Goal: Task Accomplishment & Management: Manage account settings

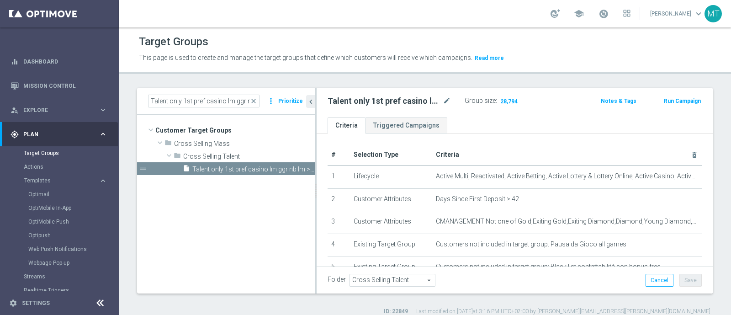
scroll to position [293, 0]
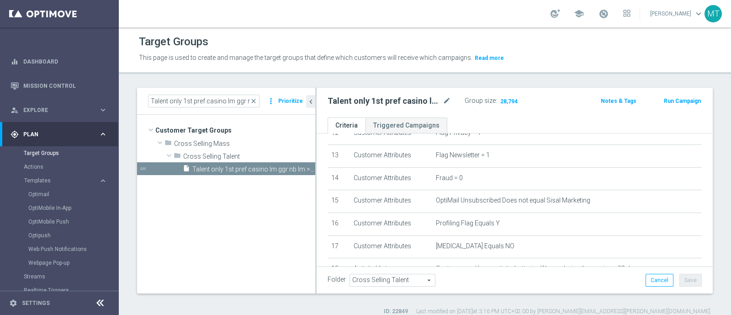
click at [256, 101] on span "close" at bounding box center [253, 100] width 7 height 7
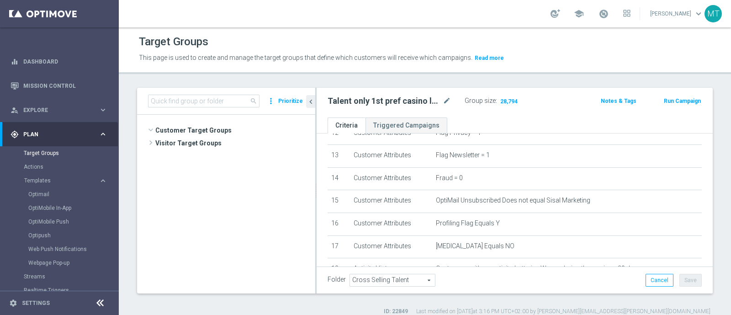
scroll to position [89, 0]
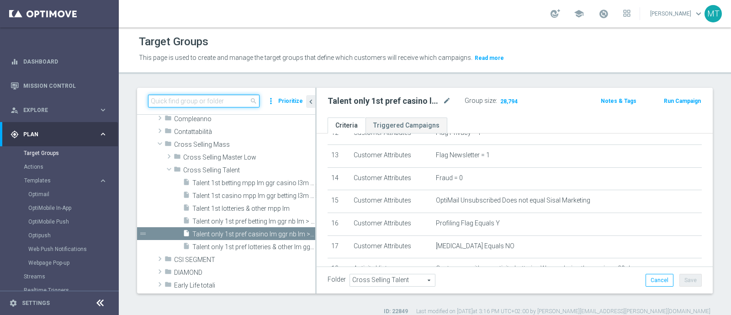
click at [168, 95] on input at bounding box center [204, 101] width 112 height 13
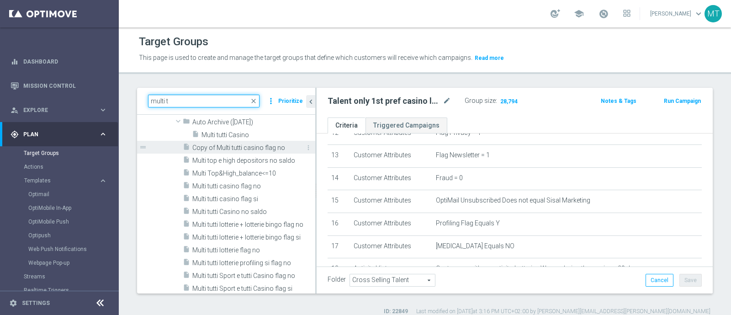
scroll to position [239, 0]
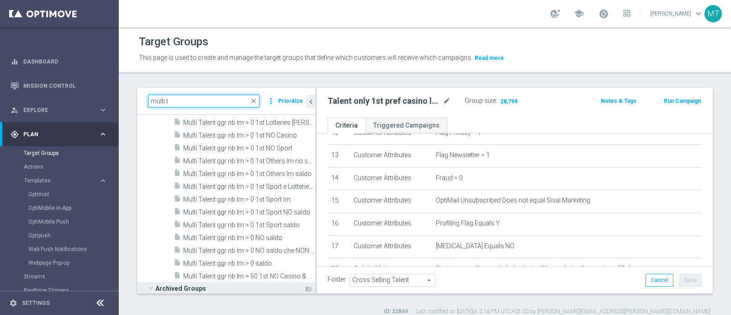
type input "multi t"
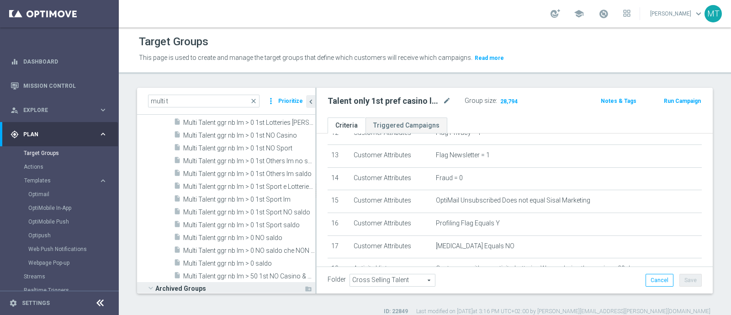
click at [149, 287] on span at bounding box center [150, 287] width 11 height 9
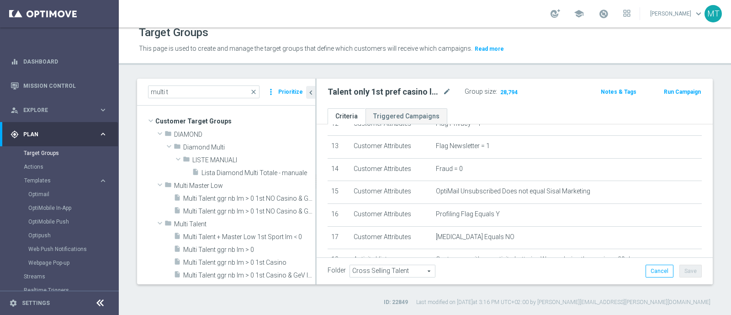
scroll to position [0, 0]
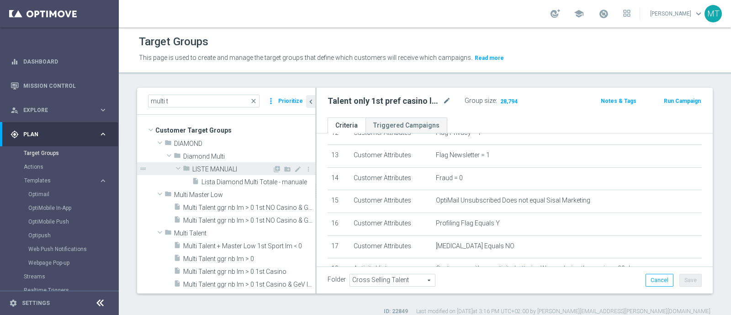
click at [173, 166] on span at bounding box center [178, 168] width 11 height 9
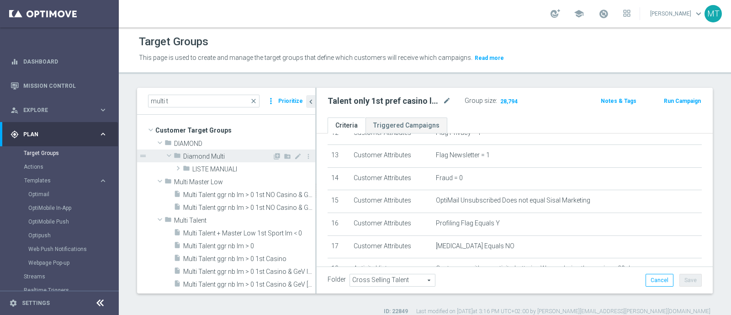
click at [168, 154] on span at bounding box center [169, 155] width 11 height 9
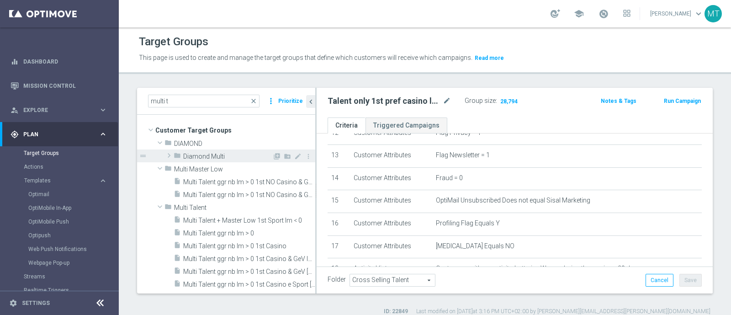
click at [168, 154] on span at bounding box center [169, 155] width 9 height 11
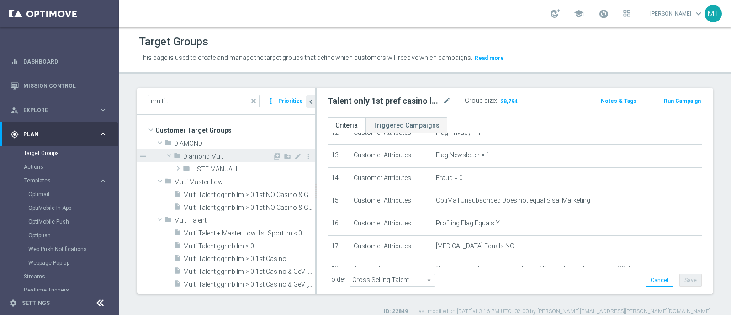
click at [168, 154] on span at bounding box center [169, 155] width 11 height 9
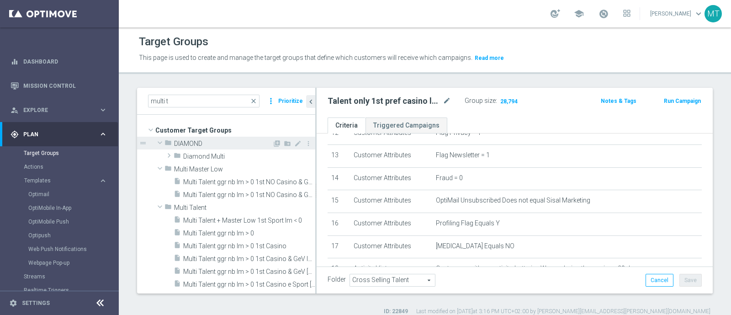
click at [158, 141] on span at bounding box center [159, 142] width 11 height 9
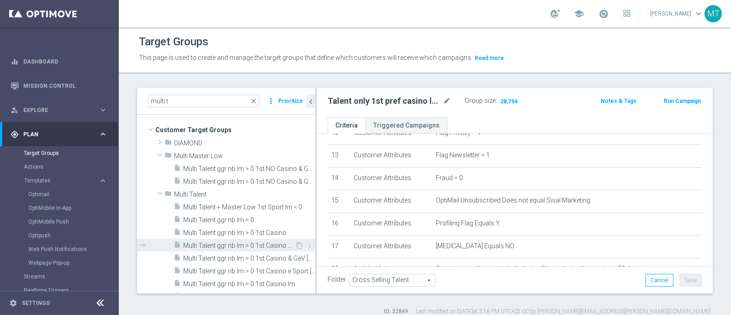
scroll to position [1, 0]
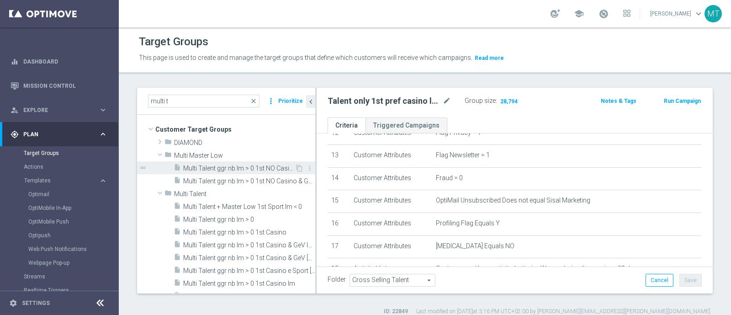
click at [220, 169] on span "Multi Talent ggr nb lm > 0 1st NO Casino & GeV lm NO saldo" at bounding box center [239, 169] width 112 height 8
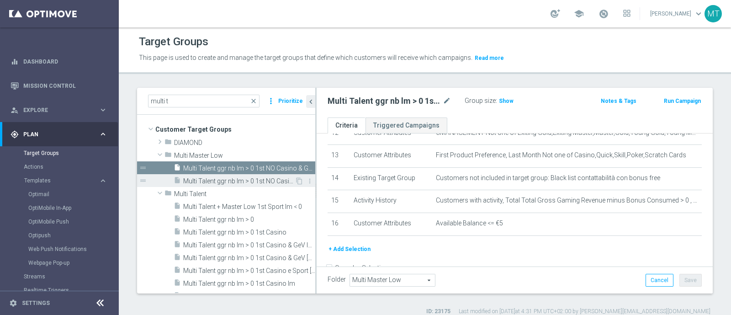
click at [240, 175] on div "insert_drive_file Multi Talent ggr nb lm > 0 1st NO Casino & GeV [PERSON_NAME]" at bounding box center [234, 180] width 121 height 13
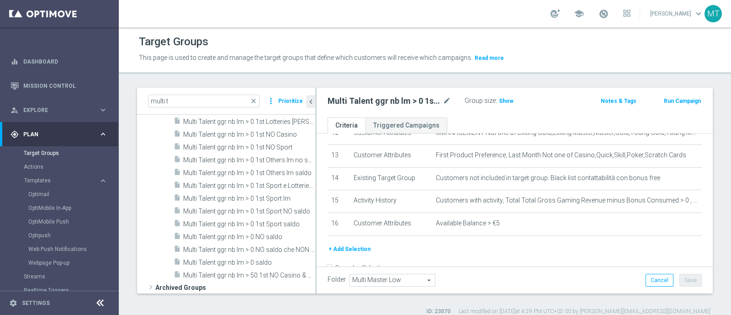
scroll to position [202, 0]
drag, startPoint x: 226, startPoint y: 90, endPoint x: 238, endPoint y: 90, distance: 11.9
click at [238, 90] on div "multi t close more_vert Prioritize" at bounding box center [226, 101] width 178 height 27
click at [239, 81] on div "Target Groups This page is used to create and manage the target groups that def…" at bounding box center [425, 170] width 612 height 287
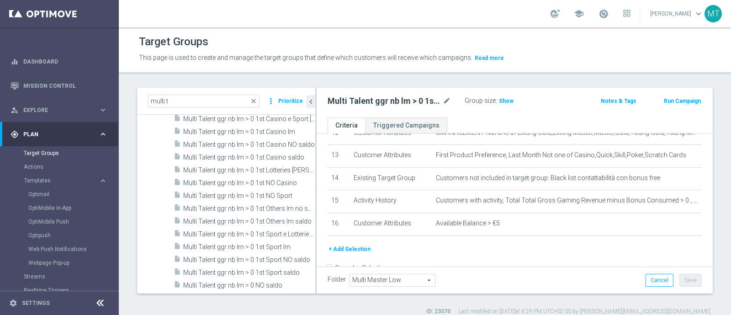
scroll to position [299, 0]
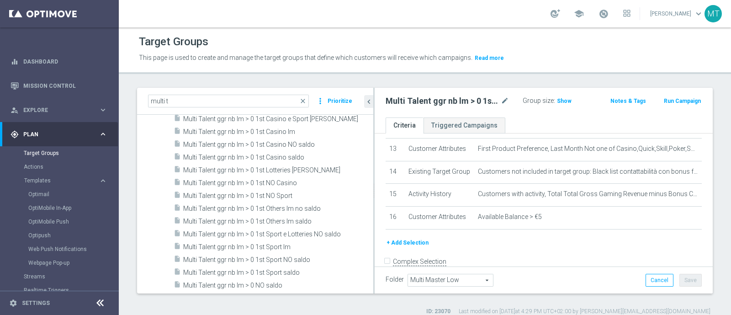
drag, startPoint x: 315, startPoint y: 158, endPoint x: 373, endPoint y: 165, distance: 58.5
click at [373, 165] on div at bounding box center [373, 191] width 1 height 206
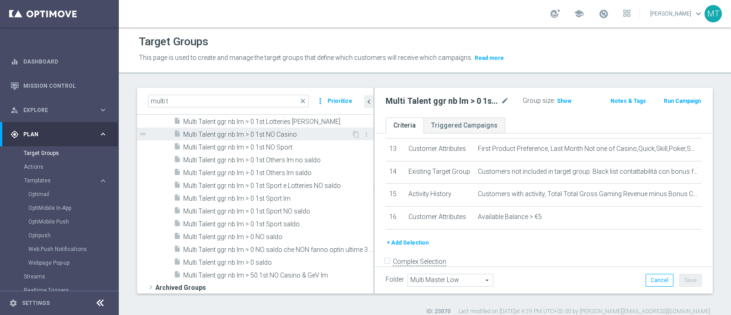
scroll to position [202, 0]
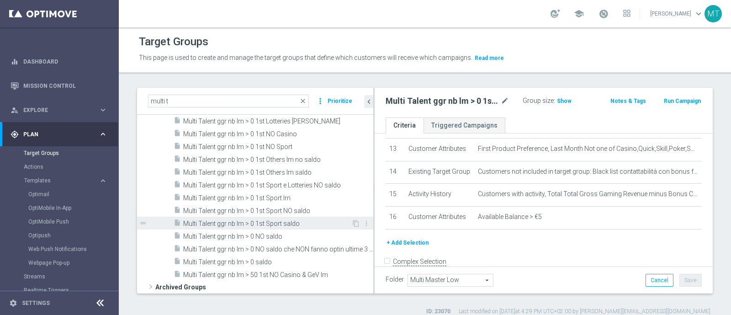
click at [263, 220] on span "Multi Talent ggr nb lm > 0 1st Sport saldo" at bounding box center [267, 224] width 168 height 8
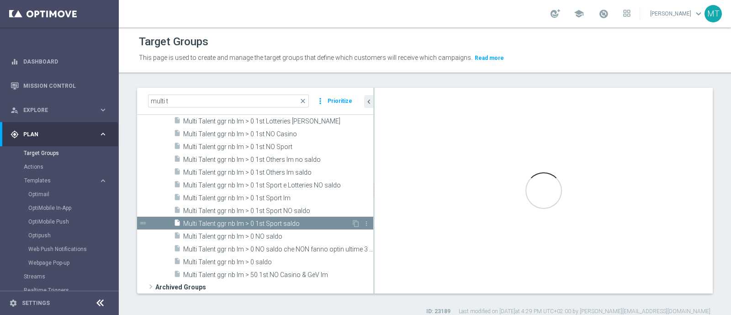
type input "Multi Talent"
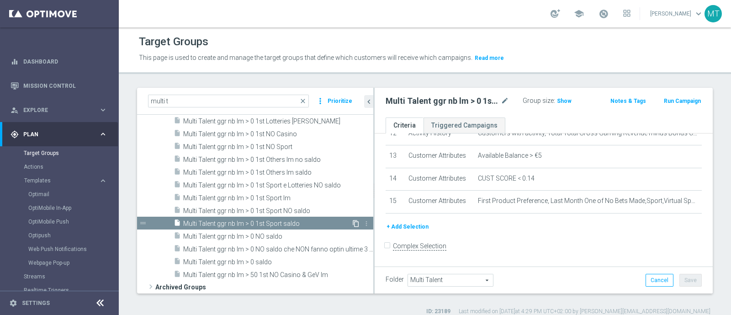
click at [352, 223] on icon "content_copy" at bounding box center [355, 223] width 7 height 7
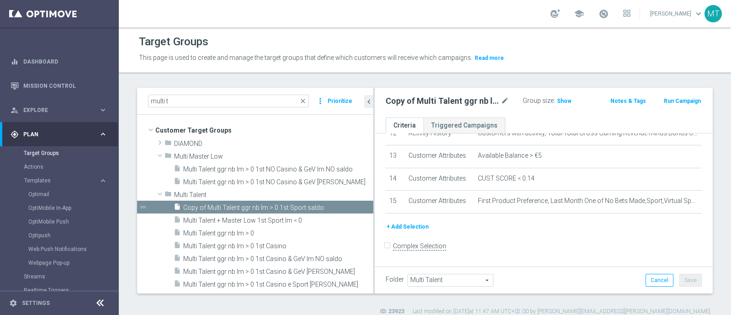
click at [375, 115] on div "Copy of Multi Talent ggr nb lm > 0 1st Sport saldo mode_edit Group size : Show …" at bounding box center [544, 103] width 338 height 30
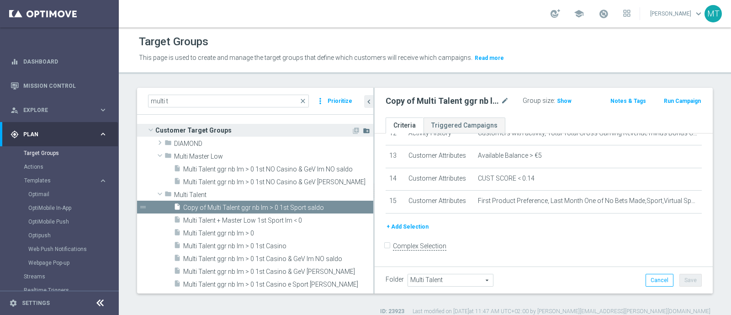
scroll to position [287, 0]
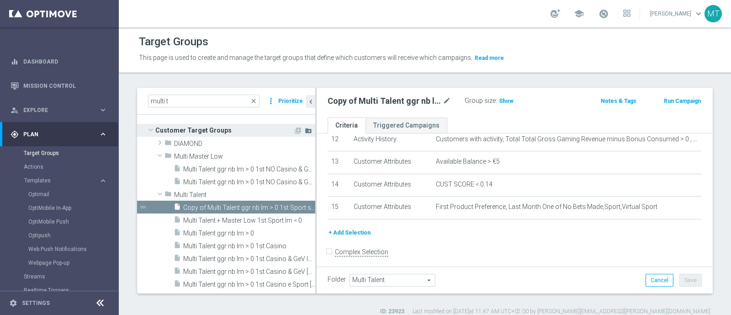
drag, startPoint x: 374, startPoint y: 117, endPoint x: 302, endPoint y: 129, distance: 73.3
click at [302, 129] on as-split "multi t close more_vert Prioritize Customer Target Groups library_add create_ne…" at bounding box center [425, 191] width 576 height 206
click at [505, 98] on span "Show" at bounding box center [506, 101] width 15 height 6
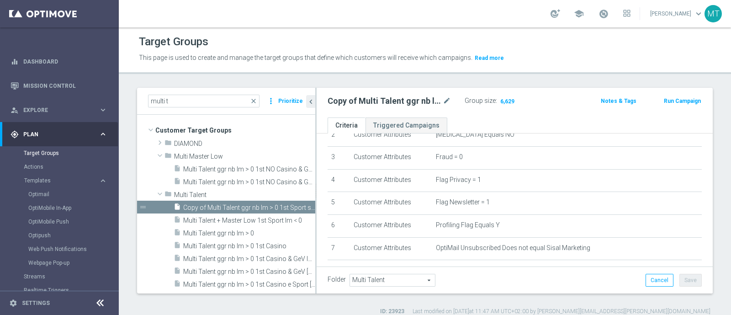
scroll to position [211, 0]
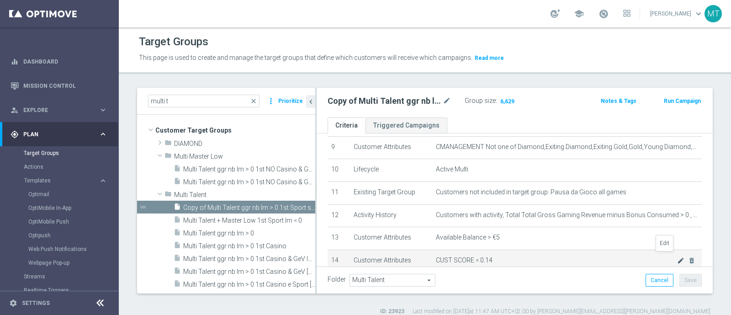
click at [677, 257] on icon "mode_edit" at bounding box center [680, 260] width 7 height 7
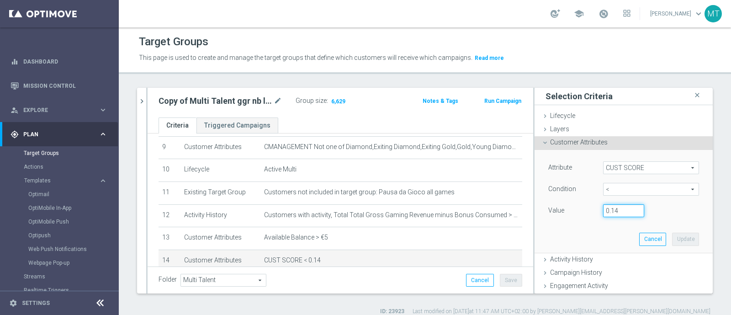
click at [612, 214] on input "0.14" at bounding box center [623, 210] width 41 height 13
type input "0.15"
click at [673, 241] on button "Update" at bounding box center [685, 239] width 27 height 13
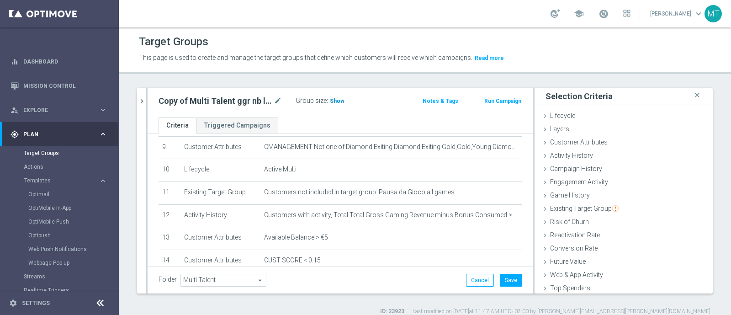
click at [336, 98] on span "Show" at bounding box center [337, 101] width 15 height 6
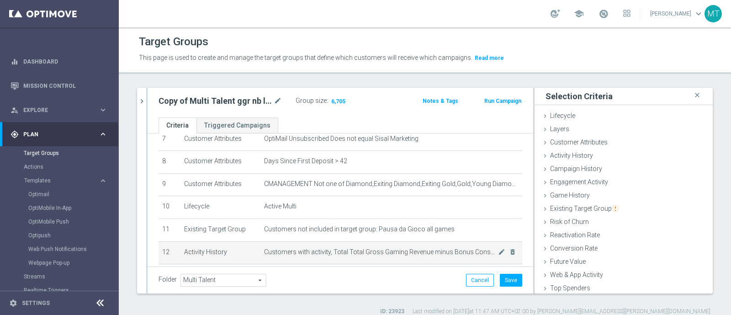
scroll to position [207, 0]
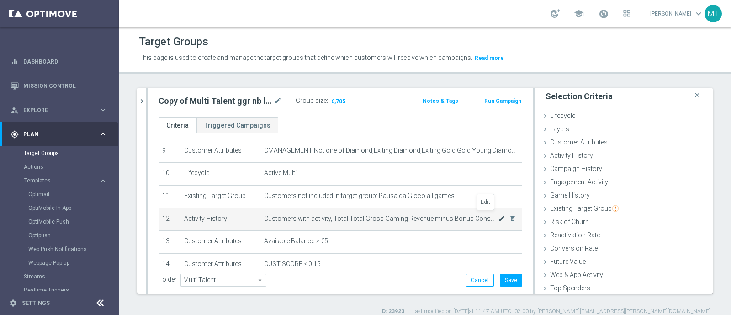
click at [498, 217] on icon "mode_edit" at bounding box center [501, 218] width 7 height 7
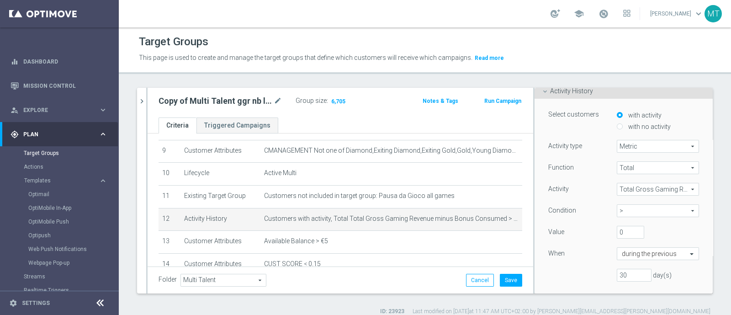
scroll to position [67, 0]
click at [617, 232] on input "0" at bounding box center [630, 229] width 27 height 13
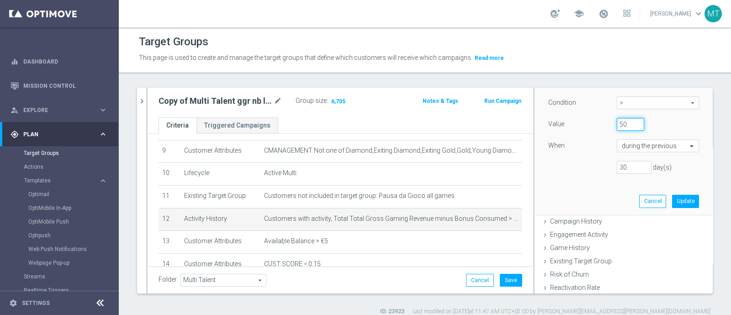
scroll to position [175, 0]
type input "50"
click at [672, 197] on button "Update" at bounding box center [685, 198] width 27 height 13
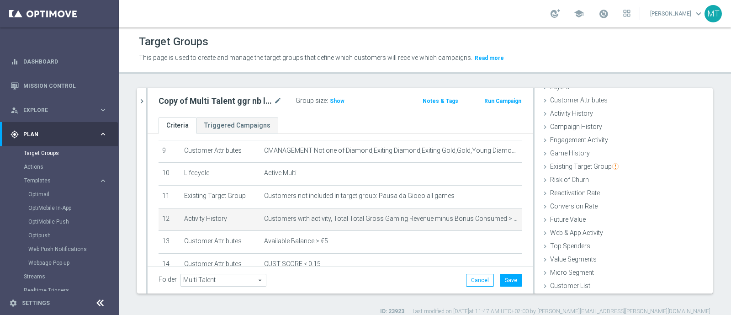
scroll to position [42, 0]
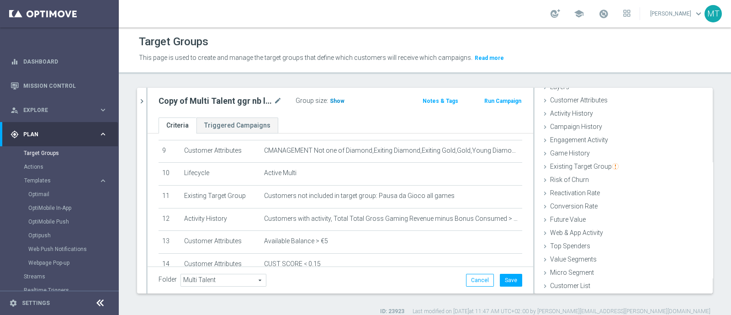
click at [340, 101] on span "Show" at bounding box center [337, 101] width 15 height 6
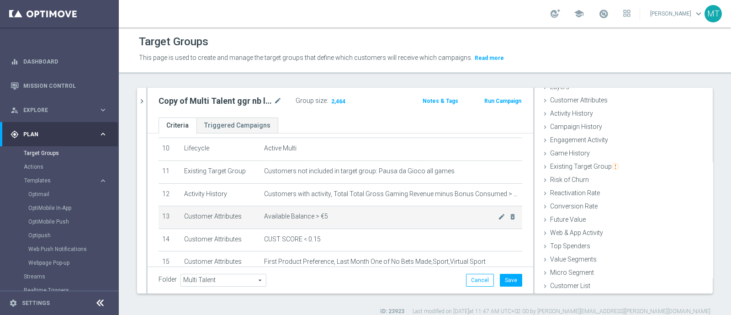
scroll to position [232, 0]
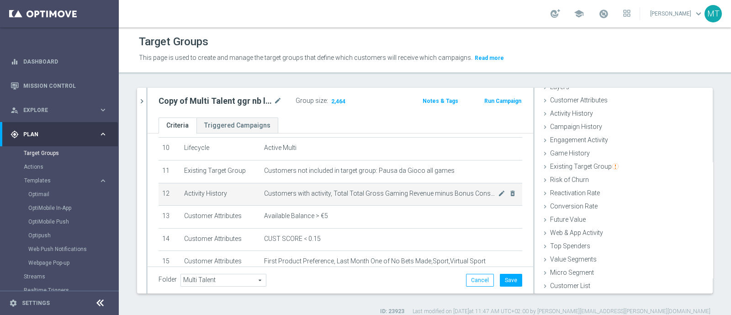
click at [498, 193] on icon "mode_edit" at bounding box center [501, 193] width 7 height 7
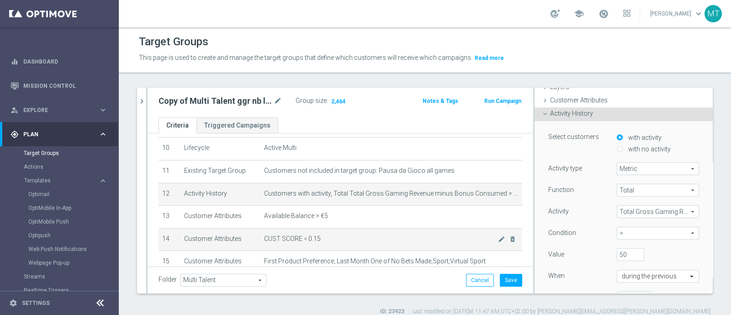
scroll to position [73, 0]
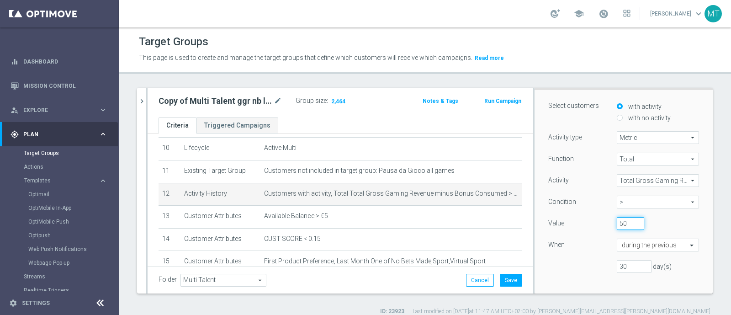
click at [617, 223] on input "50" at bounding box center [630, 223] width 27 height 13
type input "100"
click at [505, 279] on button "Save" at bounding box center [511, 280] width 22 height 13
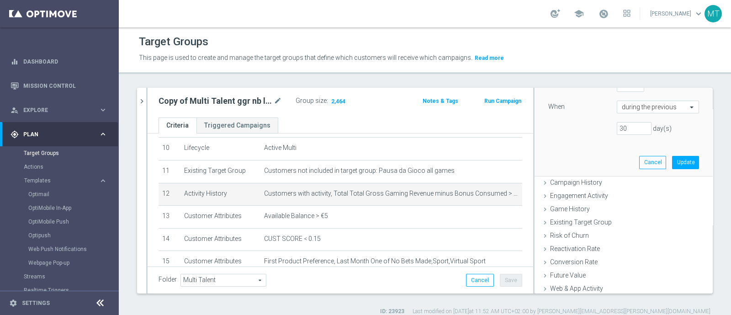
scroll to position [211, 0]
click at [672, 165] on button "Update" at bounding box center [685, 162] width 27 height 13
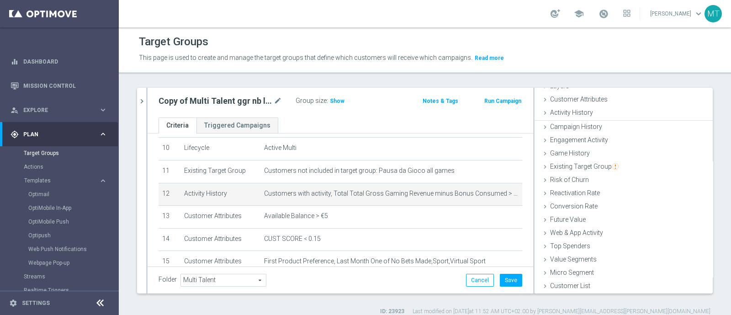
scroll to position [42, 0]
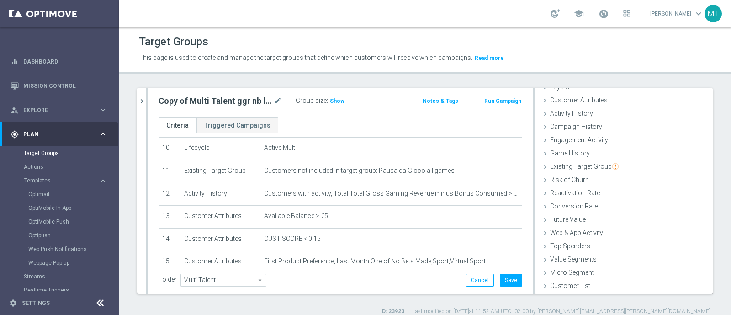
click at [340, 93] on div "Copy of Multi Talent ggr nb lm > 0 1st Sport saldo mode_edit Group size : Show …" at bounding box center [341, 103] width 386 height 30
click at [341, 105] on h3 "Show" at bounding box center [337, 101] width 16 height 10
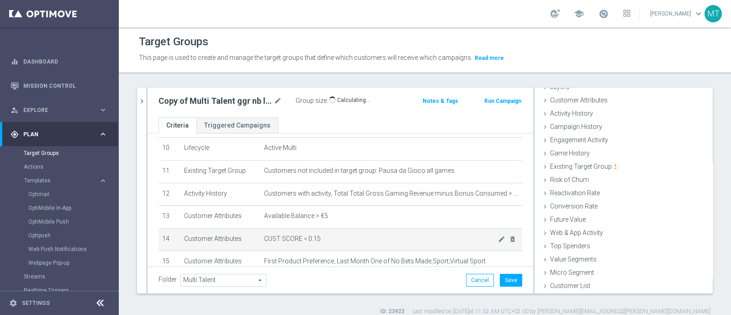
scroll to position [277, 0]
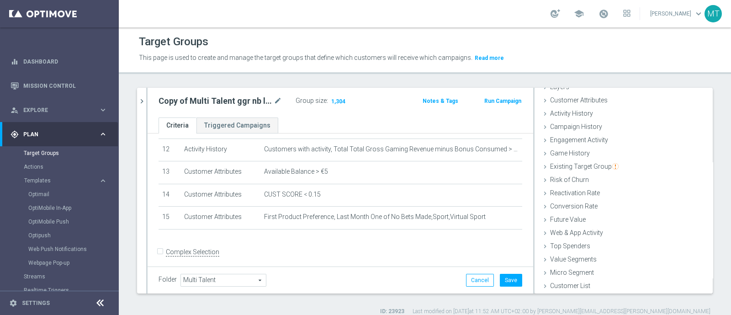
click at [272, 104] on div "Copy of Multi Talent ggr nb lm > 0 1st Sport saldo mode_edit" at bounding box center [220, 101] width 123 height 11
click at [275, 100] on icon "mode_edit" at bounding box center [278, 101] width 8 height 11
click at [167, 102] on input "Copy of Multi Talent ggr nb lm > 0 1st Sport saldo" at bounding box center [220, 102] width 123 height 13
click at [164, 102] on input "Copy of Multi Talent ggr nb lm > 0 1st Sport saldo" at bounding box center [220, 102] width 123 height 13
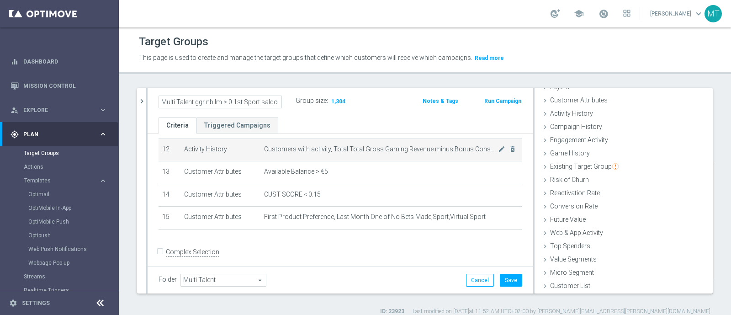
scroll to position [0, 0]
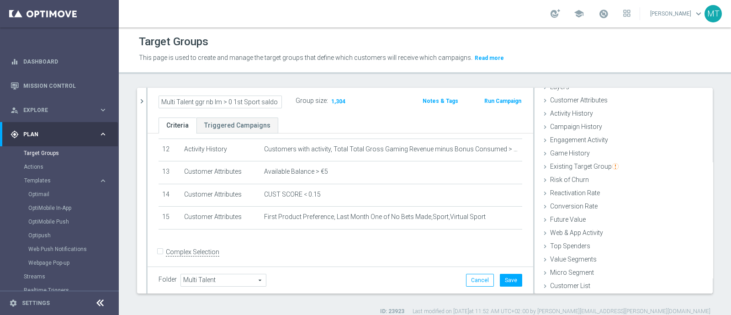
click at [231, 101] on input "Multi Talent ggr nb lm > 0 1st Sport saldo" at bounding box center [220, 102] width 123 height 13
type input "Multi Talent ggr nb lm > 50 1st Sport saldo"
click at [375, 122] on ul "Criteria Triggered Campaigns" at bounding box center [341, 125] width 386 height 16
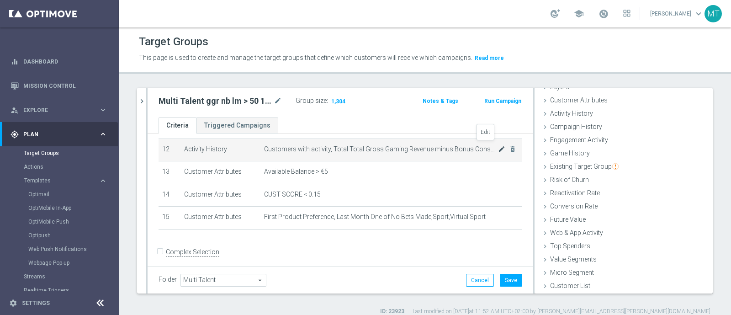
click at [498, 145] on icon "mode_edit" at bounding box center [501, 148] width 7 height 7
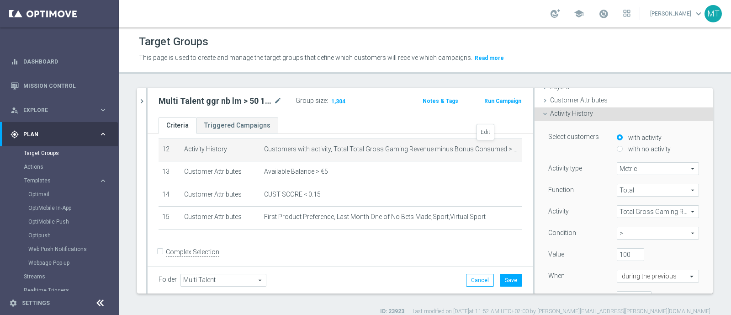
scroll to position [73, 0]
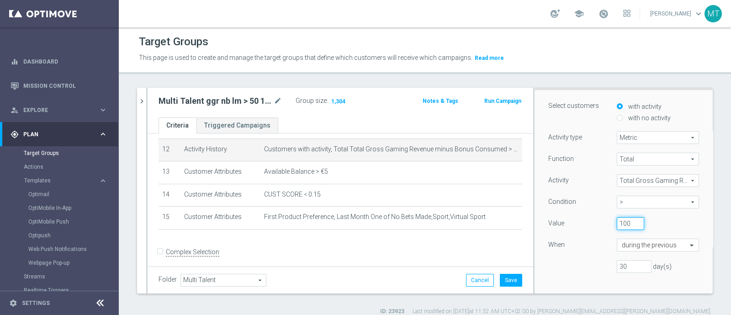
click at [617, 223] on input "100" at bounding box center [630, 223] width 27 height 13
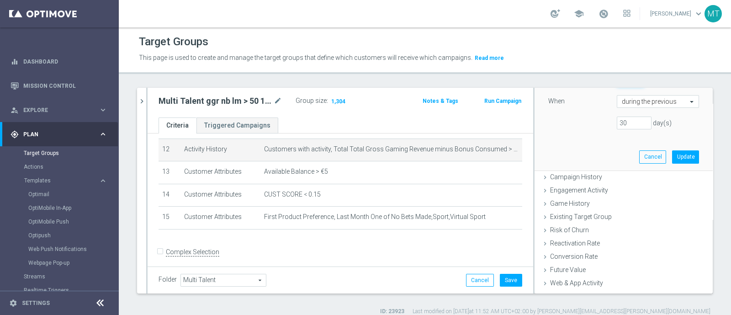
scroll to position [217, 0]
type input "50"
click at [672, 157] on button "Update" at bounding box center [685, 156] width 27 height 13
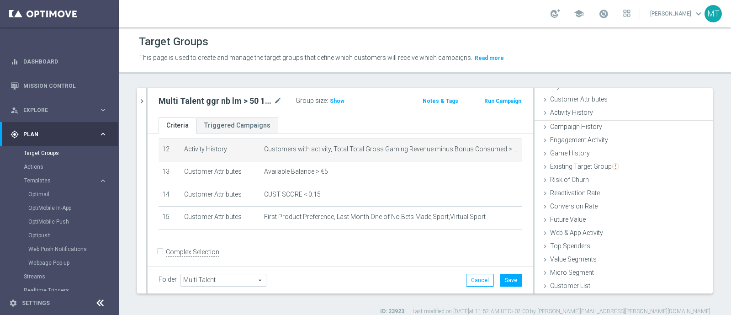
scroll to position [42, 0]
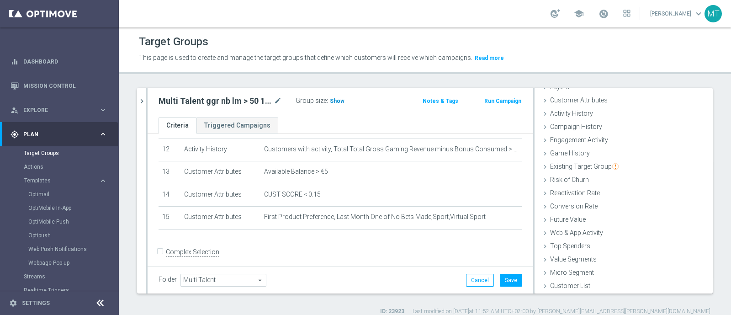
click at [336, 101] on span "Show" at bounding box center [337, 101] width 15 height 6
click at [275, 102] on icon "mode_edit" at bounding box center [278, 101] width 8 height 11
click at [502, 287] on div "Folder Multi Talent Multi Talent arrow_drop_down search Cancel Save Saving..." at bounding box center [341, 279] width 386 height 27
click at [502, 281] on button "Save" at bounding box center [511, 280] width 22 height 13
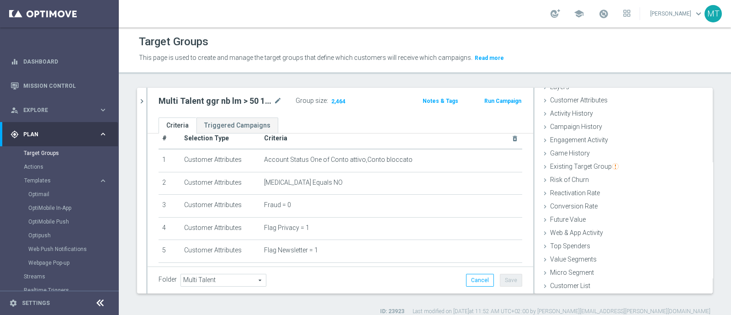
scroll to position [16, 0]
click at [140, 97] on icon "chevron_right" at bounding box center [142, 101] width 9 height 9
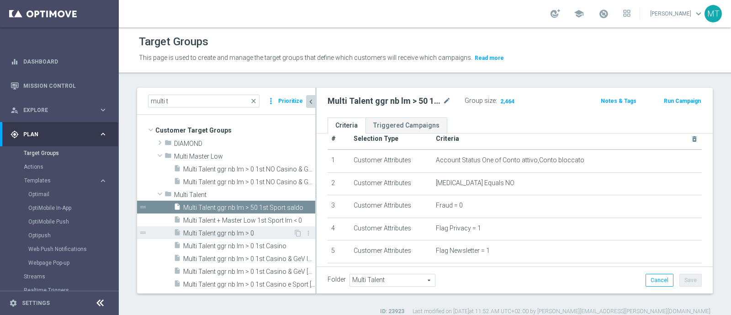
scroll to position [58, 0]
click at [296, 204] on icon "content_copy" at bounding box center [299, 207] width 7 height 7
click at [313, 102] on icon "chevron_left" at bounding box center [311, 101] width 9 height 9
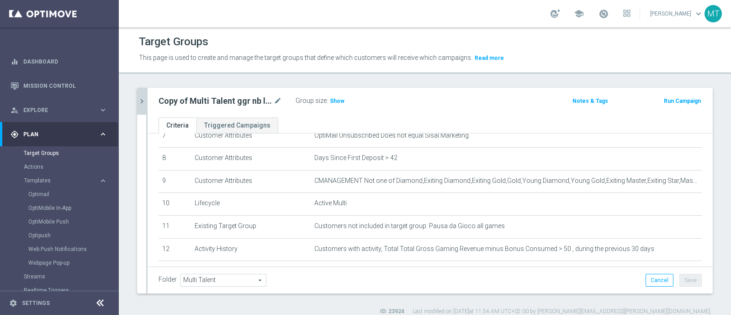
scroll to position [186, 0]
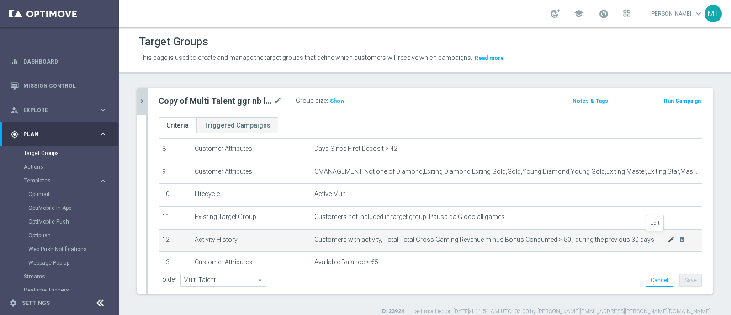
click at [668, 236] on icon "mode_edit" at bounding box center [671, 239] width 7 height 7
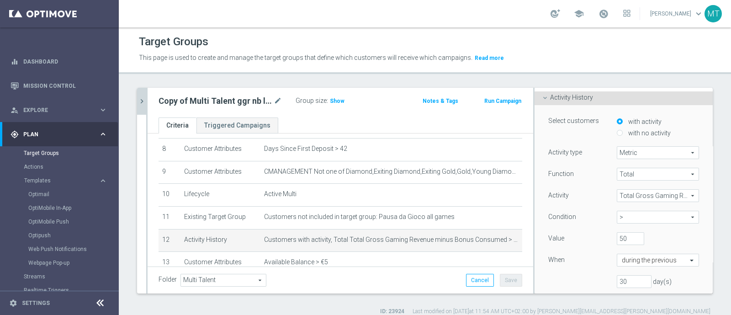
scroll to position [73, 0]
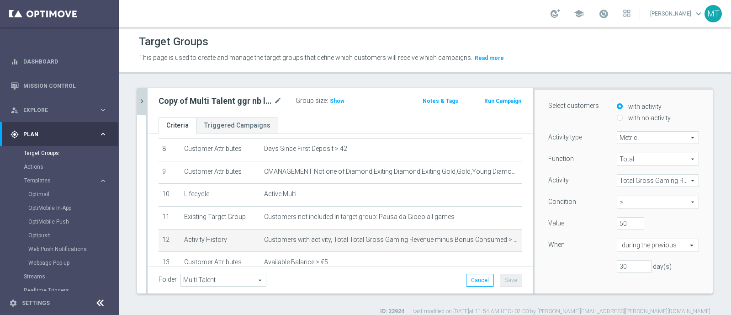
click at [635, 208] on div "Condition > > arrow_drop_down search" at bounding box center [624, 203] width 165 height 15
click at [630, 203] on span ">" at bounding box center [657, 202] width 81 height 12
click at [634, 285] on span "between" at bounding box center [658, 286] width 73 height 7
type input "between"
click at [617, 225] on input "50" at bounding box center [630, 223] width 27 height 13
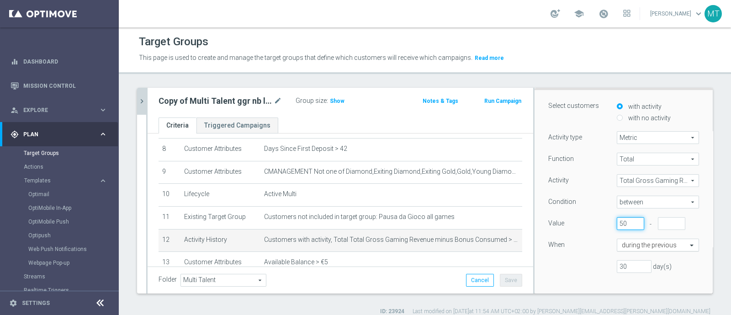
type input "5"
type input "0"
type input "1"
click at [660, 220] on input "1" at bounding box center [671, 223] width 27 height 13
click at [658, 221] on input "1" at bounding box center [671, 223] width 27 height 13
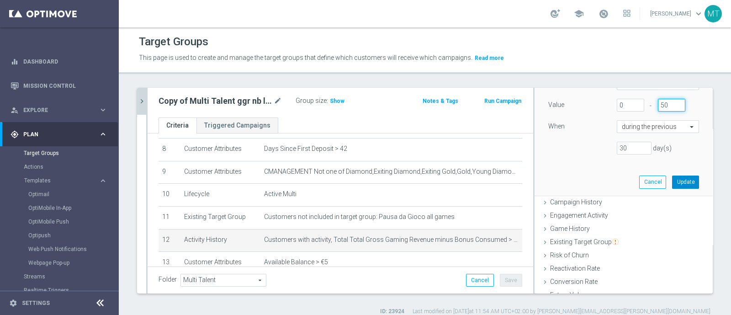
type input "50"
click at [675, 181] on button "Update" at bounding box center [685, 182] width 27 height 13
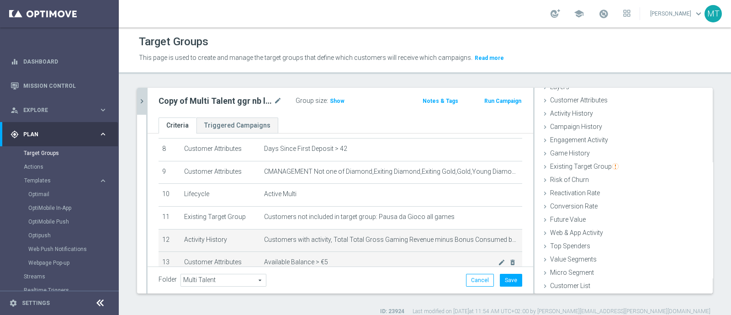
scroll to position [42, 0]
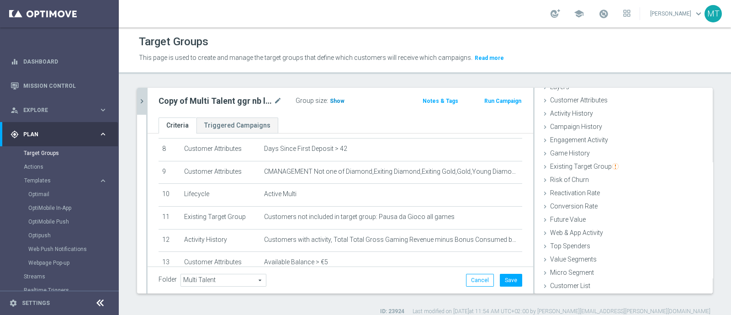
click at [335, 98] on span "Show" at bounding box center [337, 101] width 15 height 6
click at [280, 99] on icon "mode_edit" at bounding box center [278, 101] width 8 height 11
click at [167, 101] on input "Copy of Multi Talent ggr nb lm > 50 1st Sport saldo" at bounding box center [220, 102] width 123 height 13
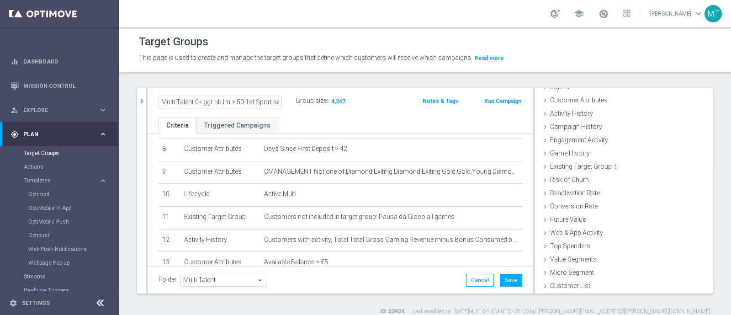
click at [259, 101] on input "Multi Talent 0< ggr nb lm > 50 1st Sport saldo" at bounding box center [220, 102] width 123 height 13
type input "Multi Talent 0< ggr nb lm > 50 1st Sport saldo"
click at [276, 100] on icon "mode_edit" at bounding box center [278, 101] width 8 height 11
type input "Multi Talent ggr nb lm tra 0 e 50 1st Sport saldo"
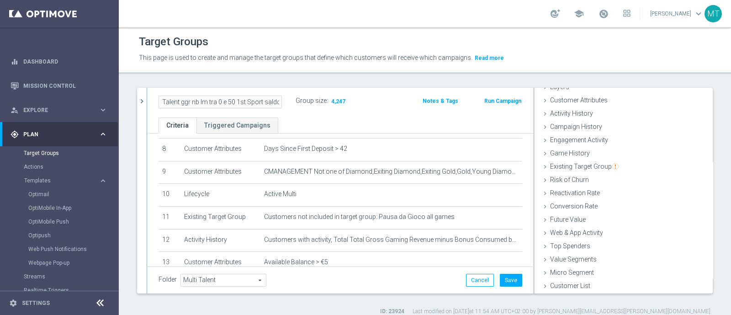
click at [339, 113] on div "Multi Talent ggr nb lm tra 0 e 50 1st Sport saldo Group size : 4,247 Notes & Ta…" at bounding box center [341, 103] width 386 height 30
click at [504, 277] on button "Save" at bounding box center [511, 280] width 22 height 13
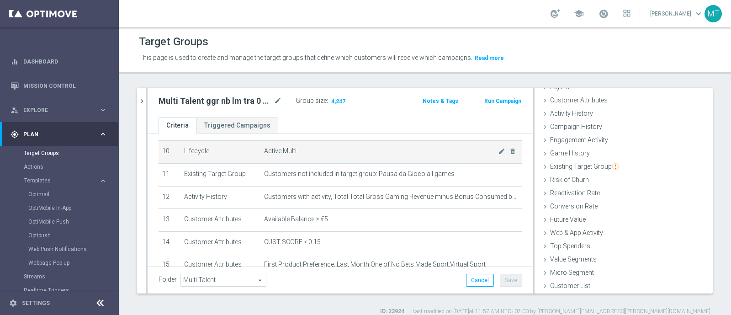
scroll to position [259, 0]
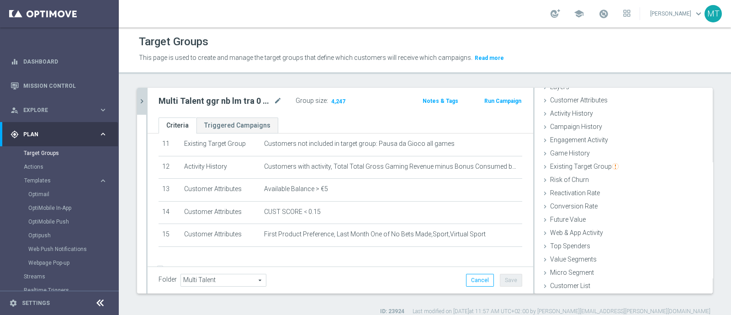
click at [142, 99] on icon "chevron_right" at bounding box center [142, 101] width 9 height 9
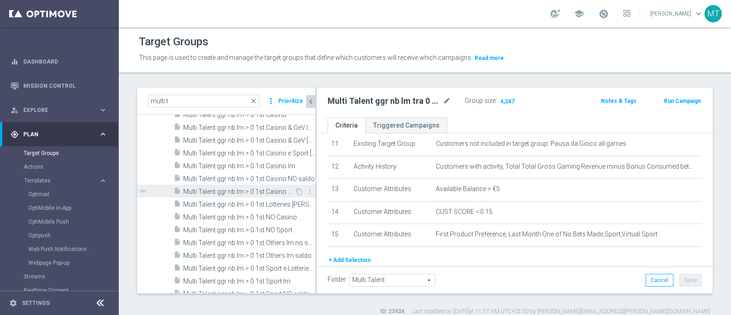
scroll to position [170, 0]
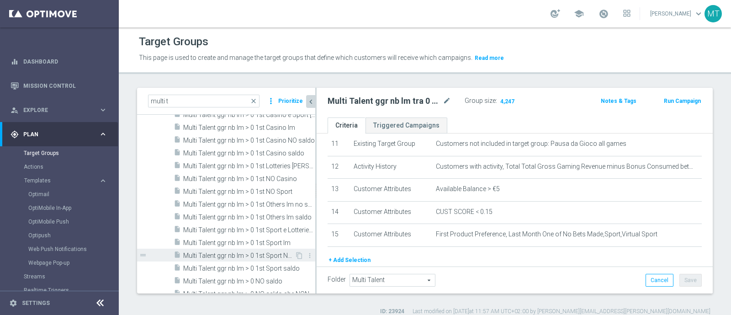
click at [240, 250] on div "insert_drive_file Multi Talent ggr nb lm > 0 1st Sport NO saldo" at bounding box center [234, 255] width 121 height 13
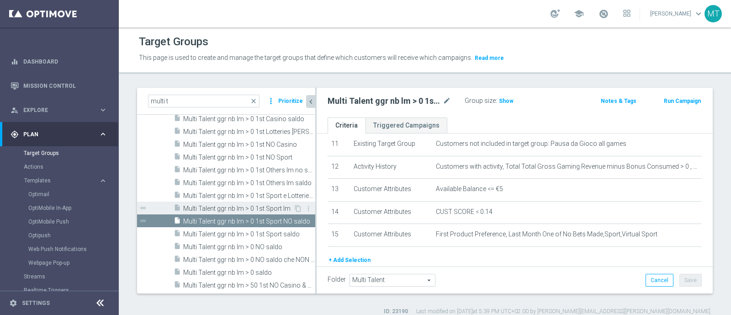
scroll to position [204, 0]
click at [502, 104] on h3 "Show" at bounding box center [506, 101] width 16 height 10
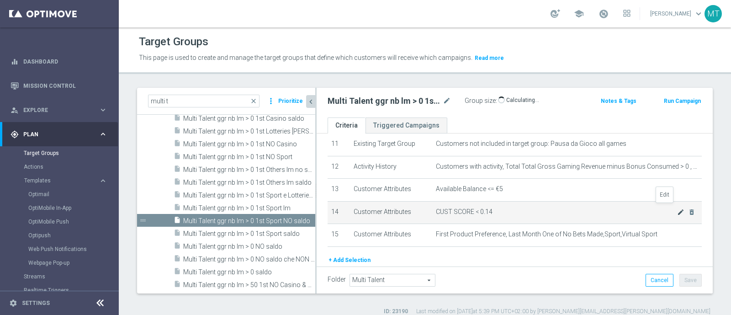
click at [677, 208] on icon "mode_edit" at bounding box center [680, 211] width 7 height 7
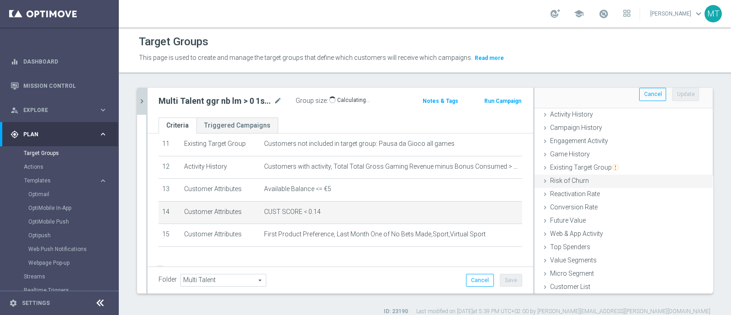
scroll to position [0, 0]
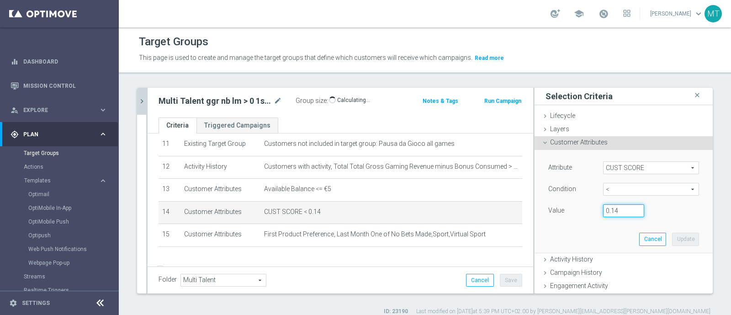
click at [609, 213] on input "0.14" at bounding box center [623, 210] width 41 height 13
type input "0.15"
click at [672, 240] on button "Update" at bounding box center [685, 239] width 27 height 13
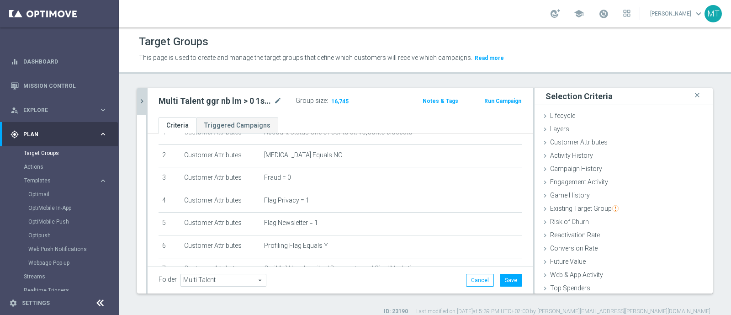
scroll to position [43, 0]
click at [425, 165] on td "[MEDICAL_DATA] Equals NO mode_edit delete_forever" at bounding box center [392, 156] width 262 height 23
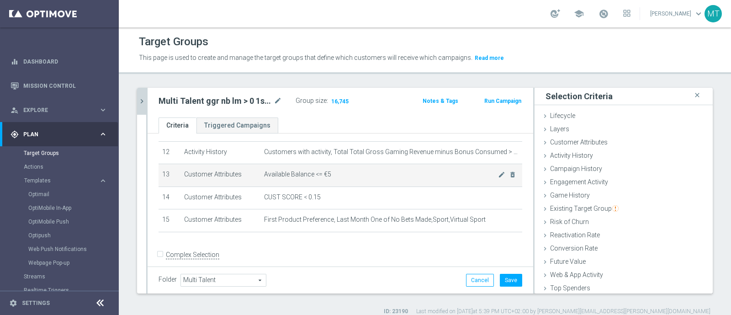
scroll to position [272, 0]
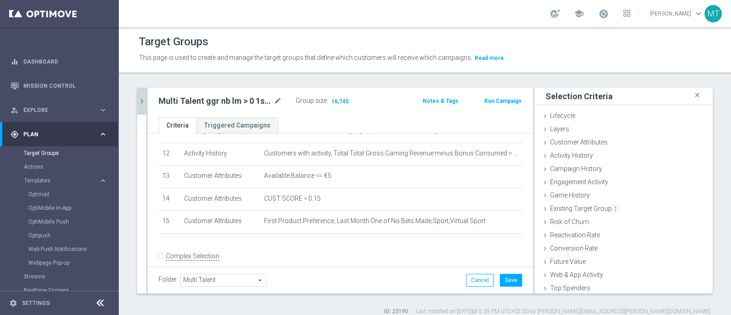
click at [140, 97] on icon "chevron_right" at bounding box center [142, 101] width 9 height 9
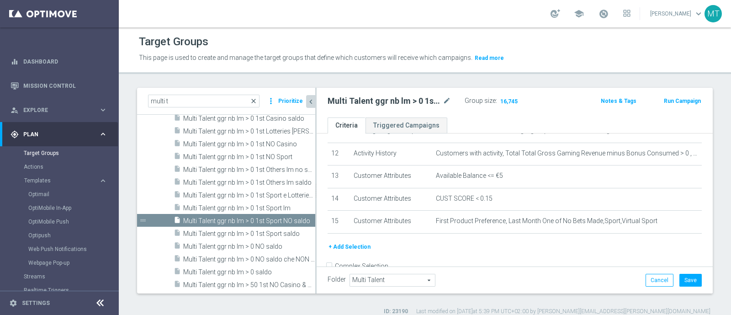
click at [256, 99] on span "close" at bounding box center [253, 100] width 7 height 7
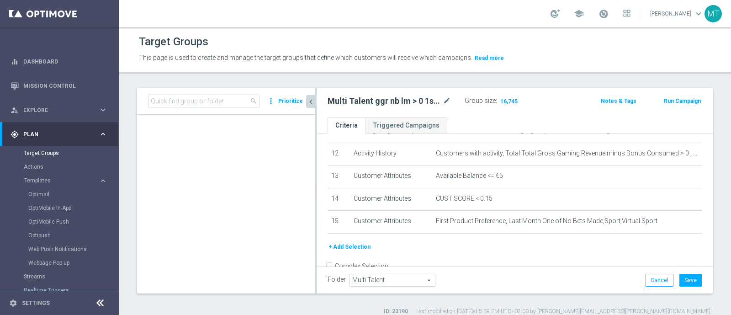
scroll to position [22358, 0]
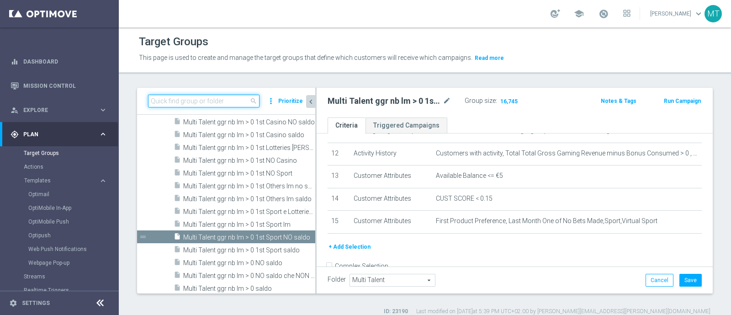
click at [224, 99] on input at bounding box center [204, 101] width 112 height 13
paste input "Multi Talent ggr nb lm > 0 1st Casino saldo"
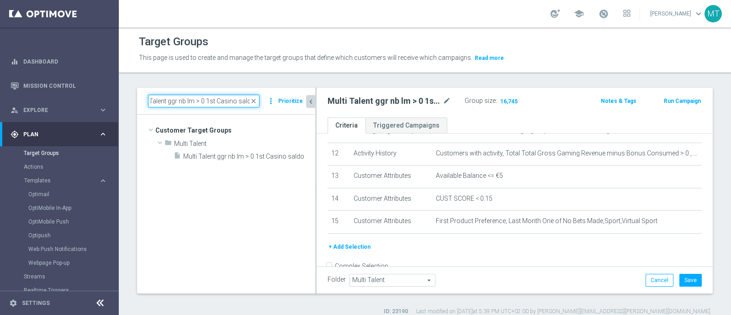
scroll to position [0, 0]
type input "Multi Talent ggr nb lm > 0 1st Casino saldo"
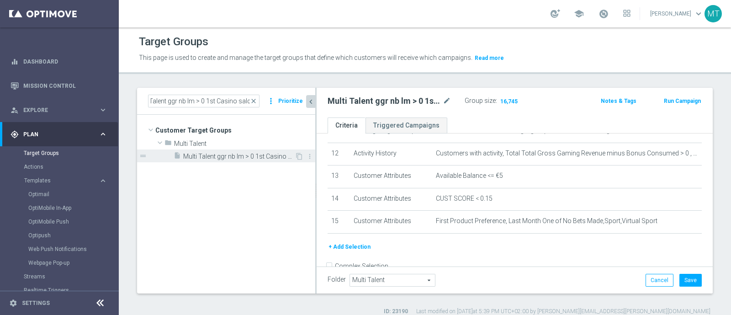
click at [223, 149] on div "insert_drive_file Multi Talent ggr nb lm > 0 1st Casino saldo" at bounding box center [234, 155] width 121 height 13
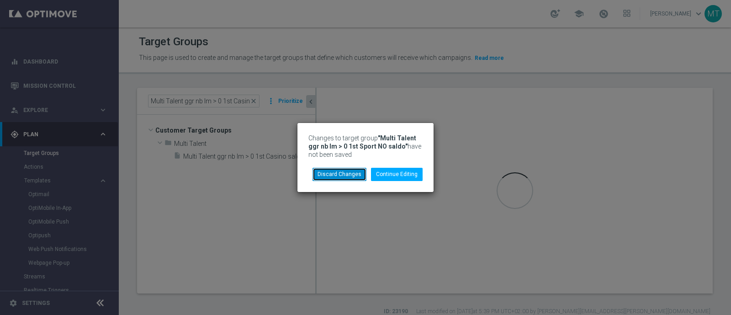
click at [335, 176] on button "Discard Changes" at bounding box center [340, 174] width 54 height 13
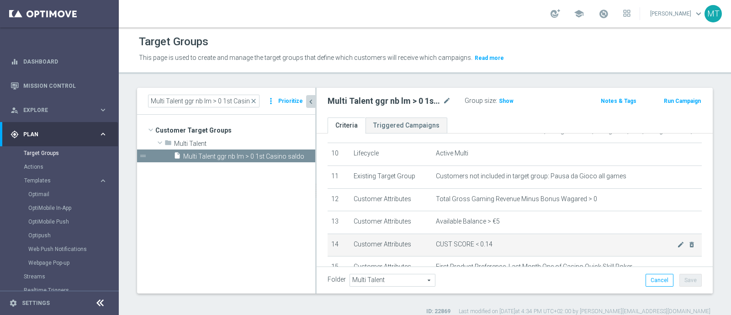
scroll to position [227, 0]
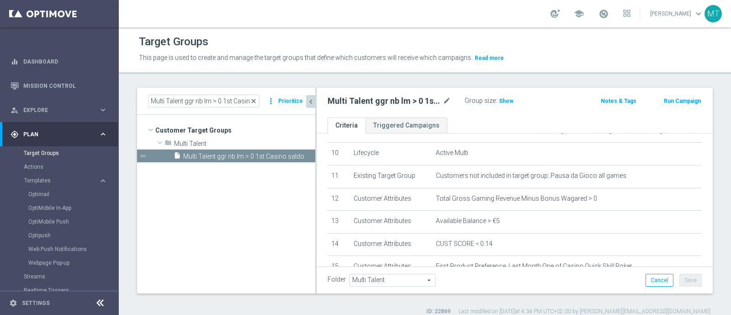
click at [256, 101] on span "close" at bounding box center [253, 100] width 7 height 7
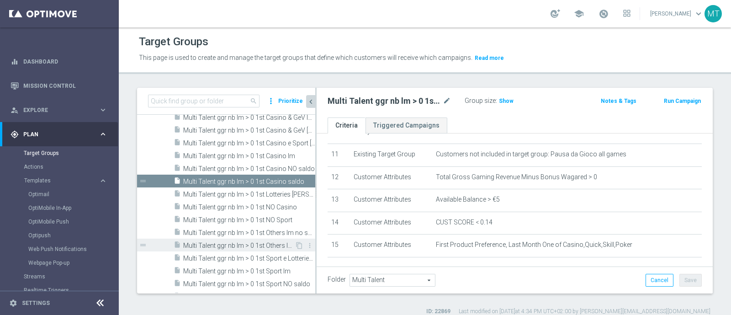
scroll to position [22330, 0]
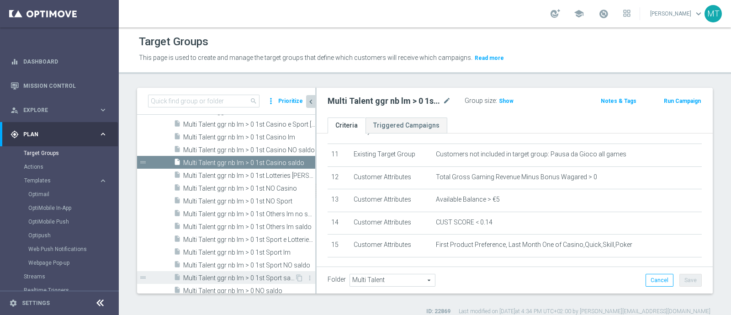
click at [216, 275] on span "Multi Talent ggr nb lm > 0 1st Sport saldo" at bounding box center [239, 278] width 112 height 8
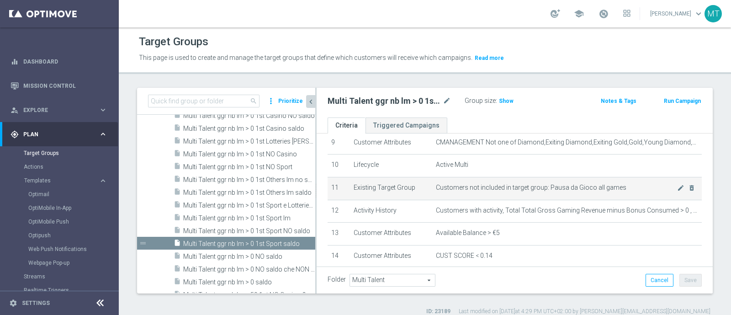
scroll to position [214, 0]
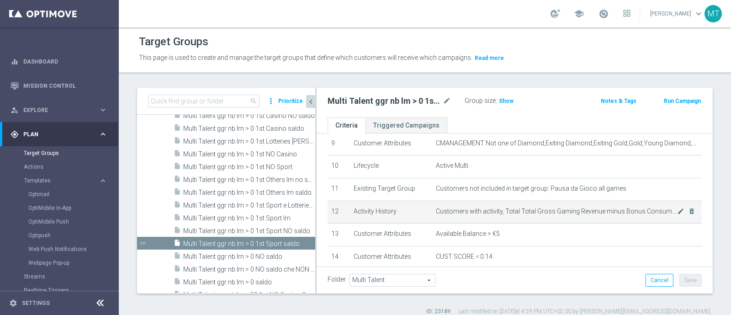
click at [662, 212] on td "Customers with activity, Total Total Gross Gaming Revenue minus Bonus Consumed …" at bounding box center [567, 212] width 270 height 23
click at [677, 208] on icon "mode_edit" at bounding box center [680, 210] width 7 height 7
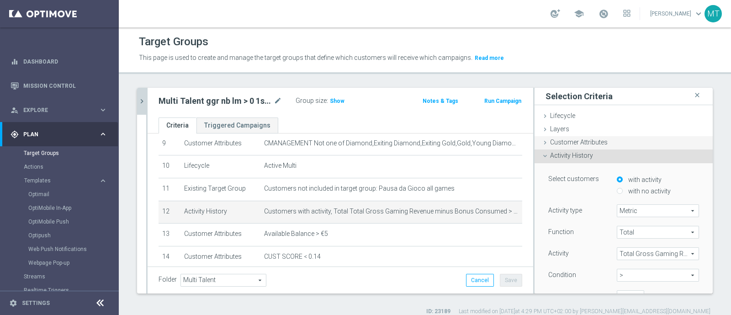
click at [550, 141] on span "Customer Attributes" at bounding box center [579, 141] width 58 height 7
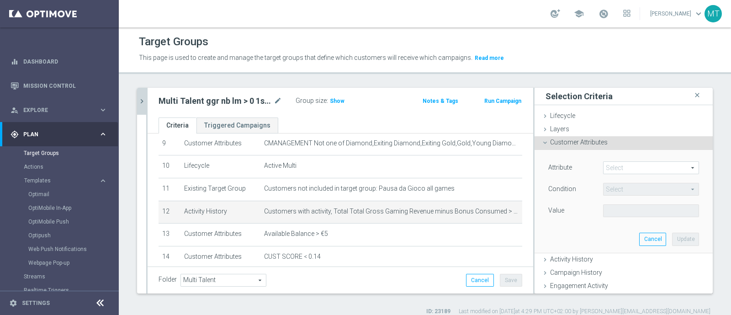
click at [633, 169] on span at bounding box center [651, 168] width 95 height 12
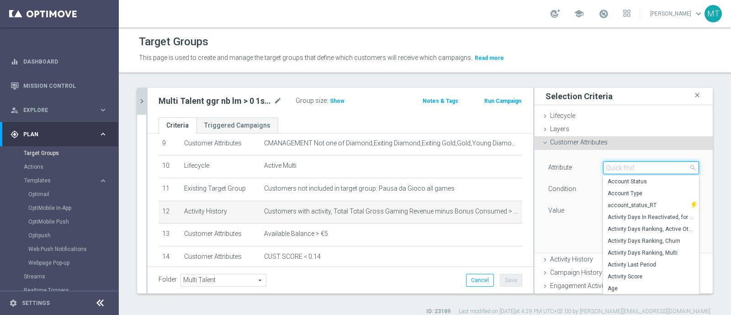
click at [633, 169] on input "search" at bounding box center [651, 167] width 96 height 13
type input "total gross"
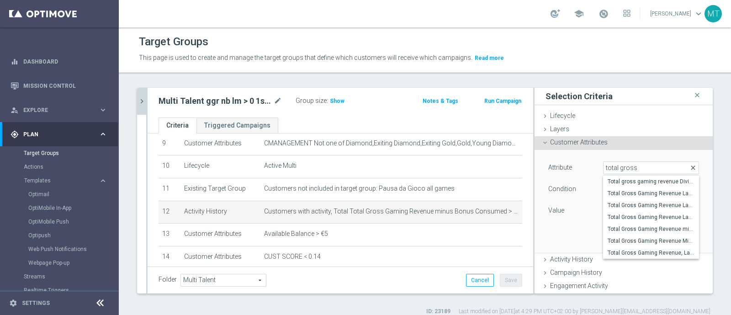
click at [690, 165] on span "close" at bounding box center [693, 167] width 7 height 7
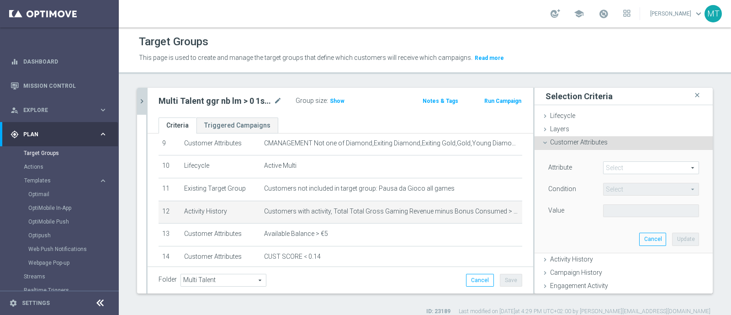
click at [619, 174] on div "Attribute Select arrow_drop_down search" at bounding box center [624, 168] width 165 height 15
click at [604, 162] on span at bounding box center [651, 168] width 95 height 12
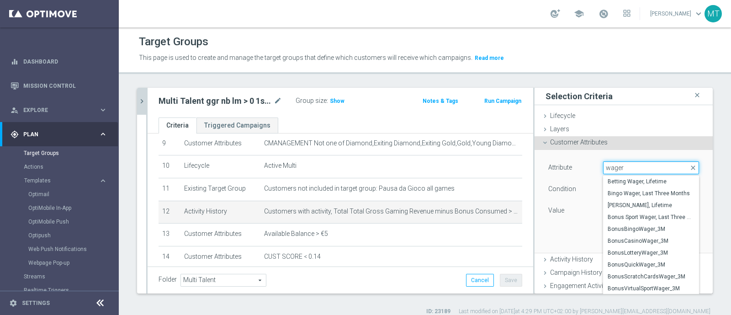
click at [606, 163] on input "wager" at bounding box center [651, 167] width 96 height 13
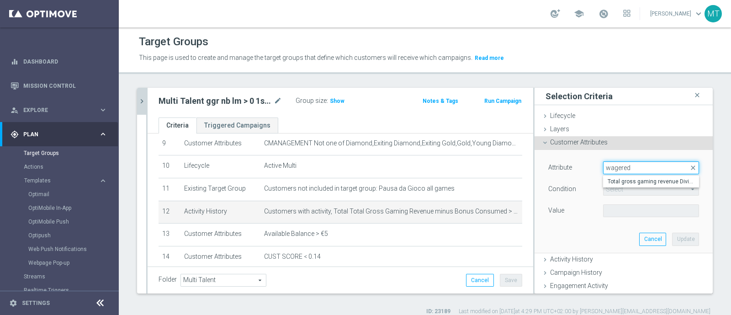
type input "wagered"
click at [674, 152] on div "Attribute Select arrow_drop_down wagered close Total gross gaming revenue Divis…" at bounding box center [624, 201] width 165 height 102
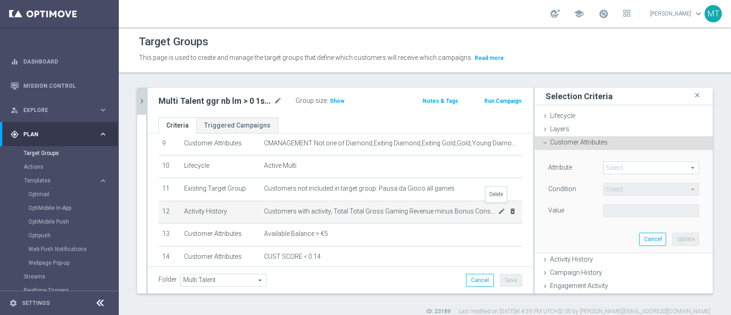
click at [509, 209] on icon "delete_forever" at bounding box center [512, 210] width 7 height 7
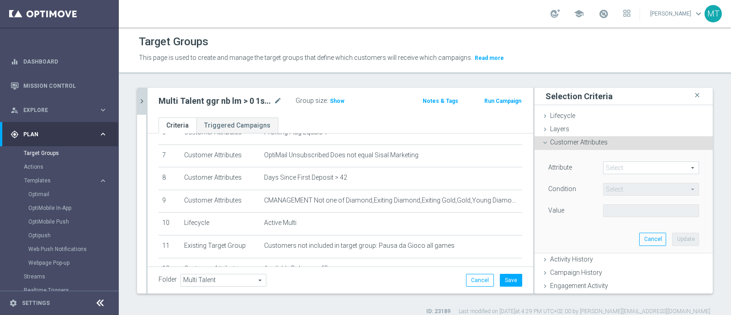
scroll to position [254, 0]
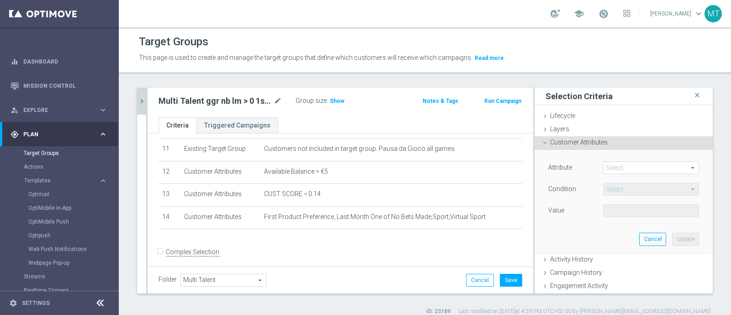
click at [331, 239] on div "+ Add Selection" at bounding box center [341, 240] width 378 height 7
click at [535, 143] on div "Customer Attributes done selection updated" at bounding box center [624, 143] width 178 height 14
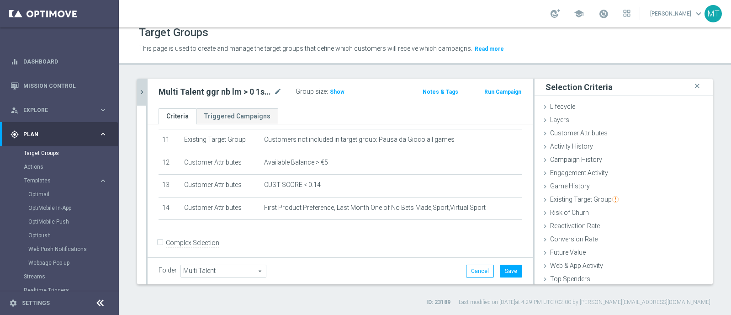
click at [309, 229] on div "+ Add Selection" at bounding box center [341, 231] width 378 height 7
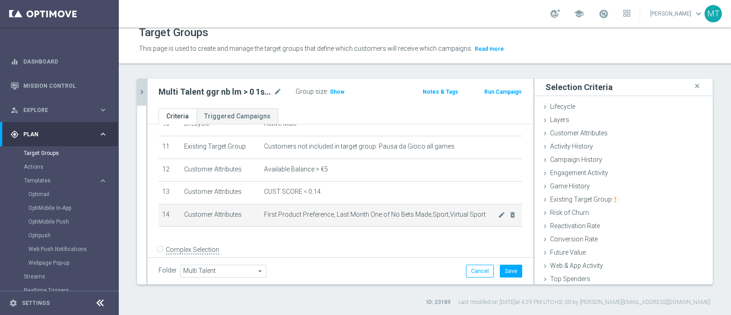
scroll to position [248, 0]
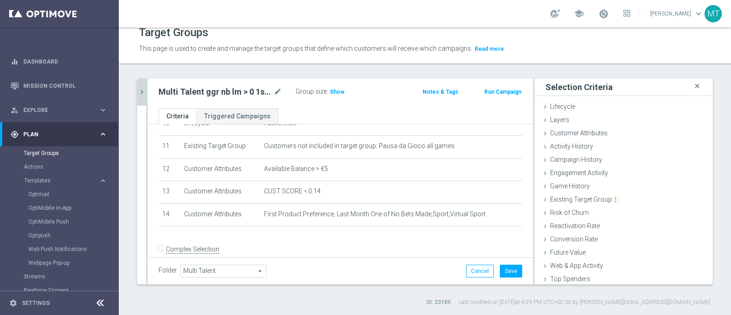
click at [693, 87] on icon "close" at bounding box center [697, 86] width 9 height 12
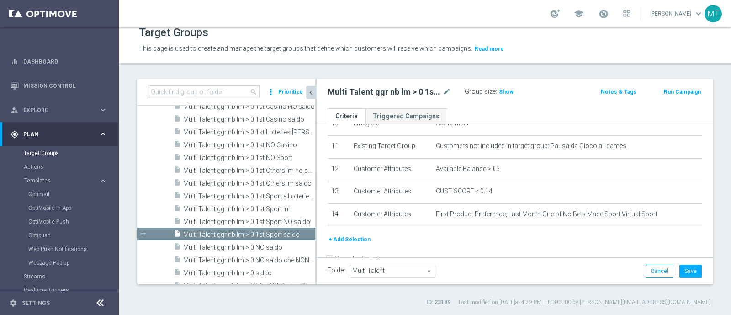
click at [352, 239] on button "+ Add Selection" at bounding box center [350, 239] width 44 height 10
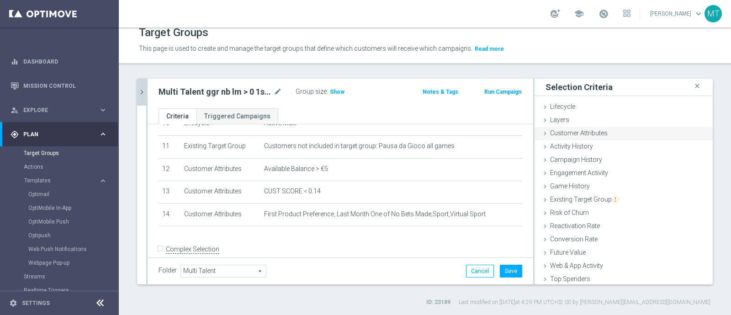
click at [566, 136] on span "Customer Attributes" at bounding box center [579, 132] width 58 height 7
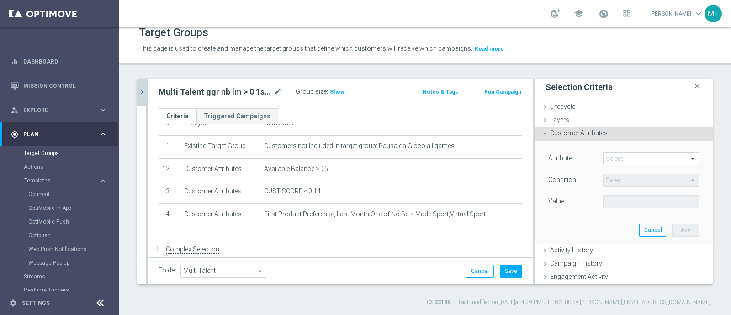
click at [604, 157] on span at bounding box center [651, 159] width 95 height 12
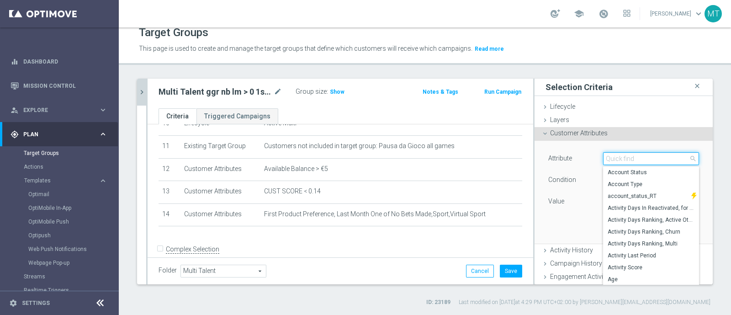
click at [603, 157] on input "search" at bounding box center [651, 158] width 96 height 13
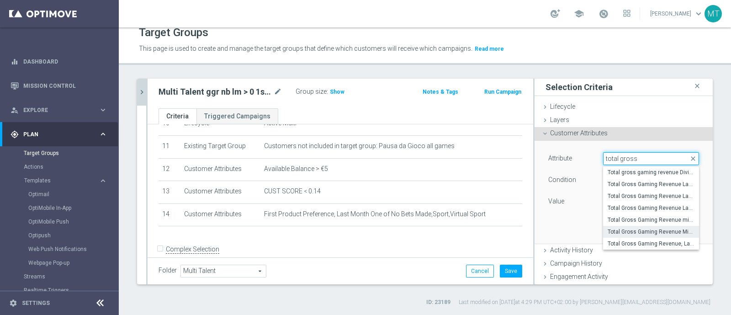
type input "total gross"
click at [666, 228] on span "Total Gross Gaming Revenue Minus Bonus Wagared" at bounding box center [651, 231] width 87 height 7
type input "Total Gross Gaming Revenue Minus Bonus Wagared"
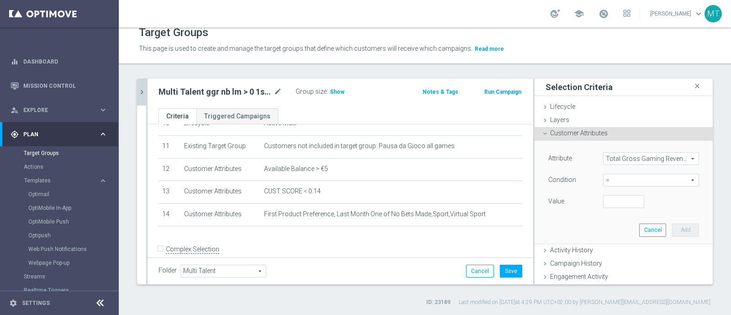
click at [635, 180] on span "=" at bounding box center [651, 180] width 95 height 12
click at [608, 240] on span ">" at bounding box center [651, 241] width 87 height 7
type input ">"
click at [603, 202] on input "number" at bounding box center [623, 201] width 41 height 13
type input "0"
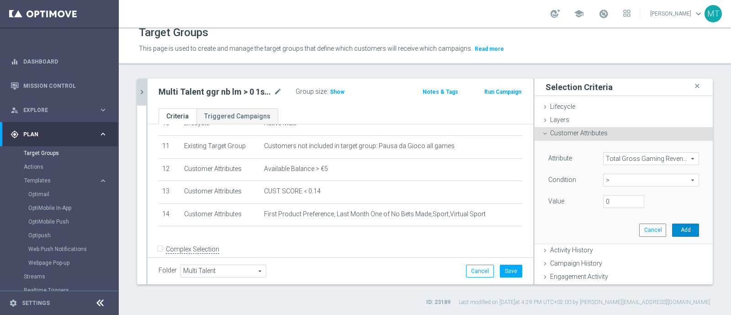
click at [678, 228] on button "Add" at bounding box center [685, 229] width 27 height 13
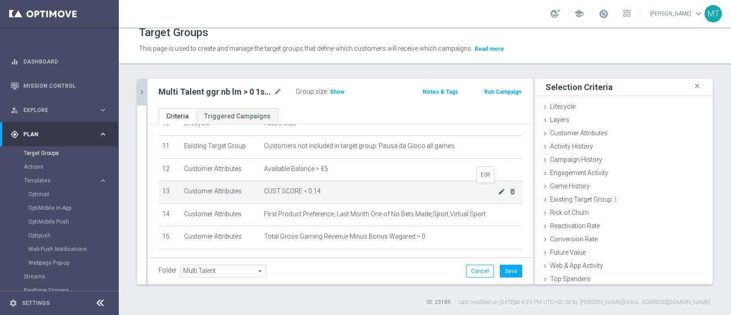
click at [498, 190] on icon "mode_edit" at bounding box center [501, 191] width 7 height 7
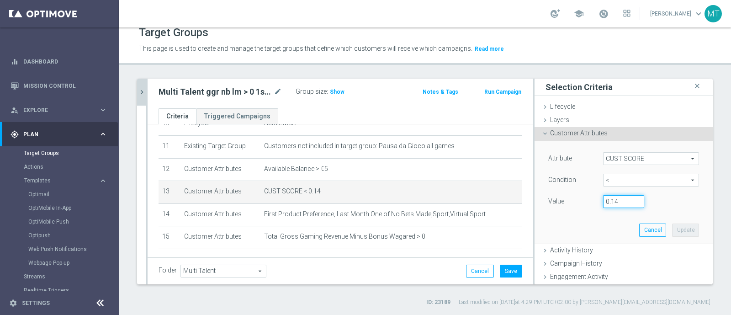
click at [609, 201] on input "0.14" at bounding box center [623, 201] width 41 height 13
type input "0.15"
click at [672, 235] on button "Update" at bounding box center [685, 229] width 27 height 13
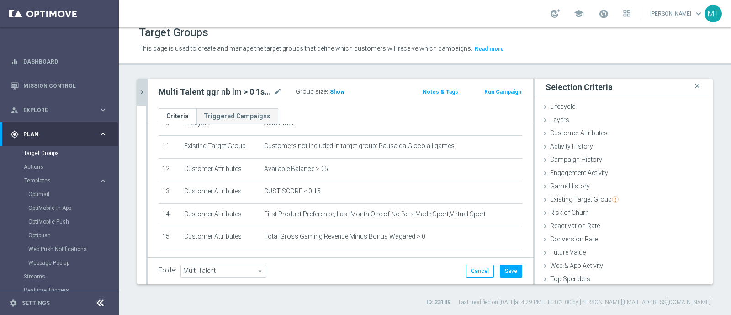
click at [335, 89] on span "Show" at bounding box center [337, 92] width 15 height 6
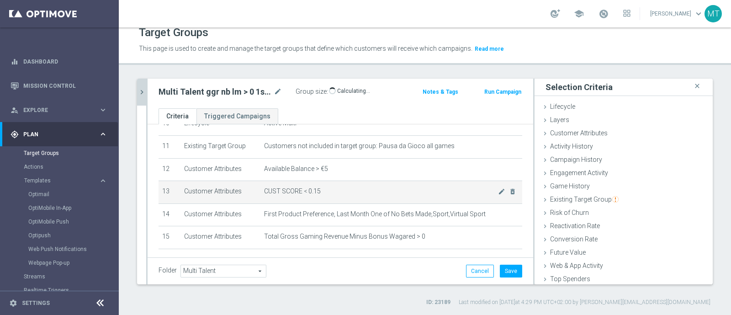
scroll to position [277, 0]
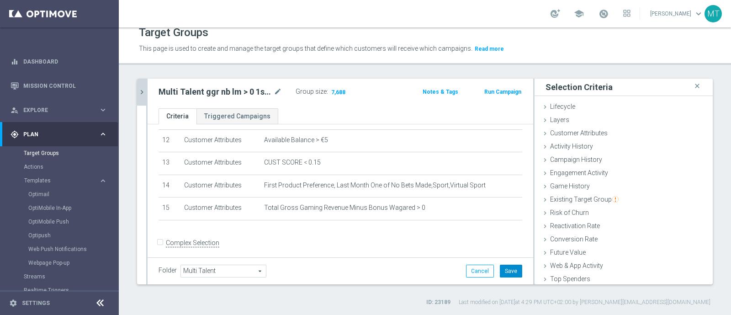
click at [510, 272] on button "Save" at bounding box center [511, 271] width 22 height 13
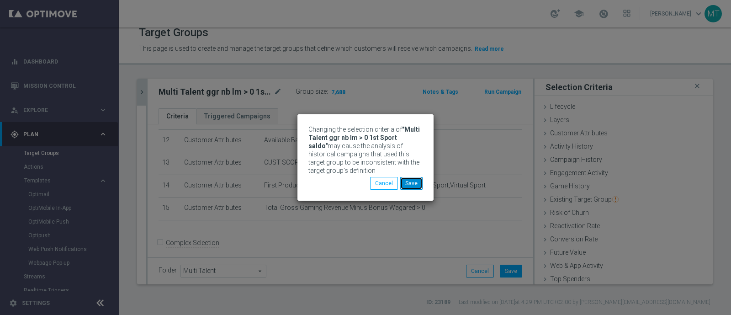
click at [416, 184] on button "Save" at bounding box center [411, 183] width 22 height 13
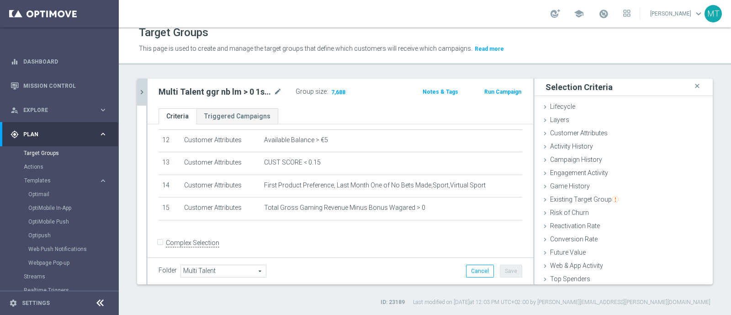
click at [144, 88] on icon "chevron_right" at bounding box center [142, 92] width 9 height 9
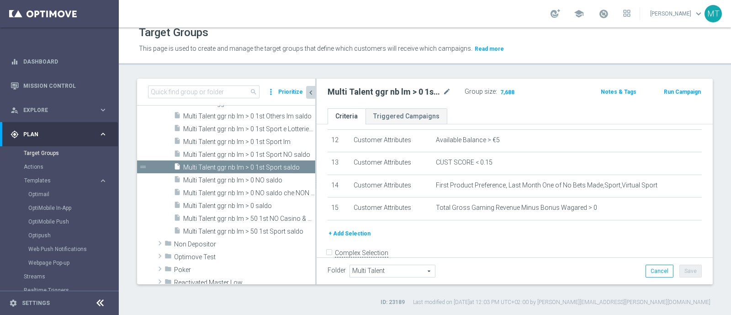
scroll to position [22441, 0]
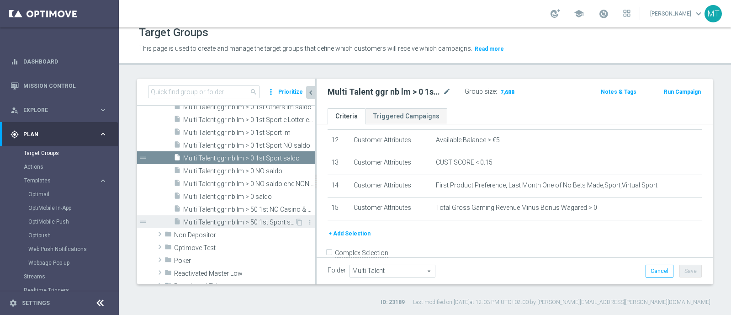
click at [226, 220] on span "Multi Talent ggr nb lm > 50 1st Sport saldo" at bounding box center [239, 222] width 112 height 8
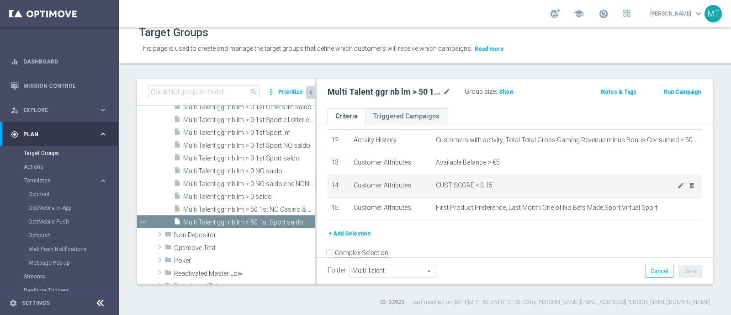
scroll to position [216, 0]
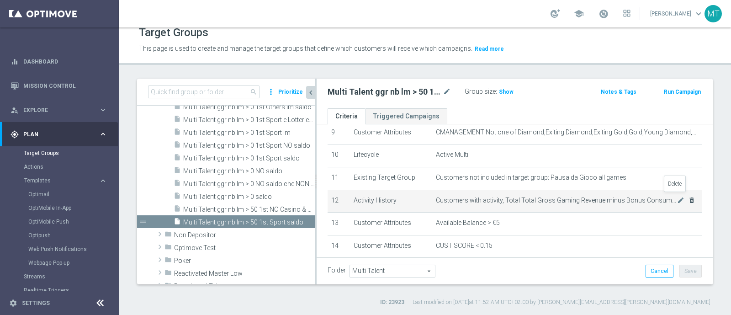
click at [688, 197] on icon "delete_forever" at bounding box center [691, 200] width 7 height 7
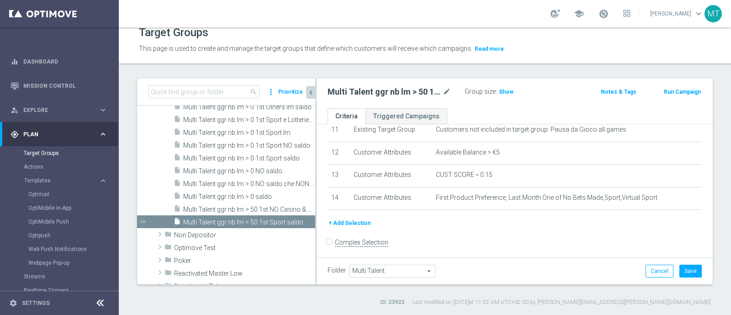
click at [347, 218] on button "+ Add Selection" at bounding box center [350, 223] width 44 height 10
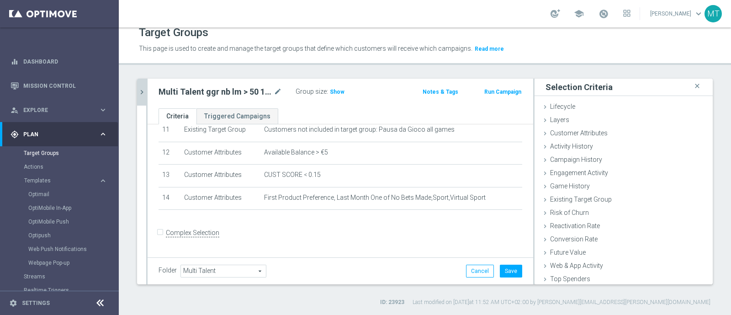
scroll to position [255, 0]
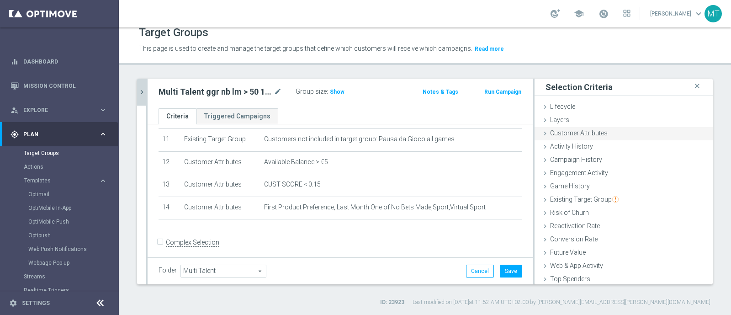
click at [560, 131] on span "Customer Attributes" at bounding box center [579, 132] width 58 height 7
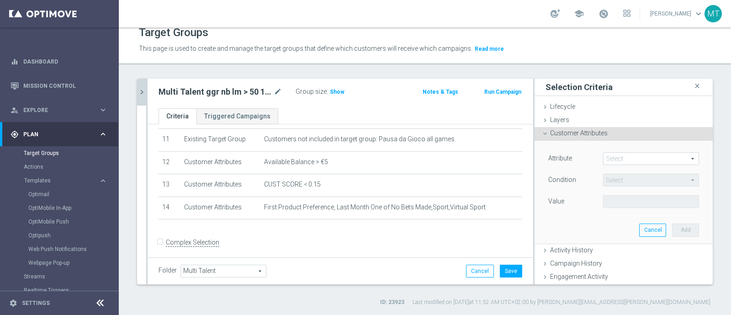
click at [604, 153] on span at bounding box center [651, 159] width 95 height 12
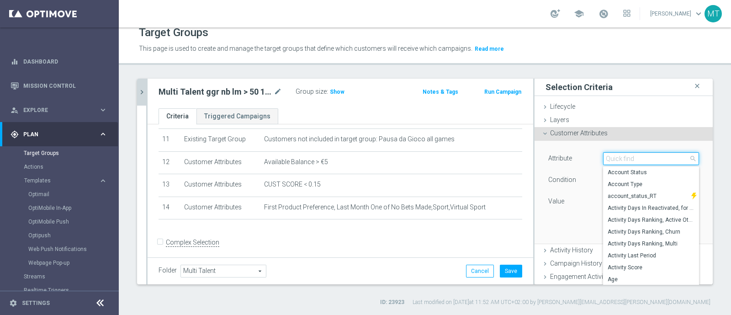
click at [608, 163] on input "search" at bounding box center [651, 158] width 96 height 13
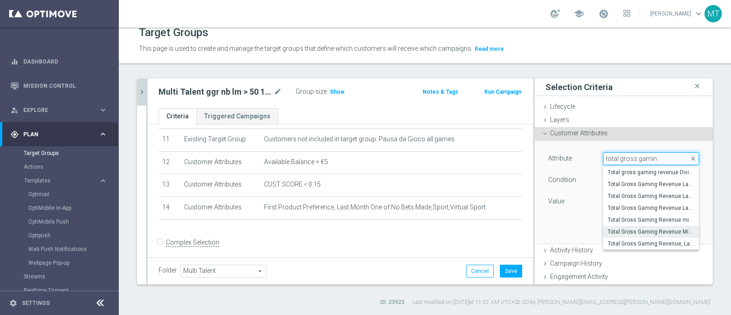
type input "total gross gamin"
click at [660, 229] on span "Total Gross Gaming Revenue Minus Bonus Wagared" at bounding box center [651, 231] width 87 height 7
type input "Total Gross Gaming Revenue Minus Bonus Wagared"
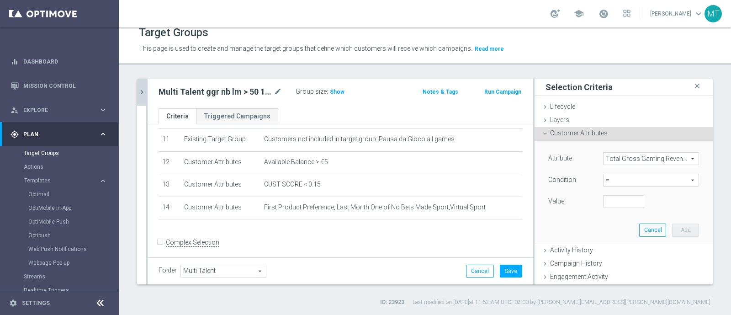
click at [614, 180] on span "=" at bounding box center [651, 180] width 95 height 12
click at [609, 238] on span ">" at bounding box center [651, 241] width 87 height 7
type input ">"
click at [605, 201] on input "number" at bounding box center [623, 201] width 41 height 13
type input "50"
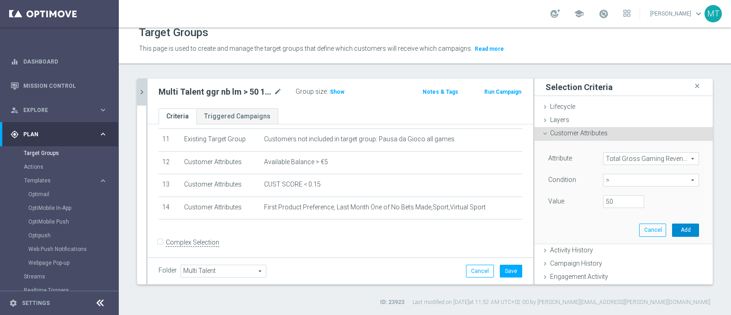
click at [676, 229] on button "Add" at bounding box center [685, 229] width 27 height 13
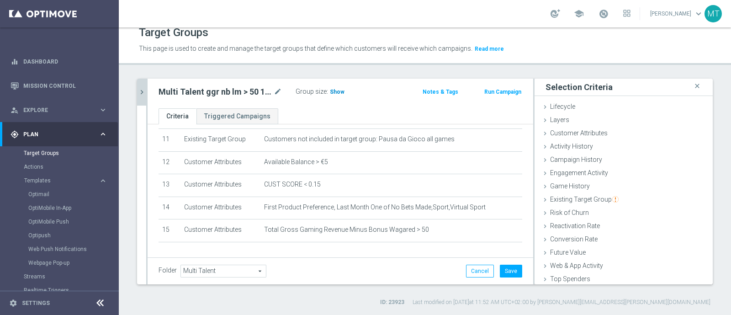
click at [335, 94] on span "Show" at bounding box center [337, 92] width 15 height 6
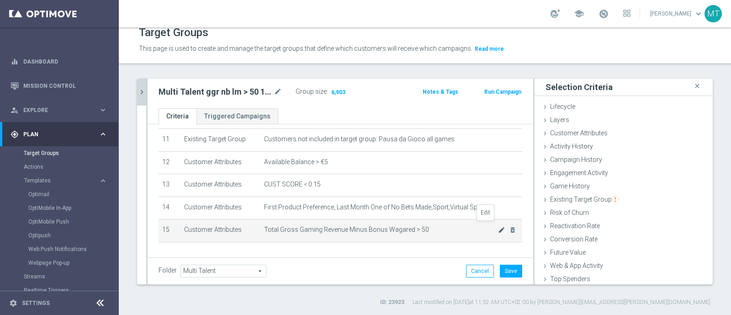
click at [498, 228] on icon "mode_edit" at bounding box center [501, 229] width 7 height 7
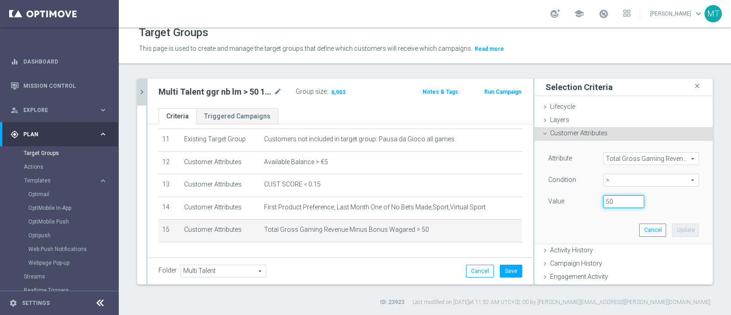
click at [606, 204] on input "50" at bounding box center [623, 201] width 41 height 13
type input "5"
type input "100"
click at [676, 229] on button "Update" at bounding box center [685, 229] width 27 height 13
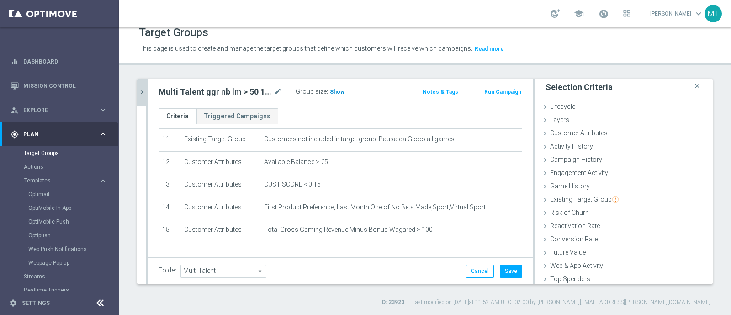
click at [339, 89] on span "Show" at bounding box center [337, 92] width 15 height 6
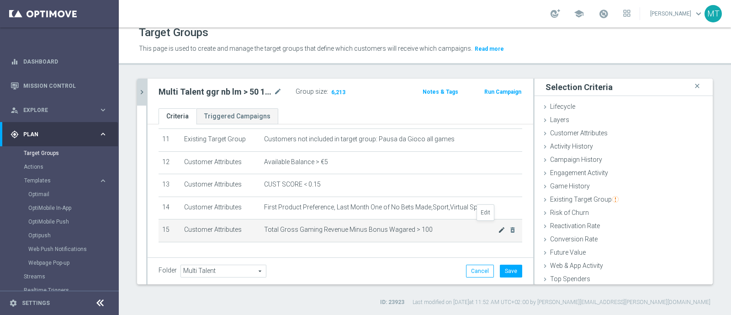
click at [498, 226] on icon "mode_edit" at bounding box center [501, 229] width 7 height 7
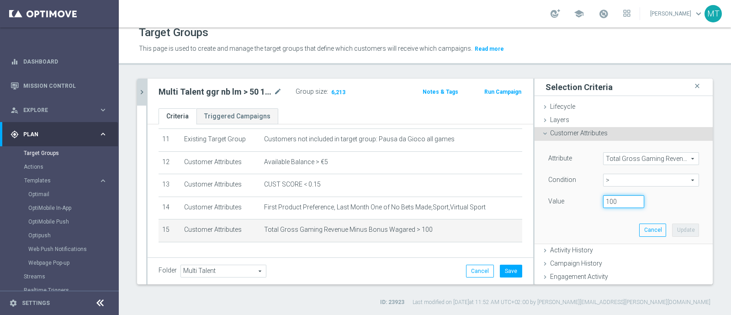
click at [603, 200] on input "100" at bounding box center [623, 201] width 41 height 13
type input "500"
click at [672, 227] on button "Update" at bounding box center [685, 229] width 27 height 13
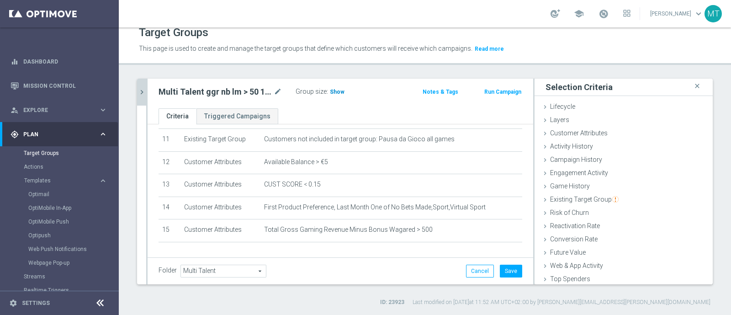
click at [330, 90] on span "Show" at bounding box center [337, 92] width 15 height 6
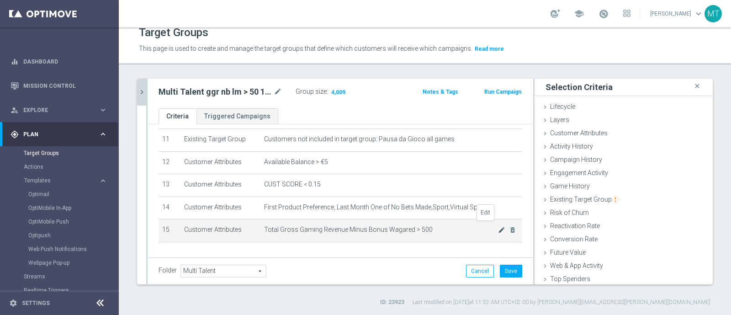
click at [498, 227] on icon "mode_edit" at bounding box center [501, 229] width 7 height 7
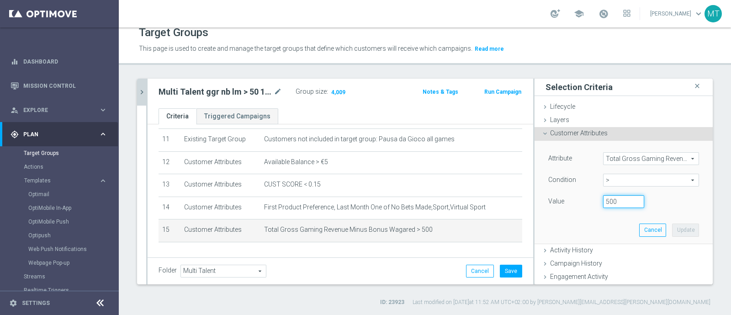
click at [603, 202] on input "500" at bounding box center [623, 201] width 41 height 13
type input "1000"
click at [673, 229] on button "Update" at bounding box center [685, 229] width 27 height 13
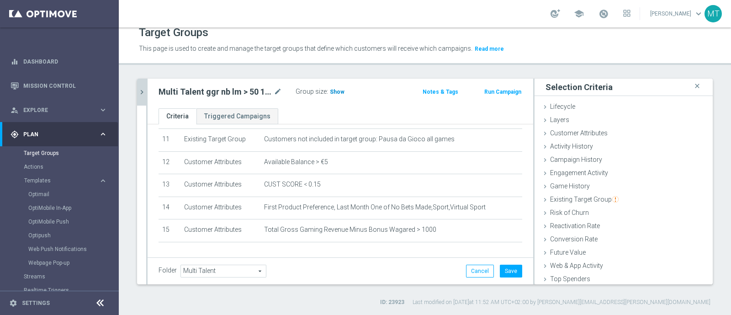
click at [334, 94] on span "Show" at bounding box center [337, 92] width 15 height 6
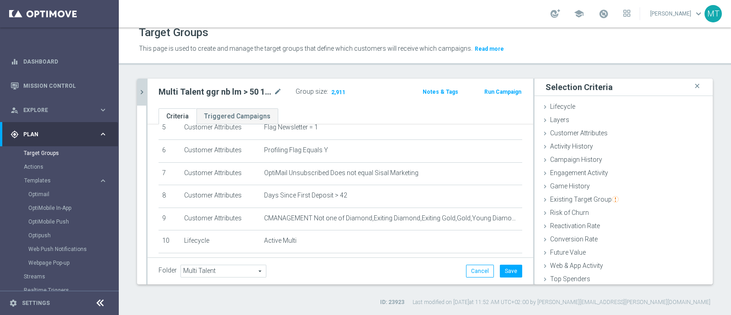
scroll to position [130, 0]
click at [277, 94] on icon "mode_edit" at bounding box center [278, 91] width 8 height 11
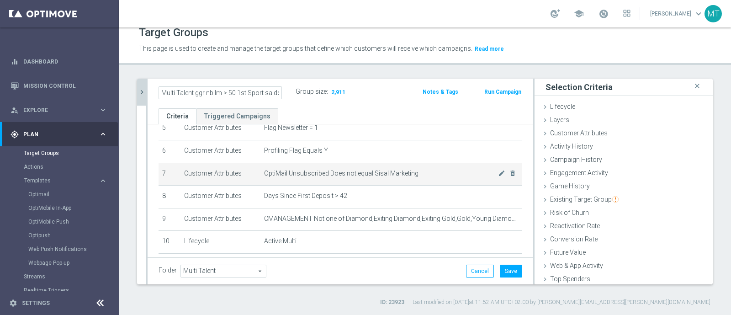
scroll to position [0, 0]
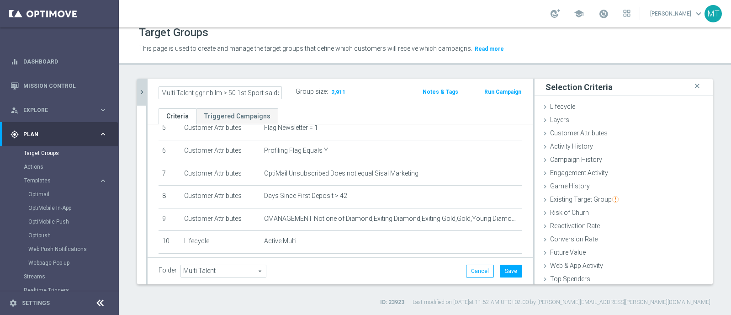
click at [231, 90] on input "Multi Talent ggr nb lm > 50 1st Sport saldo" at bounding box center [220, 92] width 123 height 13
type input "Multi Talent ggr nb lm > 1000 1st Sport saldo"
click at [377, 107] on div "Multi Talent ggr nb lm > 1000 1st Sport saldo Group size : 2,911 Notes & Tags R…" at bounding box center [341, 94] width 386 height 30
click at [500, 270] on button "Save" at bounding box center [511, 271] width 22 height 13
click at [276, 96] on icon "mode_edit" at bounding box center [278, 91] width 8 height 11
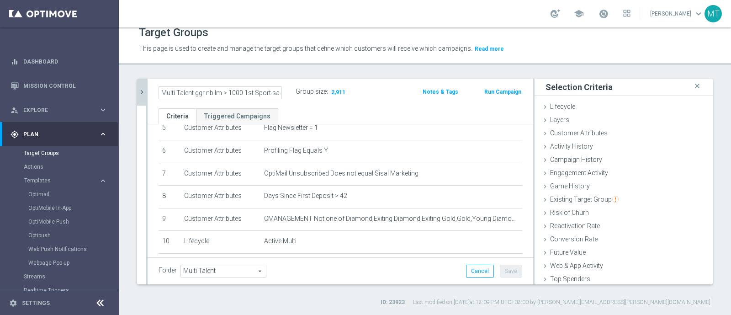
scroll to position [0, 7]
click at [341, 106] on div "Multi Talent ggr nb lm > 1000 1st Sport saldo Group size : 2,911 Notes & Tags R…" at bounding box center [341, 94] width 386 height 30
click at [144, 90] on icon "chevron_right" at bounding box center [142, 92] width 9 height 9
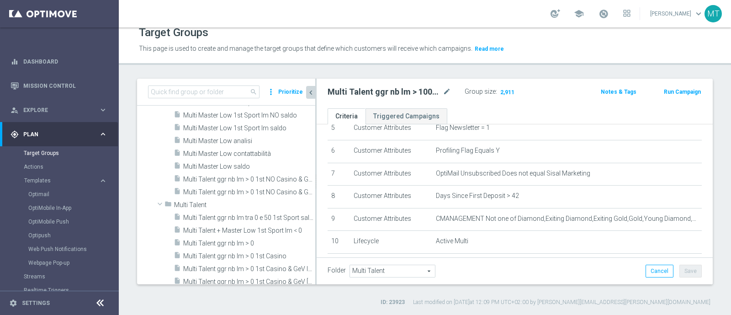
scroll to position [22176, 0]
click at [242, 220] on span "Multi Talent ggr nb lm tra 0 e 50 1st Sport saldo" at bounding box center [239, 218] width 112 height 8
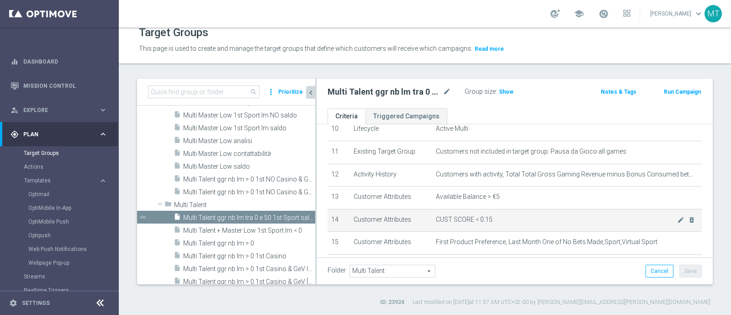
scroll to position [243, 0]
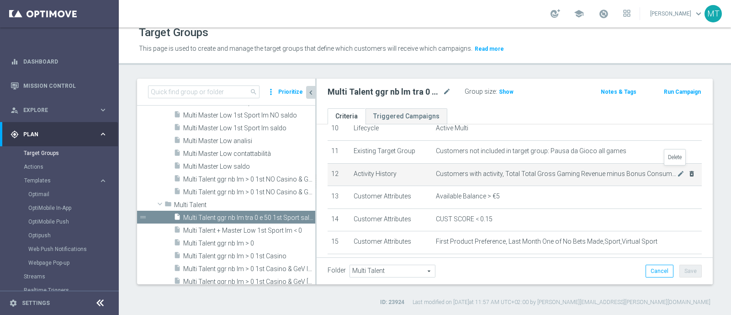
click at [688, 171] on icon "delete_forever" at bounding box center [691, 173] width 7 height 7
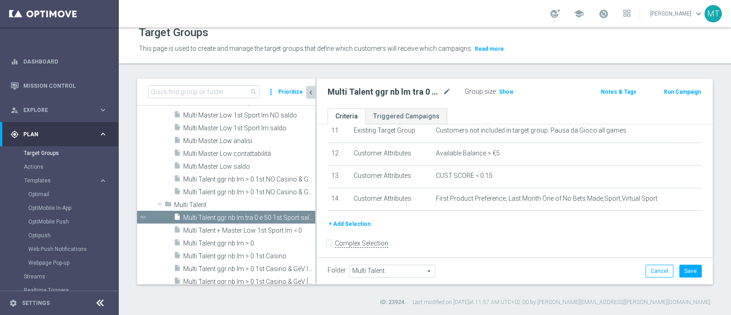
click at [355, 219] on button "+ Add Selection" at bounding box center [350, 224] width 44 height 10
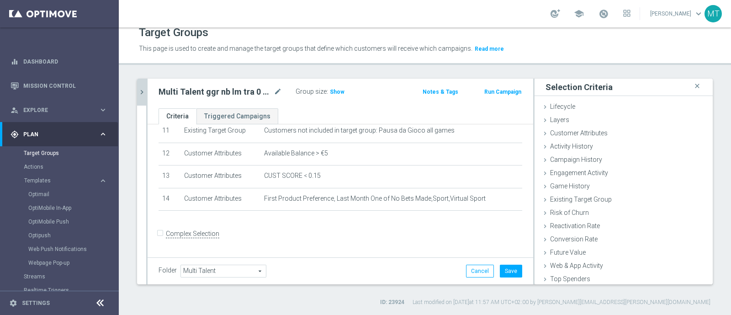
scroll to position [255, 0]
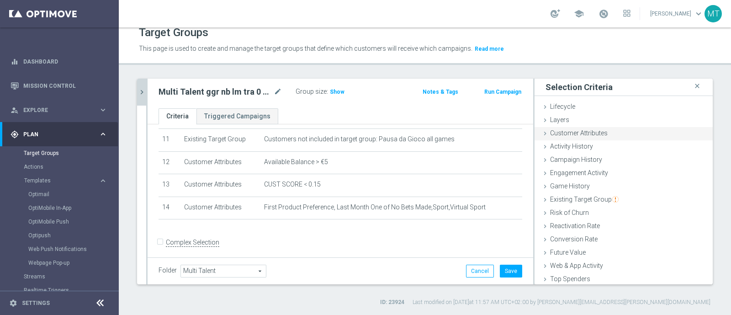
click at [574, 134] on span "Customer Attributes" at bounding box center [579, 132] width 58 height 7
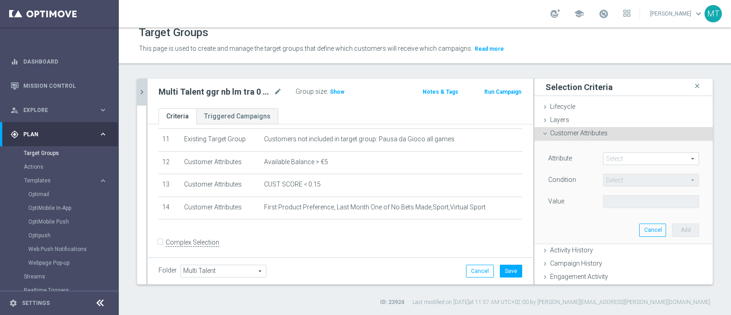
click at [604, 161] on span at bounding box center [651, 159] width 95 height 12
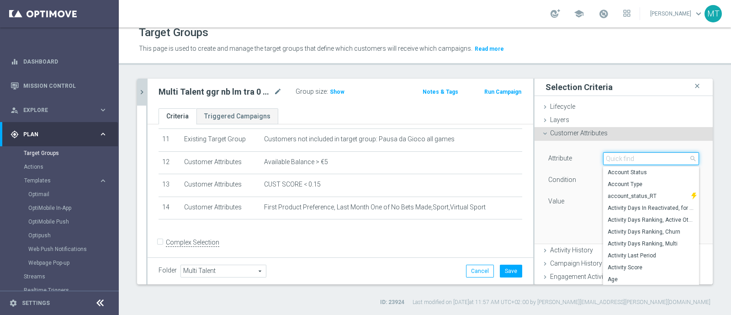
click at [603, 161] on input "search" at bounding box center [651, 158] width 96 height 13
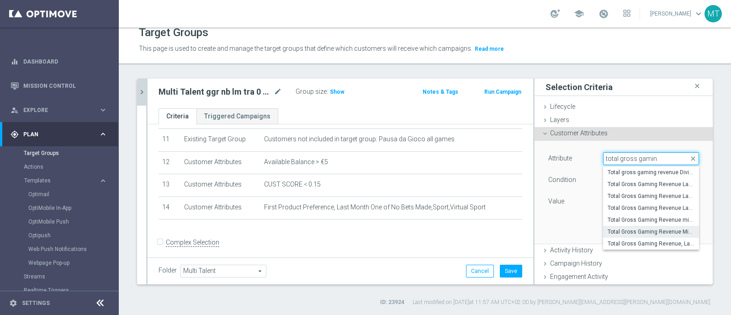
type input "total gross gamin"
click at [663, 229] on span "Total Gross Gaming Revenue Minus Bonus Wagared" at bounding box center [651, 231] width 87 height 7
type input "Total Gross Gaming Revenue Minus Bonus Wagared"
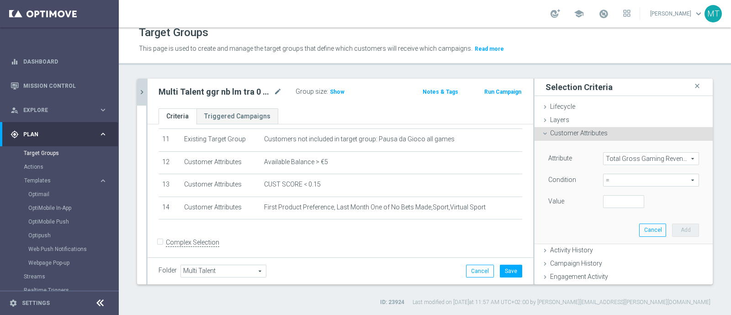
click at [612, 185] on span "=" at bounding box center [651, 180] width 95 height 12
click at [608, 262] on span "between" at bounding box center [651, 264] width 87 height 7
type input "between"
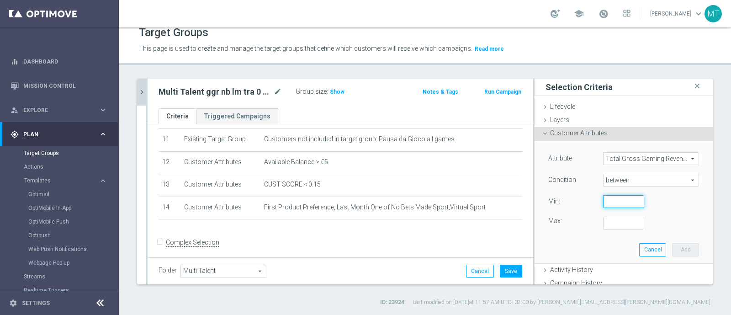
click at [603, 207] on input "number" at bounding box center [623, 201] width 41 height 13
type input "0"
click at [603, 229] on input "number" at bounding box center [623, 223] width 41 height 13
type input "1000"
click at [672, 251] on button "Add" at bounding box center [685, 249] width 27 height 13
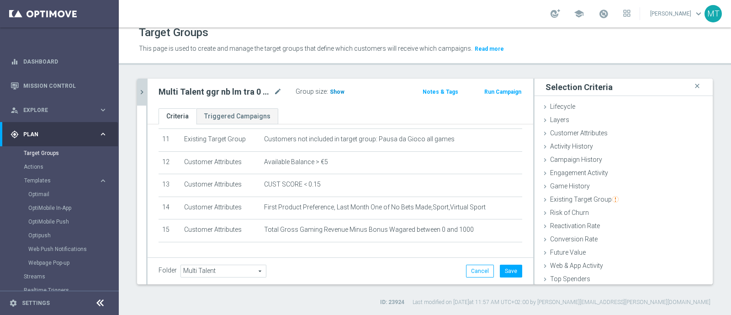
click at [333, 90] on span "Show" at bounding box center [337, 92] width 15 height 6
click at [277, 96] on icon "mode_edit" at bounding box center [278, 91] width 8 height 11
click at [230, 95] on input "Multi Talent ggr nb lm tra 0 e 50 1st Sport saldo" at bounding box center [220, 92] width 123 height 13
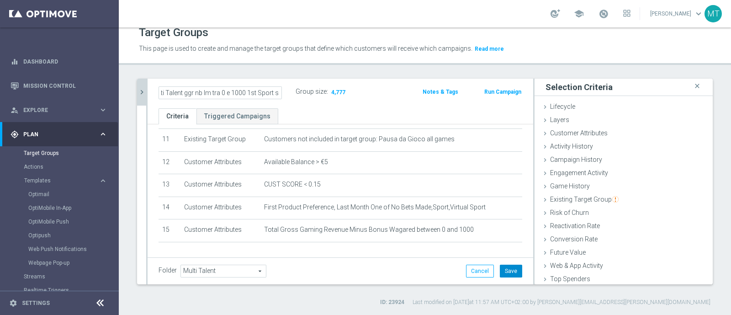
type input "Multi Talent ggr nb lm tra 0 e 1000 1st Sport saldo"
click at [511, 268] on button "Save" at bounding box center [511, 271] width 22 height 13
click at [141, 92] on icon "chevron_right" at bounding box center [142, 92] width 9 height 9
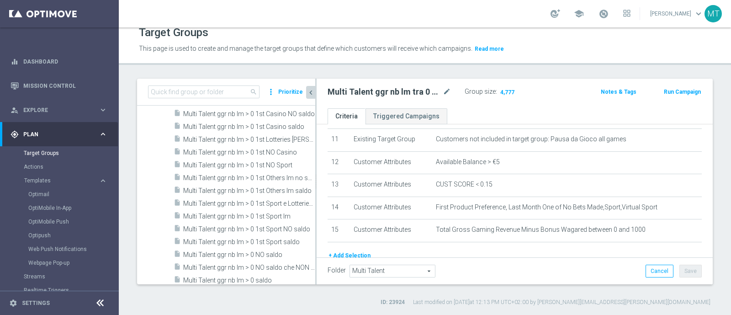
scroll to position [22380, 0]
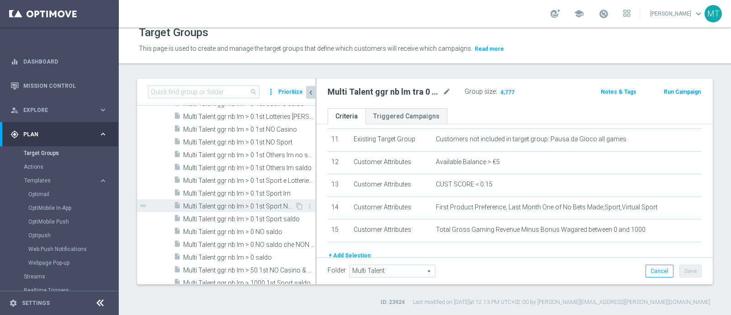
click at [257, 203] on span "Multi Talent ggr nb lm > 0 1st Sport NO saldo" at bounding box center [239, 206] width 112 height 8
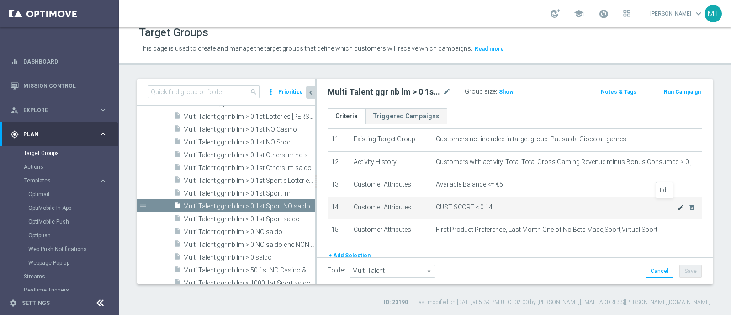
click at [677, 204] on icon "mode_edit" at bounding box center [680, 207] width 7 height 7
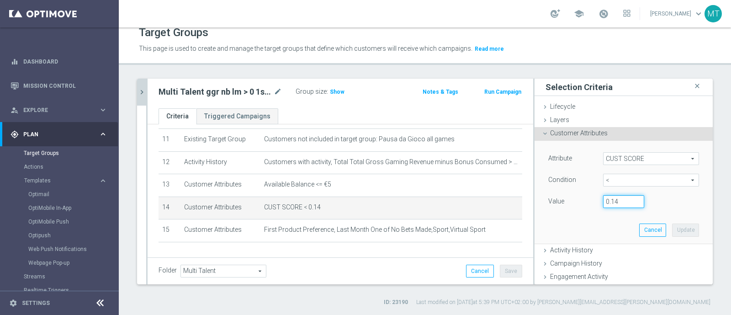
click at [608, 200] on input "0.14" at bounding box center [623, 201] width 41 height 13
type input "0.15"
click at [672, 227] on button "Update" at bounding box center [685, 229] width 27 height 13
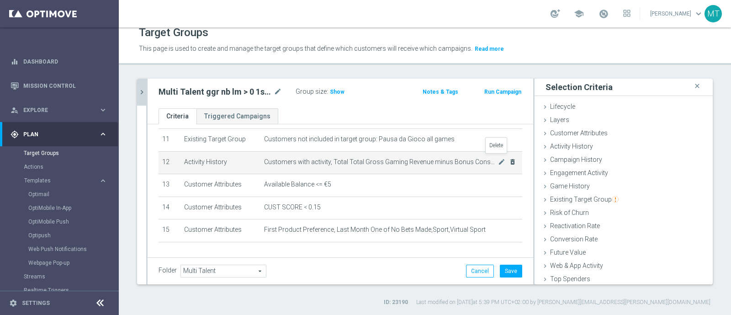
click at [509, 159] on icon "delete_forever" at bounding box center [512, 161] width 7 height 7
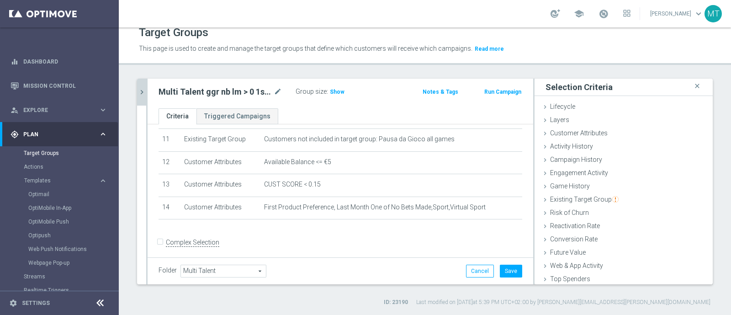
scroll to position [254, 0]
click at [288, 228] on div "+ Add Selection" at bounding box center [341, 231] width 378 height 7
click at [674, 87] on div "Selection Criteria close" at bounding box center [624, 87] width 178 height 17
click at [693, 86] on icon "close" at bounding box center [697, 86] width 9 height 12
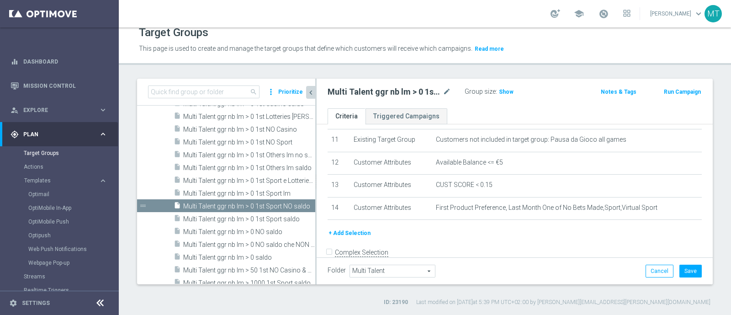
click at [359, 229] on button "+ Add Selection" at bounding box center [350, 233] width 44 height 10
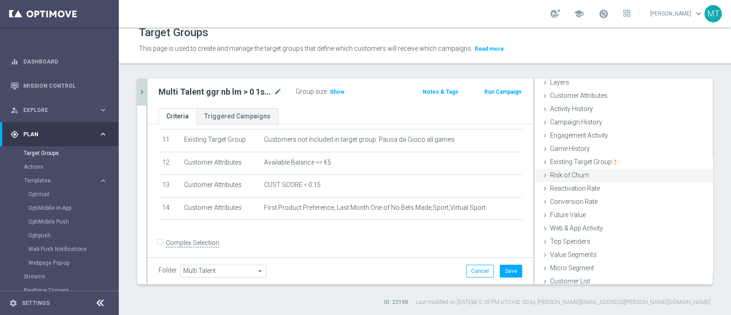
scroll to position [16, 0]
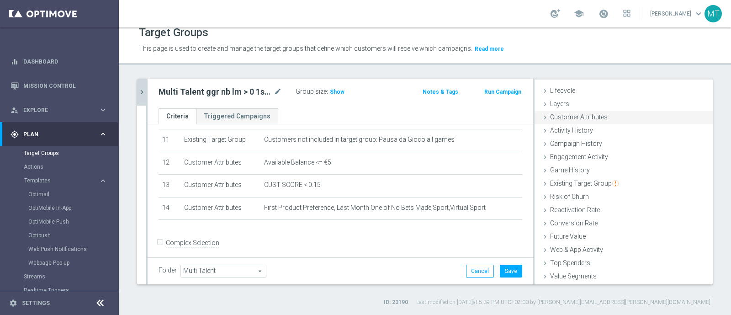
click at [548, 112] on div "Customer Attributes done selection updated" at bounding box center [624, 118] width 178 height 14
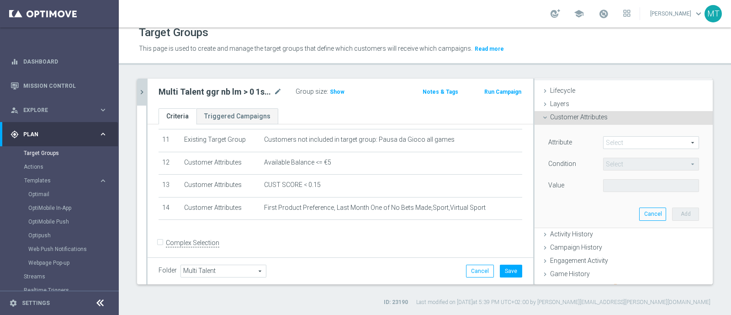
click at [606, 144] on span at bounding box center [651, 143] width 95 height 12
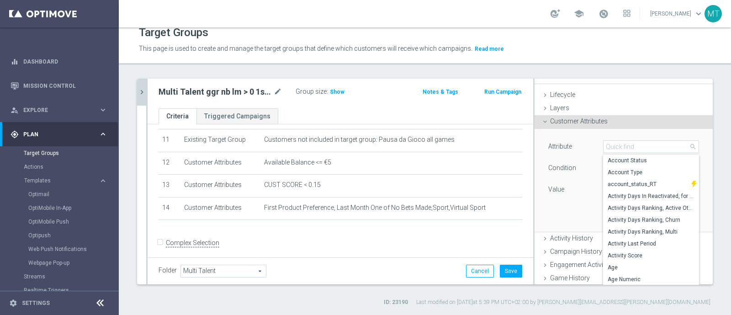
scroll to position [0, 0]
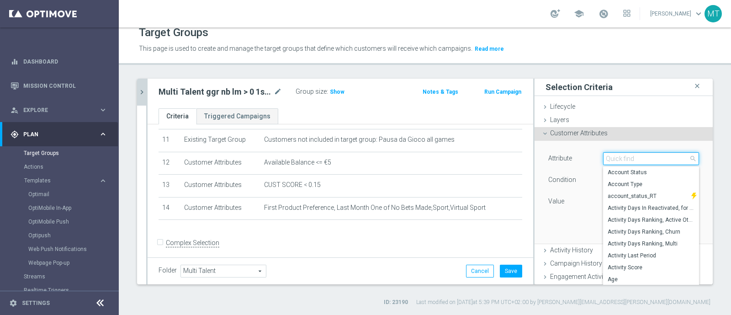
click at [608, 152] on input "search" at bounding box center [651, 158] width 96 height 13
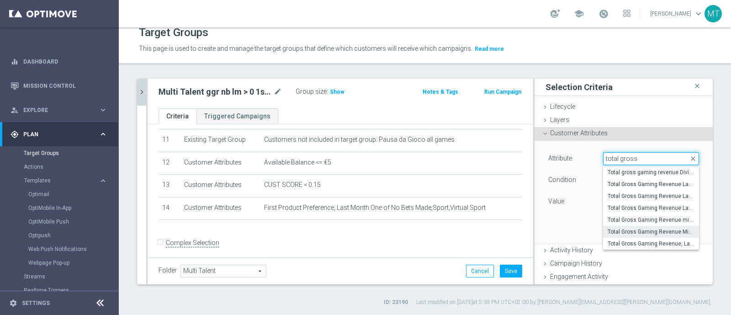
type input "total gross"
click at [662, 229] on span "Total Gross Gaming Revenue Minus Bonus Wagared" at bounding box center [651, 231] width 87 height 7
type input "Total Gross Gaming Revenue Minus Bonus Wagared"
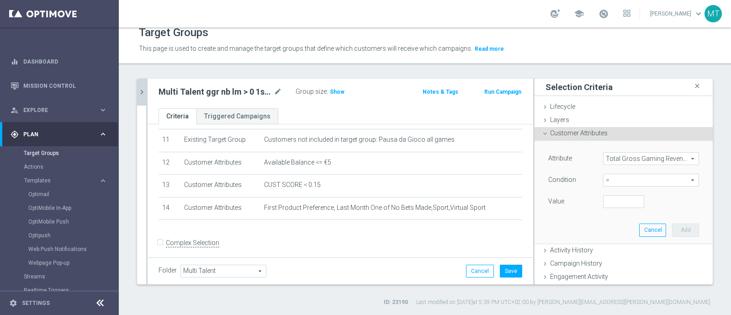
click at [610, 211] on div "Attribute Total Gross Gaming Revenue Minus Bonus Wagared Total Gross Gaming Rev…" at bounding box center [624, 192] width 165 height 102
click at [609, 184] on span "=" at bounding box center [651, 180] width 95 height 12
click at [608, 241] on span ">" at bounding box center [651, 241] width 87 height 7
type input ">"
click at [605, 202] on input "number" at bounding box center [623, 201] width 41 height 13
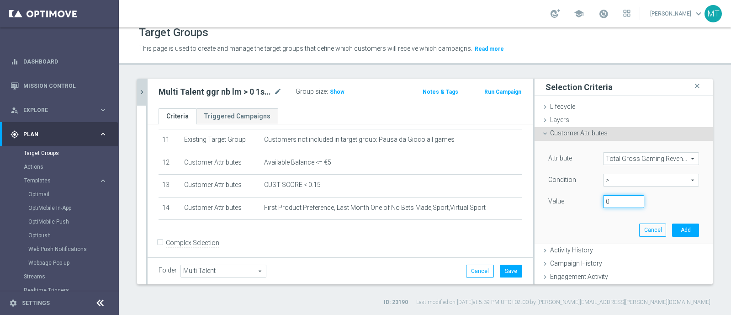
type input "0"
click at [663, 222] on div "Attribute Total Gross Gaming Revenue Minus Bonus Wagared Total Gross Gaming Rev…" at bounding box center [624, 192] width 165 height 102
click at [672, 225] on button "Add" at bounding box center [685, 229] width 27 height 13
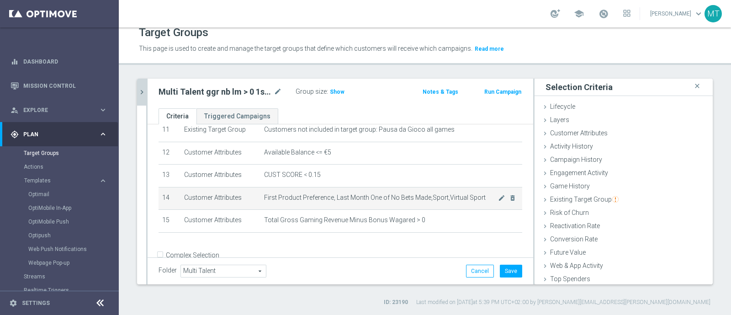
scroll to position [266, 0]
click at [334, 90] on span "Show" at bounding box center [337, 92] width 15 height 6
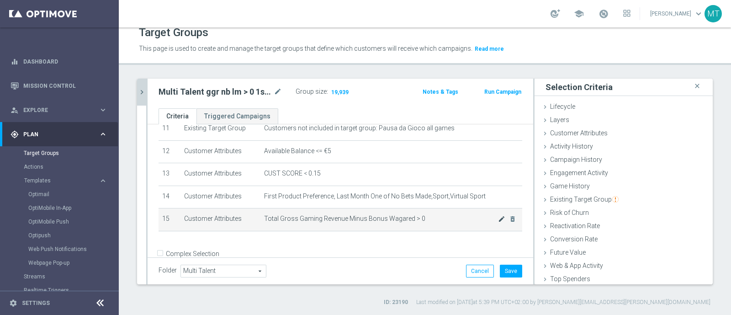
click at [498, 216] on icon "mode_edit" at bounding box center [501, 218] width 7 height 7
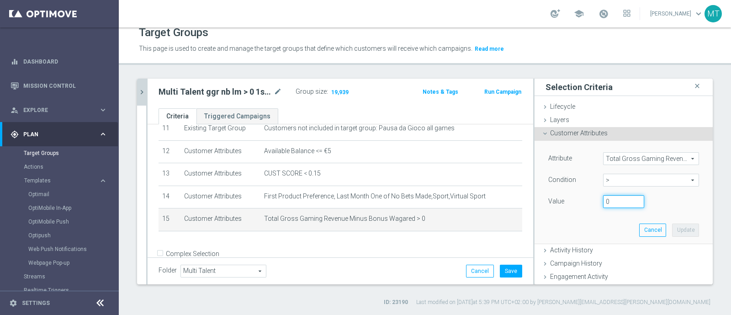
click at [606, 203] on input "0" at bounding box center [623, 201] width 41 height 13
type input "500"
click at [672, 231] on button "Update" at bounding box center [685, 229] width 27 height 13
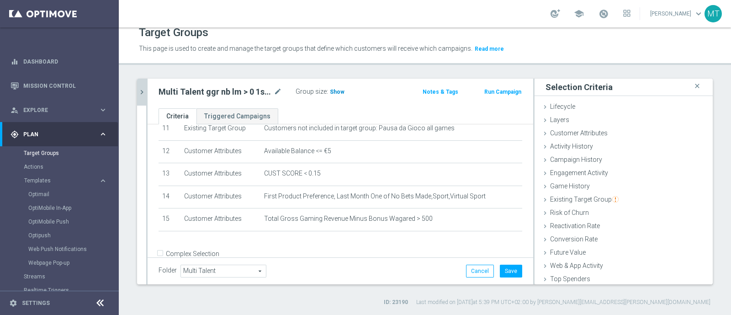
click at [335, 91] on span "Show" at bounding box center [337, 92] width 15 height 6
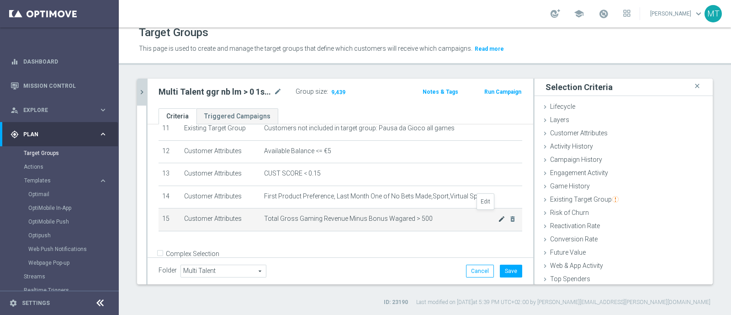
click at [498, 215] on icon "mode_edit" at bounding box center [501, 218] width 7 height 7
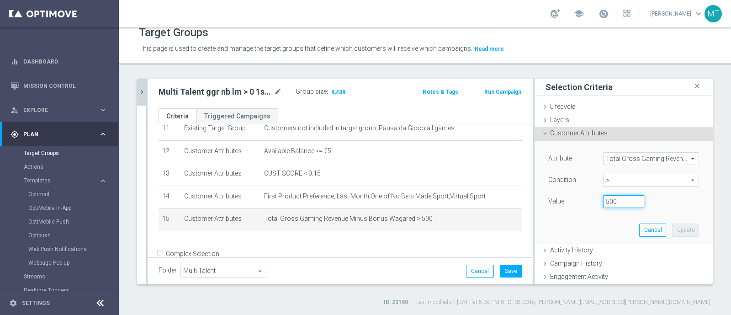
drag, startPoint x: 601, startPoint y: 200, endPoint x: 589, endPoint y: 199, distance: 12.8
click at [596, 199] on div "500" at bounding box center [623, 201] width 55 height 13
type input "1000"
click at [678, 225] on button "Update" at bounding box center [685, 229] width 27 height 13
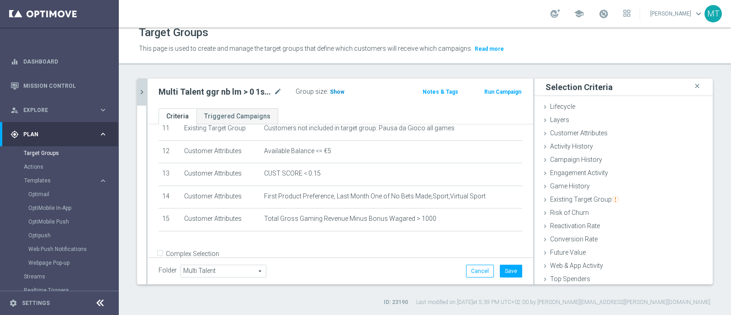
click at [339, 92] on span "Show" at bounding box center [337, 92] width 15 height 6
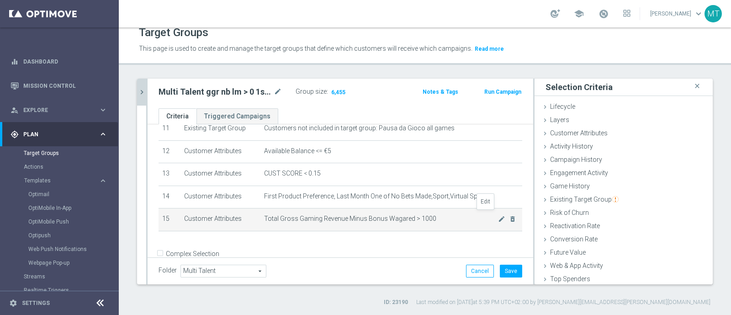
drag, startPoint x: 486, startPoint y: 217, endPoint x: 475, endPoint y: 217, distance: 11.0
click at [498, 217] on icon "mode_edit" at bounding box center [501, 218] width 7 height 7
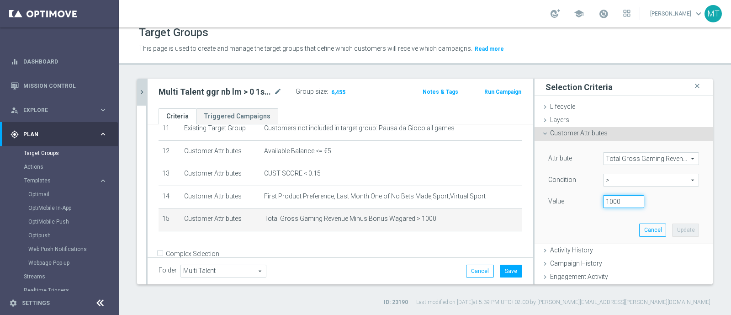
click at [615, 197] on input "1000" at bounding box center [623, 201] width 41 height 13
type input "1"
type input "0"
click at [672, 229] on button "Update" at bounding box center [685, 229] width 27 height 13
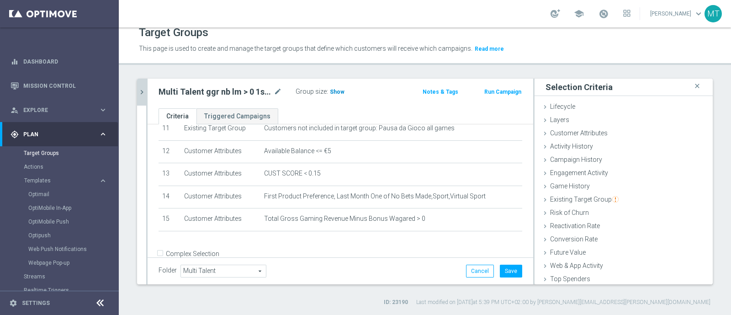
click at [341, 95] on h3 "Show" at bounding box center [337, 92] width 16 height 10
drag, startPoint x: 502, startPoint y: 272, endPoint x: 368, endPoint y: 263, distance: 134.2
click at [368, 263] on div "Folder Multi Talent Multi Talent arrow_drop_down search Cancel Save Saving..." at bounding box center [341, 270] width 386 height 27
click at [500, 269] on button "Save" at bounding box center [511, 271] width 22 height 13
click at [141, 93] on icon "chevron_right" at bounding box center [142, 92] width 9 height 9
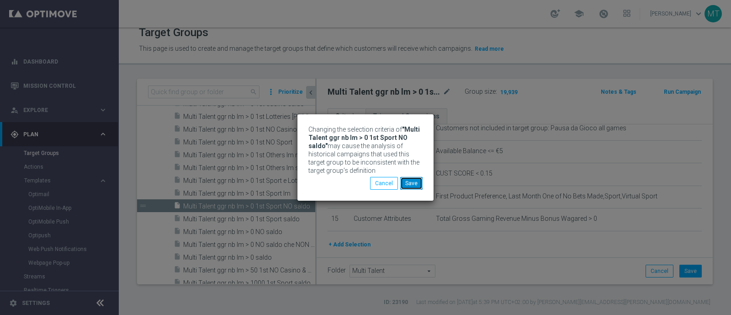
click at [419, 178] on button "Save" at bounding box center [411, 183] width 22 height 13
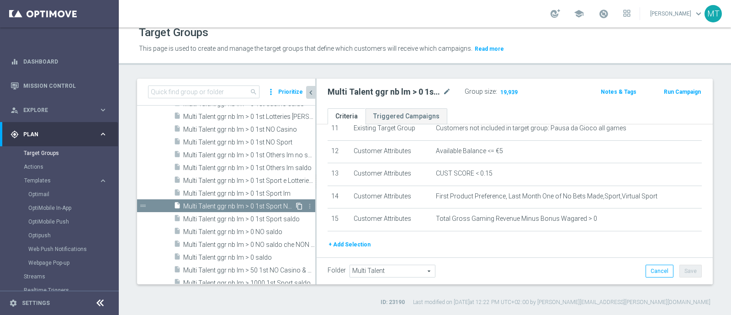
click at [296, 205] on icon "content_copy" at bounding box center [299, 205] width 7 height 7
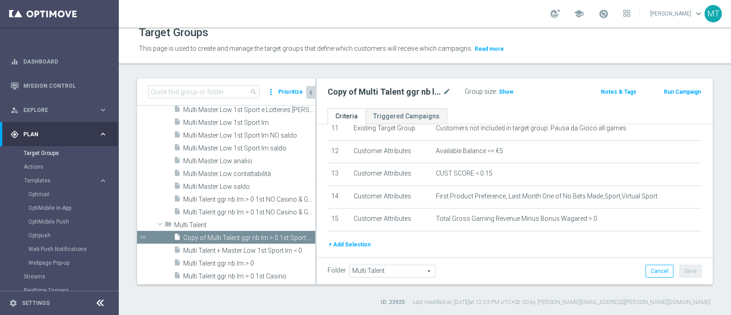
scroll to position [270, 0]
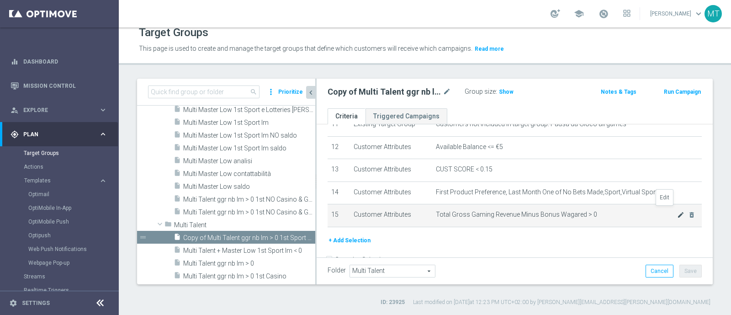
click at [677, 213] on icon "mode_edit" at bounding box center [680, 214] width 7 height 7
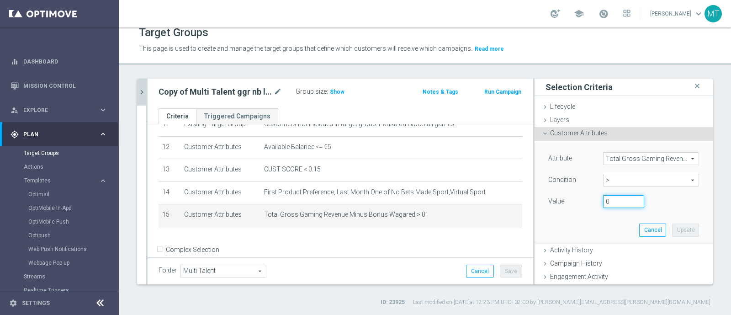
click at [605, 203] on input "0" at bounding box center [623, 201] width 41 height 13
type input "500"
click at [677, 228] on button "Update" at bounding box center [685, 229] width 27 height 13
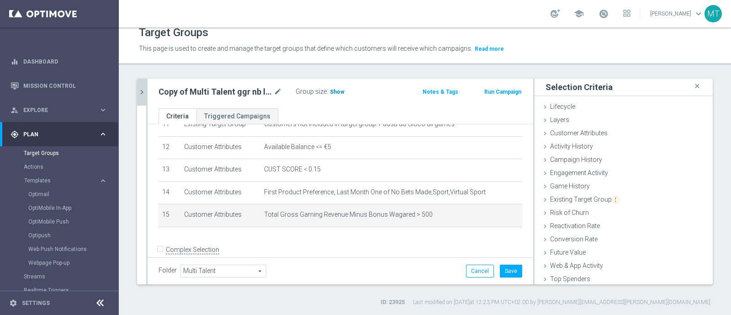
click at [333, 89] on span "Show" at bounding box center [337, 92] width 15 height 6
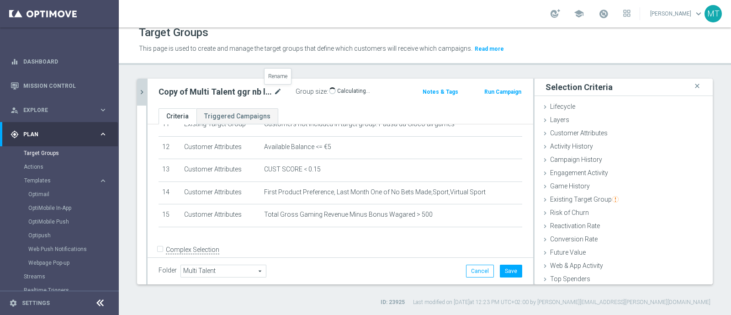
click at [278, 94] on icon "mode_edit" at bounding box center [278, 91] width 8 height 11
click at [165, 96] on input "Copy of Multi Talent ggr nb lm > 0 1st Sport NO saldo" at bounding box center [220, 92] width 123 height 13
click at [229, 92] on input "Multi Talent ggr nb lm > 0 1st Sport NO saldo" at bounding box center [220, 92] width 123 height 13
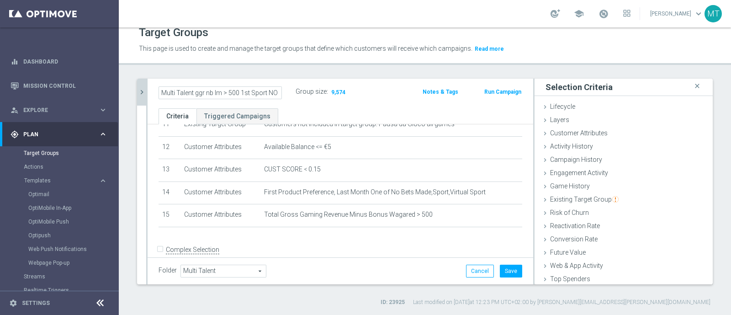
click at [244, 86] on input "Multi Talent ggr nb lm > 500 1st Sport NO saldo" at bounding box center [220, 92] width 123 height 13
type input "Multi Talent ggr nb lm > 500 1st Sport NO saldo"
click at [145, 92] on icon "chevron_right" at bounding box center [142, 92] width 9 height 9
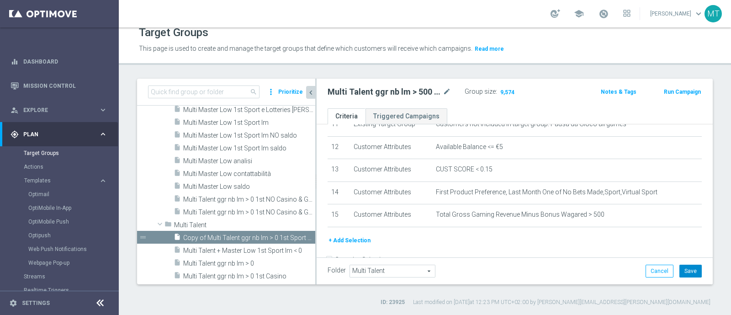
click at [680, 270] on button "Save" at bounding box center [691, 271] width 22 height 13
click at [296, 236] on icon "content_copy" at bounding box center [299, 237] width 7 height 7
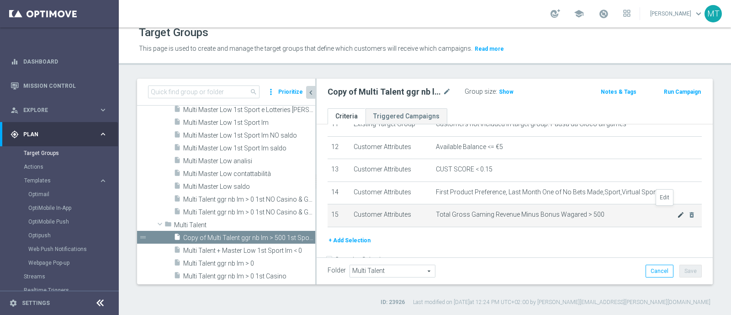
click at [677, 212] on icon "mode_edit" at bounding box center [680, 214] width 7 height 7
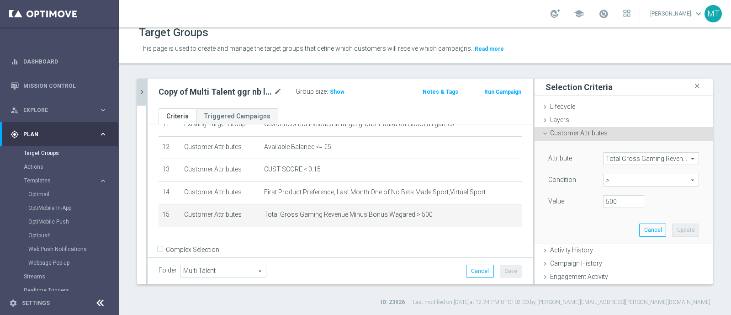
click at [610, 181] on span ">" at bounding box center [651, 180] width 95 height 12
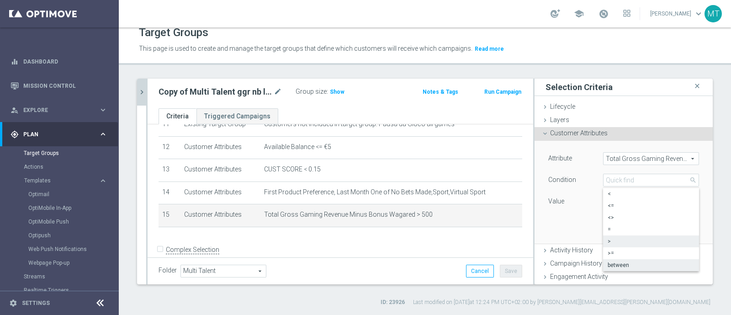
click at [608, 264] on span "between" at bounding box center [651, 264] width 87 height 7
type input "between"
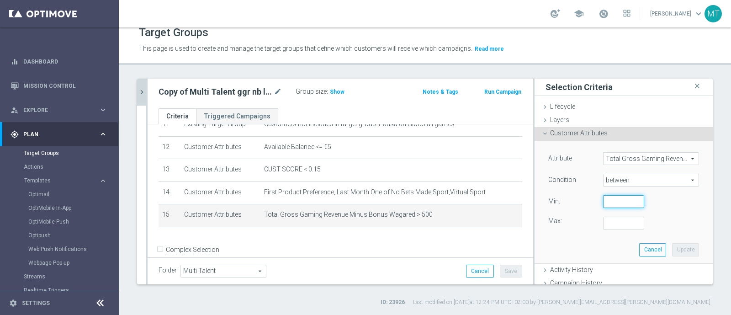
click at [603, 203] on input "number" at bounding box center [623, 201] width 41 height 13
type input "0"
click at [607, 228] on input "number" at bounding box center [623, 223] width 41 height 13
type input "500"
click at [672, 250] on button "Update" at bounding box center [685, 249] width 27 height 13
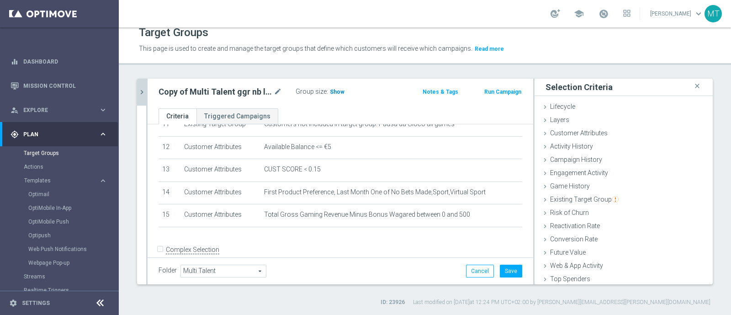
click at [334, 91] on span "Show" at bounding box center [337, 92] width 15 height 6
click at [278, 94] on icon "mode_edit" at bounding box center [278, 91] width 8 height 11
click at [168, 93] on input "Copy of Multi Talent ggr nb lm > 500 1st Sport NO saldo" at bounding box center [220, 92] width 123 height 13
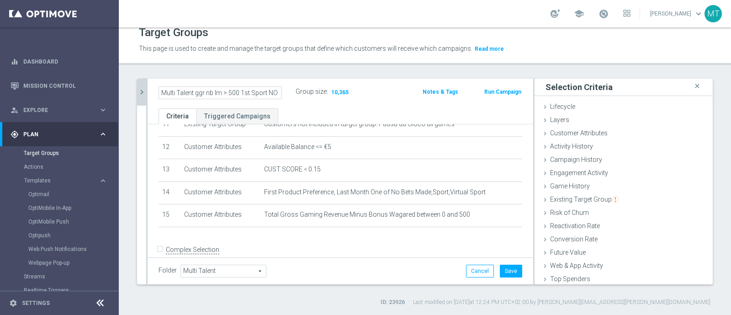
click at [224, 95] on input "Multi Talent ggr nb lm > 500 1st Sport NO saldo" at bounding box center [220, 92] width 123 height 13
type input "Multi Talent ggr nb lm tra 0 e 500 1st Sport NO saldo"
click at [148, 89] on div "Multi Talent ggr nb lm tra 0 e 500 1st Sport NO saldo mode_edit Group size : 10…" at bounding box center [341, 94] width 386 height 30
click at [139, 88] on icon "chevron_right" at bounding box center [142, 92] width 9 height 9
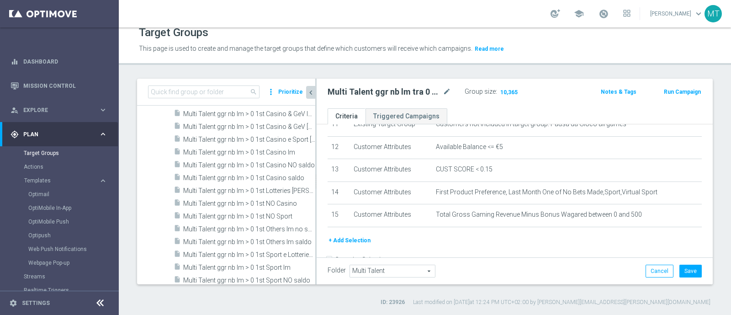
scroll to position [22253, 0]
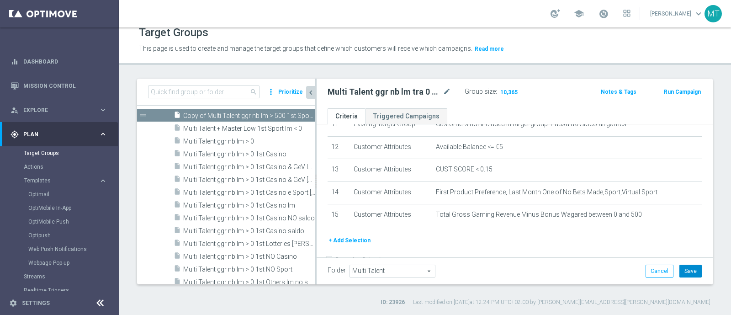
click at [692, 265] on button "Save" at bounding box center [691, 271] width 22 height 13
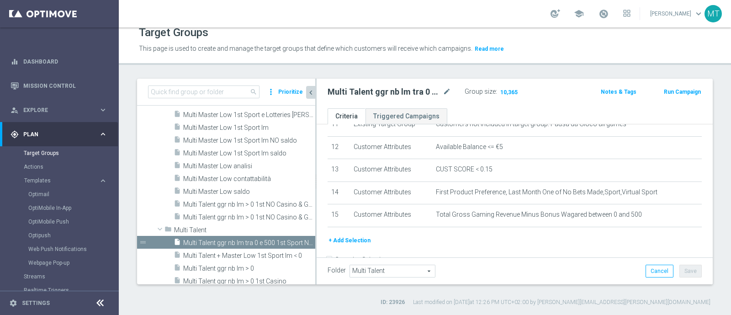
scroll to position [22149, 0]
click at [161, 226] on span at bounding box center [159, 230] width 11 height 9
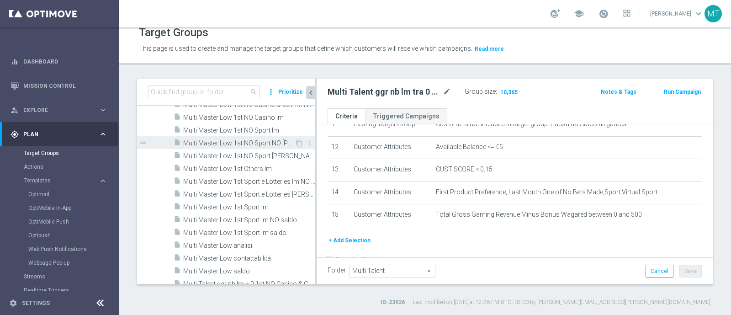
scroll to position [22073, 0]
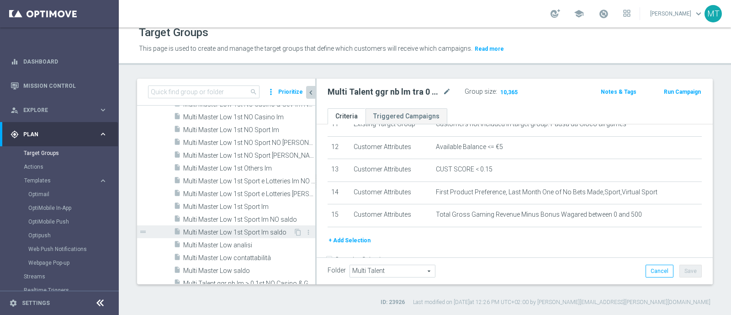
click at [250, 229] on span "Multi Master Low 1st Sport lm saldo" at bounding box center [238, 233] width 110 height 8
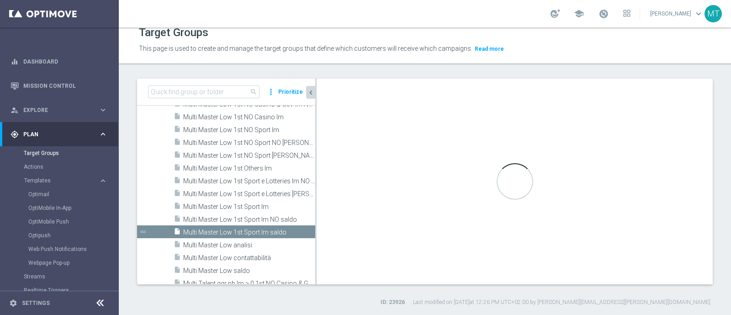
type input "Multi Master Low"
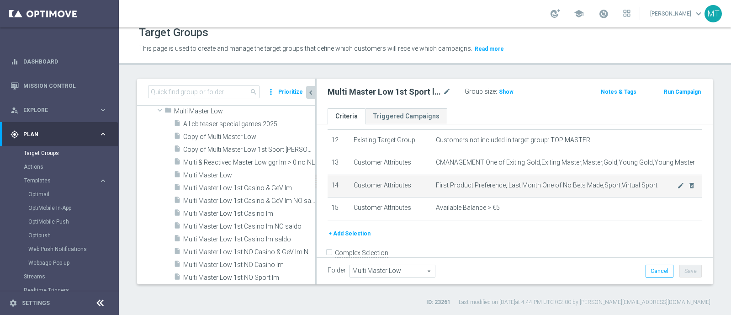
scroll to position [287, 0]
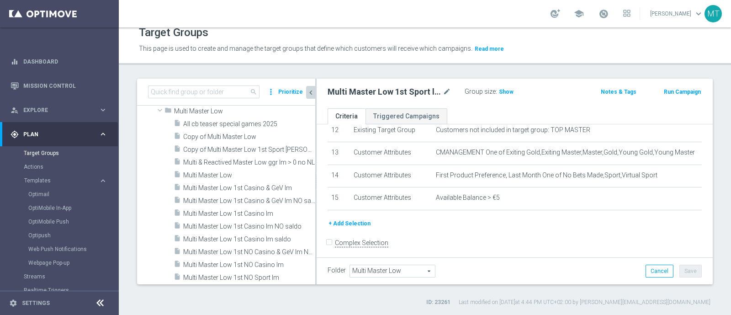
click at [350, 218] on button "+ Add Selection" at bounding box center [350, 223] width 44 height 10
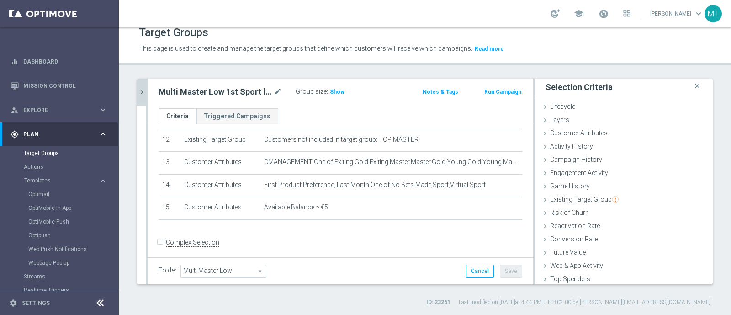
click at [352, 235] on form "Complex Selection Invalid Expression" at bounding box center [341, 252] width 364 height 34
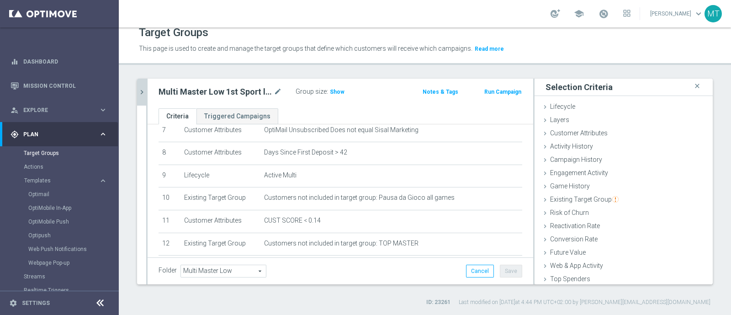
scroll to position [137, 0]
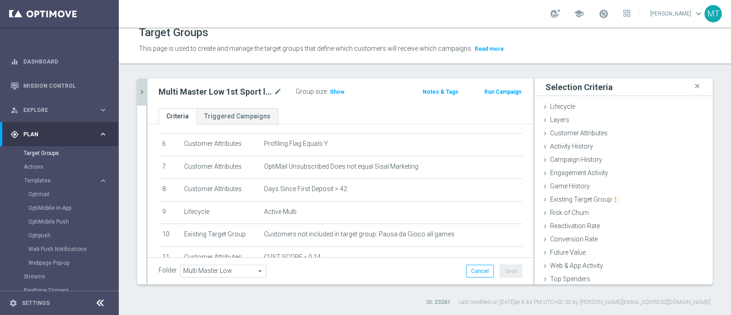
click at [343, 261] on div "Folder Multi Master Low Multi Master Low arrow_drop_down search Cancel Save Sav…" at bounding box center [341, 270] width 386 height 27
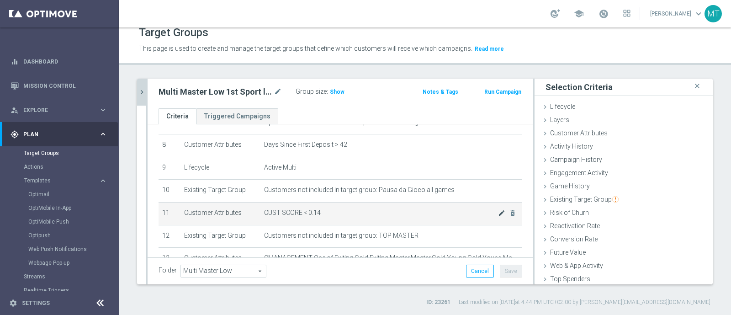
click at [498, 209] on icon "mode_edit" at bounding box center [501, 212] width 7 height 7
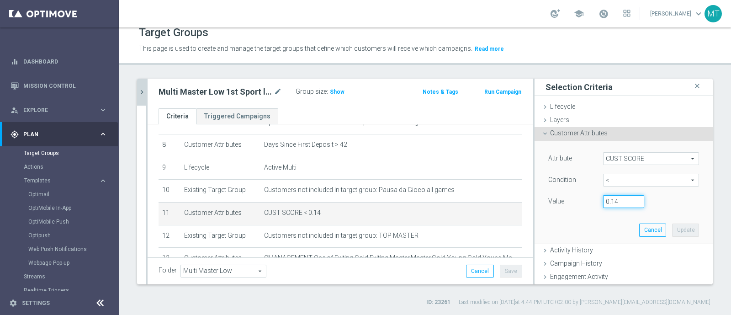
click at [610, 199] on input "0.14" at bounding box center [623, 201] width 41 height 13
type input "0.15"
click at [672, 226] on button "Update" at bounding box center [685, 229] width 27 height 13
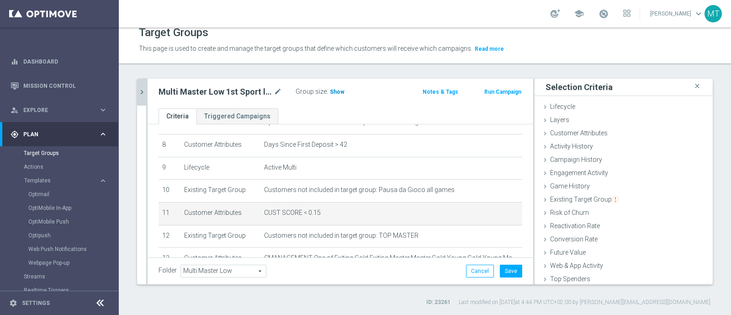
click at [331, 89] on span "Show" at bounding box center [337, 92] width 15 height 6
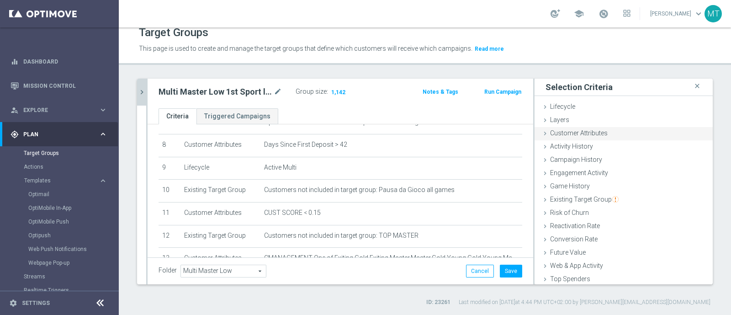
click at [580, 135] on span "Customer Attributes" at bounding box center [579, 132] width 58 height 7
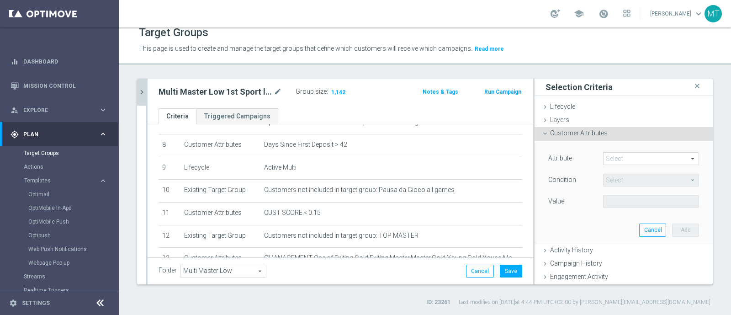
click at [607, 151] on div "Attribute Select arrow_drop_down search Condition Select arrow_drop_down search…" at bounding box center [624, 192] width 165 height 102
click at [609, 154] on span at bounding box center [651, 159] width 95 height 12
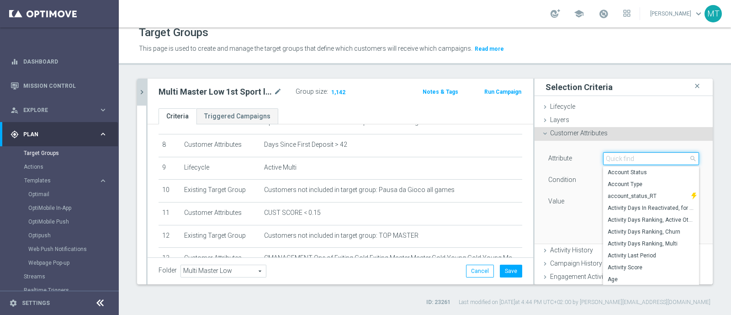
click at [609, 154] on input "search" at bounding box center [651, 158] width 96 height 13
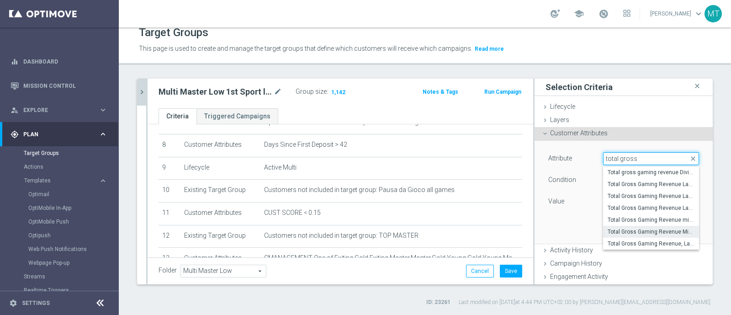
type input "total gross"
click at [640, 229] on span "Total Gross Gaming Revenue Minus Bonus Wagared" at bounding box center [651, 231] width 87 height 7
type input "Total Gross Gaming Revenue Minus Bonus Wagared"
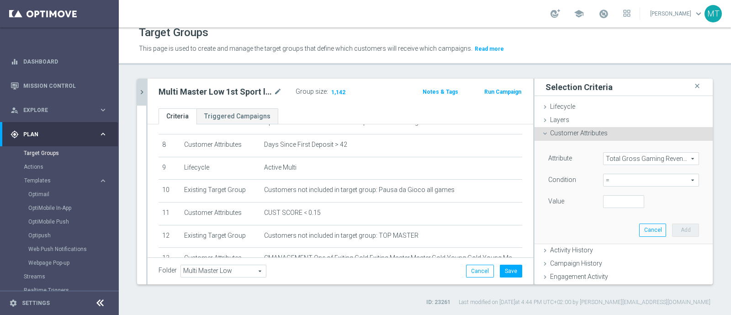
click at [604, 181] on span "=" at bounding box center [651, 180] width 95 height 12
click at [612, 239] on span ">" at bounding box center [651, 241] width 87 height 7
type input ">"
click at [608, 202] on input "number" at bounding box center [623, 201] width 41 height 13
type input "500"
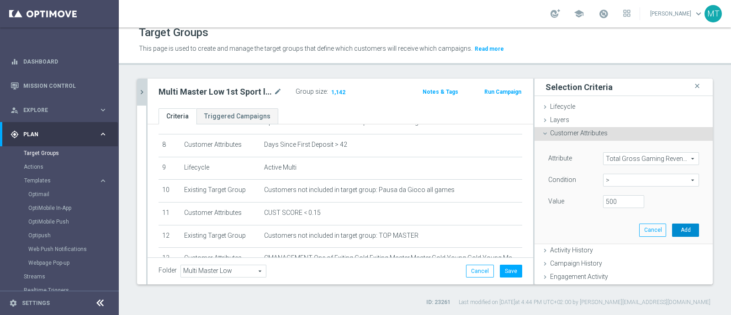
click at [672, 229] on button "Add" at bounding box center [685, 229] width 27 height 13
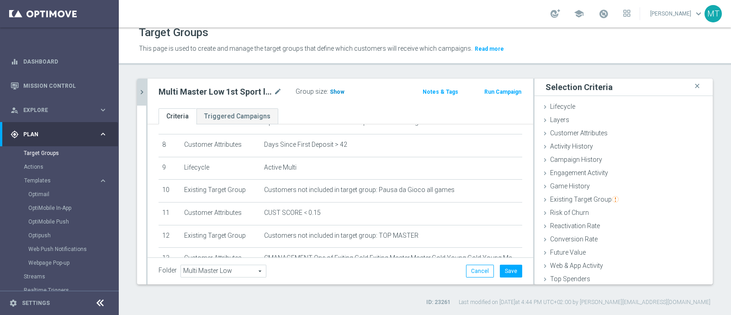
click at [330, 92] on span "Show" at bounding box center [337, 92] width 15 height 6
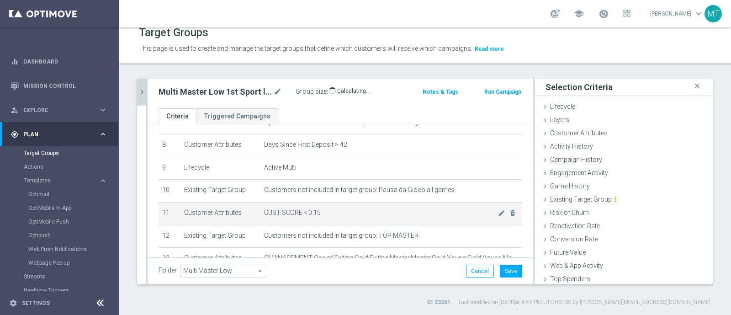
scroll to position [299, 0]
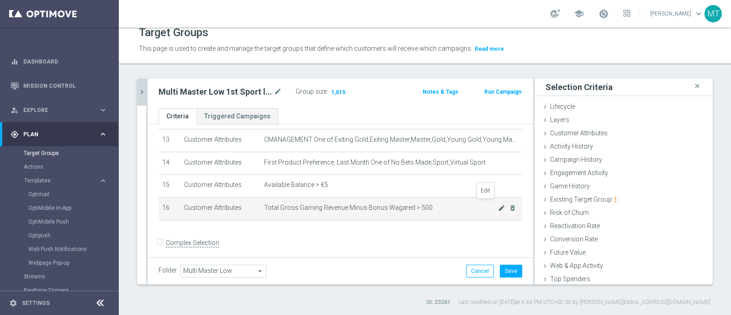
click at [498, 207] on icon "mode_edit" at bounding box center [501, 207] width 7 height 7
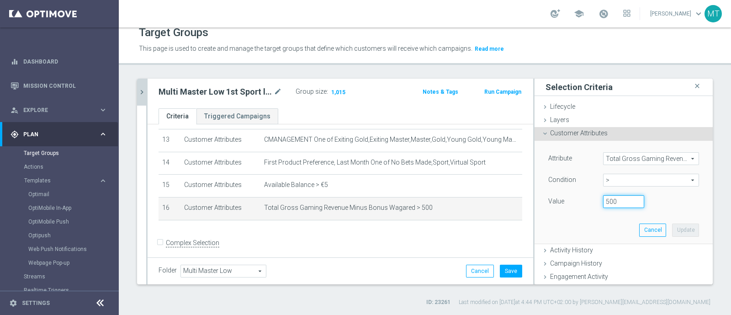
click at [603, 203] on input "500" at bounding box center [623, 201] width 41 height 13
type input "1000"
click at [673, 226] on button "Update" at bounding box center [685, 229] width 27 height 13
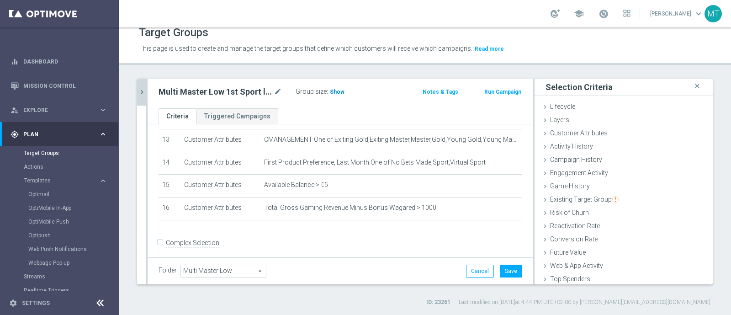
click at [333, 90] on span "Show" at bounding box center [337, 92] width 15 height 6
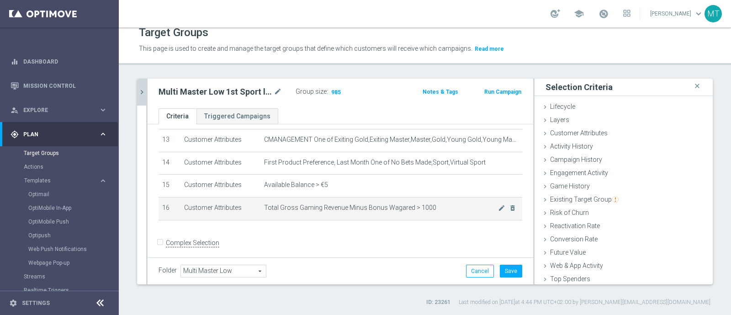
click at [483, 207] on td "Total Gross Gaming Revenue Minus Bonus Wagared > 1000 mode_edit delete_forever" at bounding box center [392, 208] width 262 height 23
click at [498, 204] on icon "mode_edit" at bounding box center [501, 207] width 7 height 7
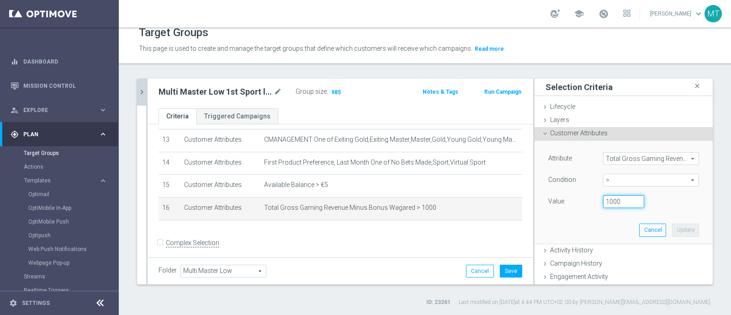
click at [603, 202] on input "1000" at bounding box center [623, 201] width 41 height 13
type input "2000"
click at [672, 227] on button "Update" at bounding box center [685, 229] width 27 height 13
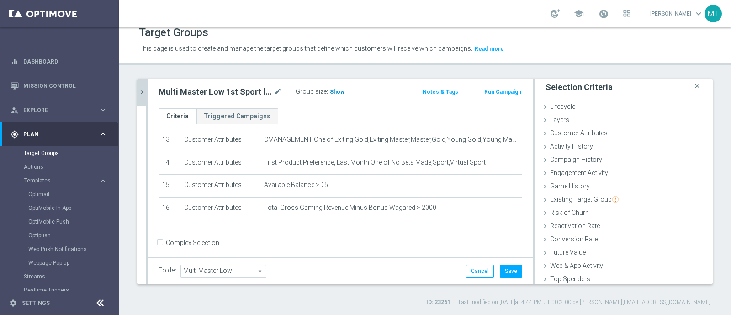
click at [331, 93] on span "Show" at bounding box center [337, 92] width 15 height 6
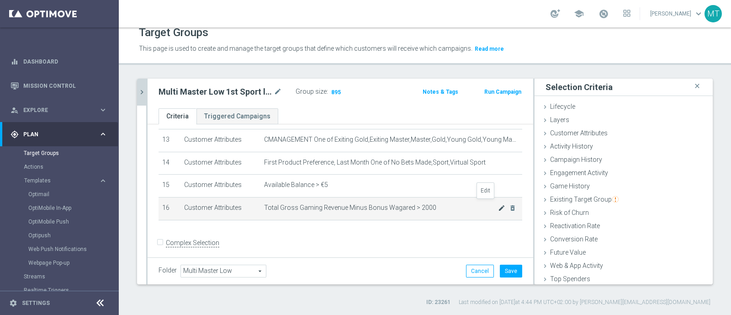
click at [498, 204] on icon "mode_edit" at bounding box center [501, 207] width 7 height 7
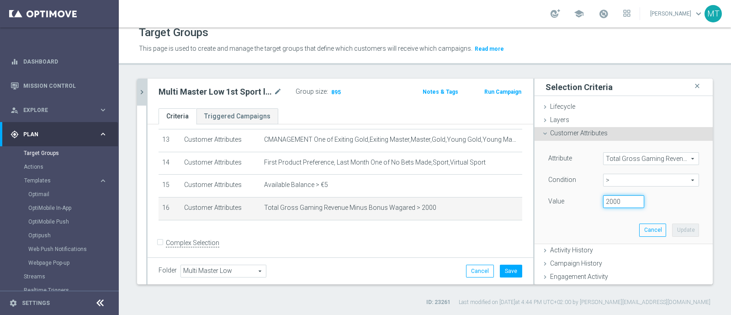
click at [603, 204] on input "2000" at bounding box center [623, 201] width 41 height 13
type input "5000"
click at [672, 225] on button "Update" at bounding box center [685, 229] width 27 height 13
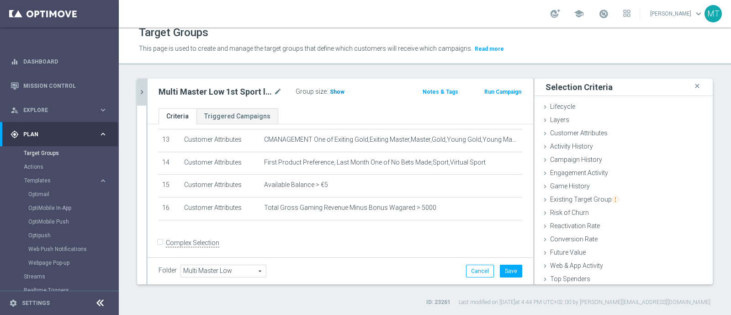
click at [333, 93] on span "Show" at bounding box center [337, 92] width 15 height 6
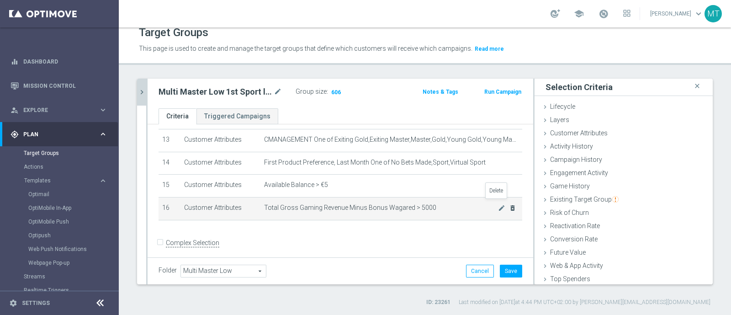
click at [509, 205] on icon "delete_forever" at bounding box center [512, 207] width 7 height 7
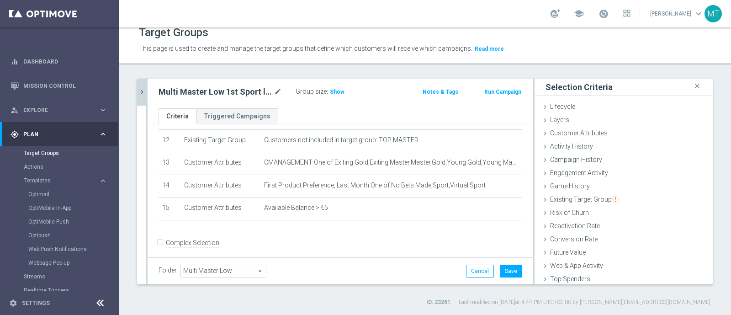
scroll to position [277, 0]
click at [276, 95] on icon "mode_edit" at bounding box center [278, 91] width 8 height 11
click at [500, 268] on button "Save" at bounding box center [511, 271] width 22 height 13
click at [144, 82] on button "chevron_right" at bounding box center [141, 92] width 9 height 27
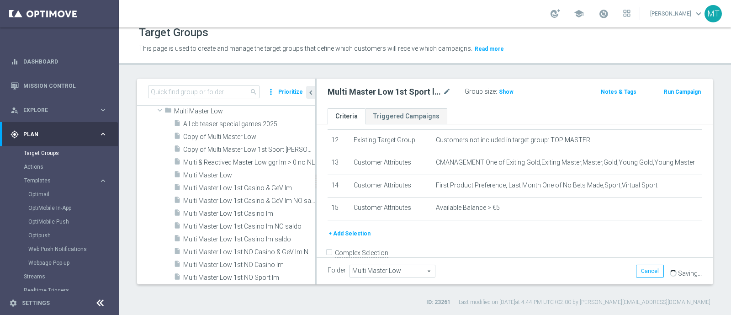
scroll to position [21913, 0]
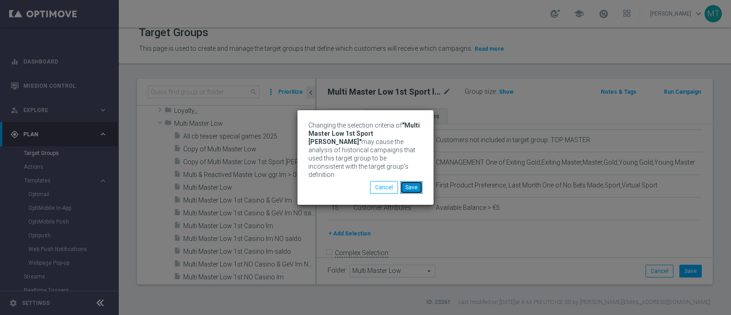
click at [411, 182] on button "Save" at bounding box center [411, 187] width 22 height 13
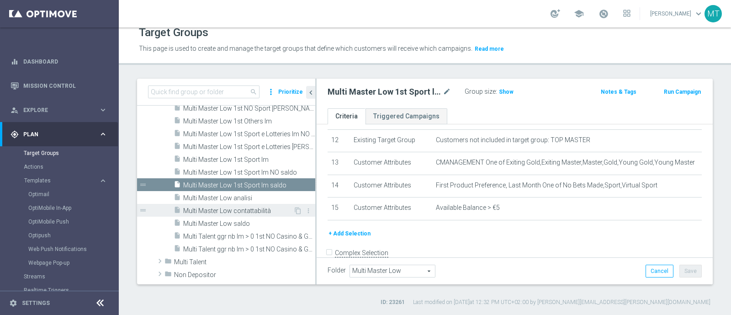
scroll to position [22119, 0]
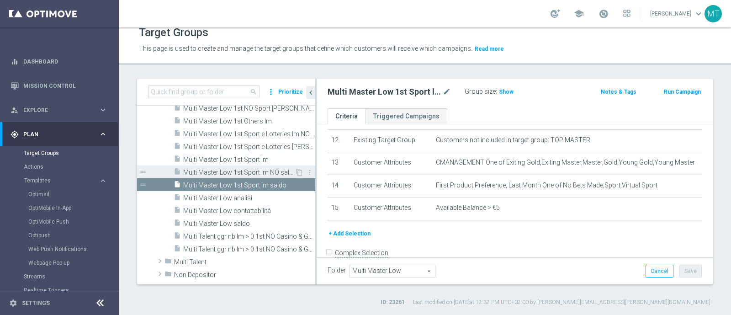
click at [231, 166] on div "insert_drive_file Multi Master Low 1st Sport lm NO saldo" at bounding box center [234, 171] width 121 height 13
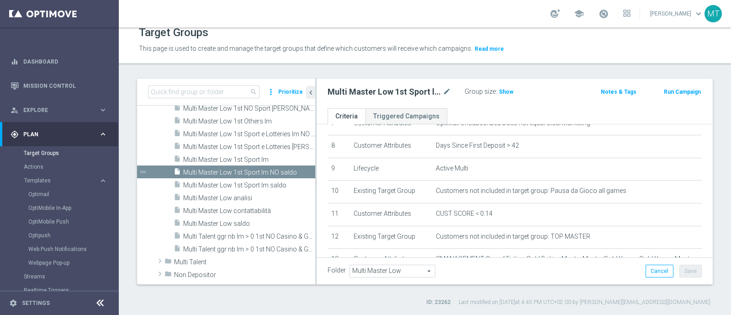
scroll to position [178, 0]
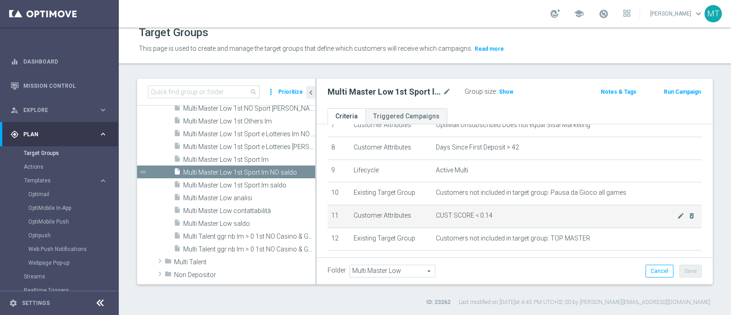
click at [660, 212] on span "CUST SCORE < 0.14" at bounding box center [556, 216] width 241 height 8
click at [677, 213] on icon "mode_edit" at bounding box center [680, 215] width 7 height 7
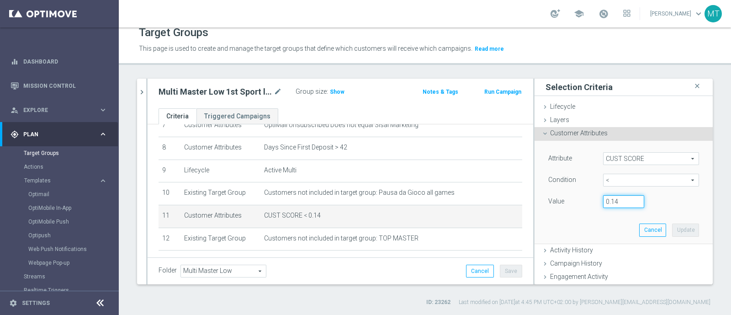
click at [606, 202] on input "0.14" at bounding box center [623, 201] width 41 height 13
type input "0.15"
click at [676, 222] on div "Attribute CUST SCORE CUST SCORE arrow_drop_down search Condition < < arrow_drop…" at bounding box center [624, 192] width 165 height 102
click at [676, 226] on button "Update" at bounding box center [685, 229] width 27 height 13
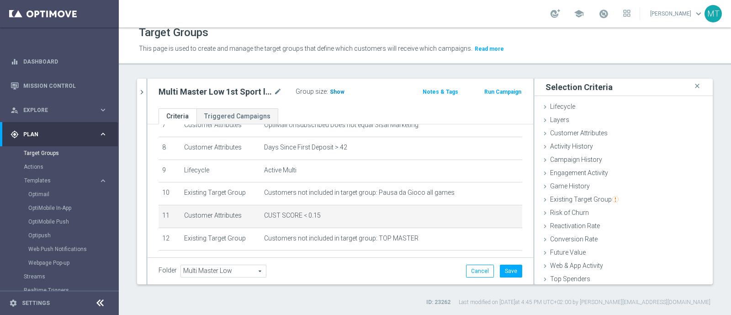
click at [334, 87] on h3 "Show" at bounding box center [337, 92] width 16 height 10
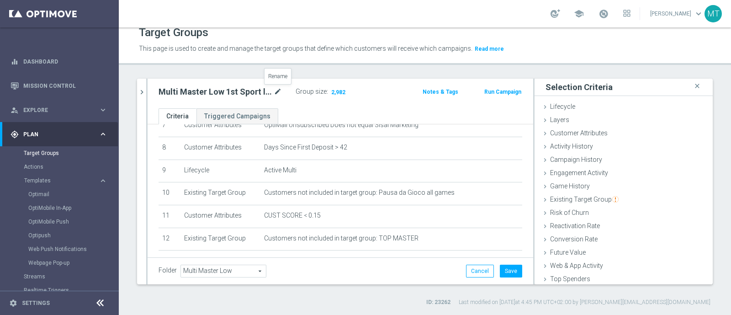
click at [279, 92] on icon "mode_edit" at bounding box center [278, 91] width 8 height 11
click at [500, 268] on button "Save" at bounding box center [511, 271] width 22 height 13
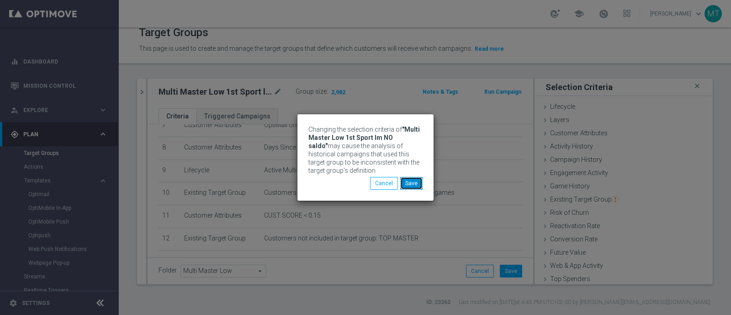
click at [413, 184] on button "Save" at bounding box center [411, 183] width 22 height 13
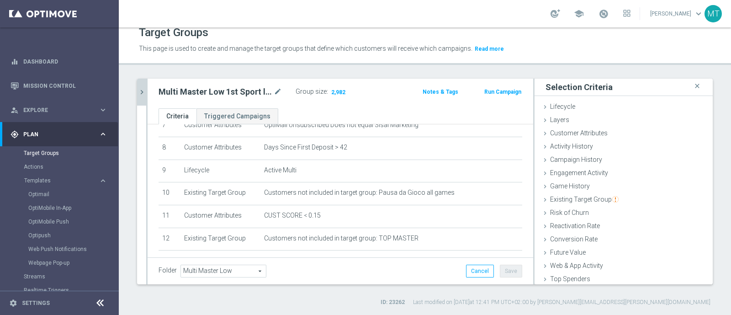
click at [143, 102] on button "chevron_right" at bounding box center [141, 92] width 9 height 27
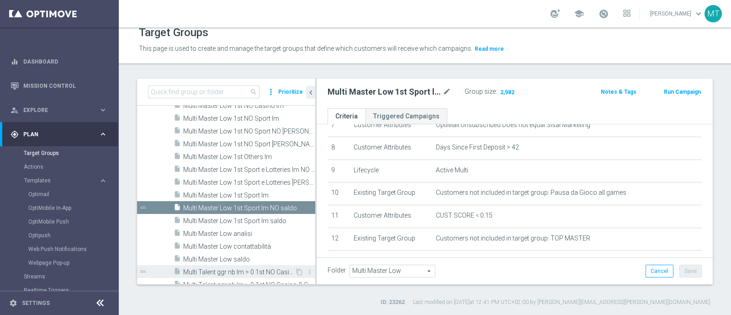
scroll to position [22153, 0]
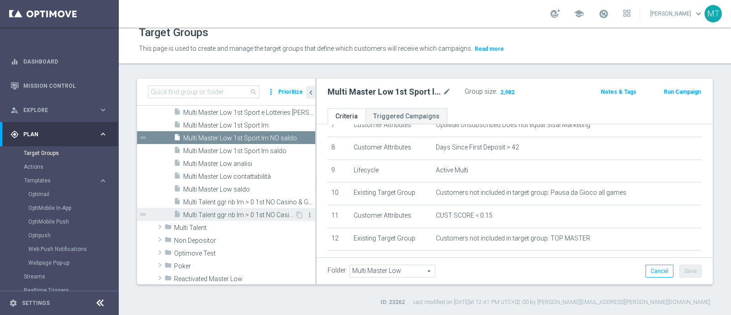
click at [306, 213] on icon "more_vert" at bounding box center [309, 214] width 7 height 7
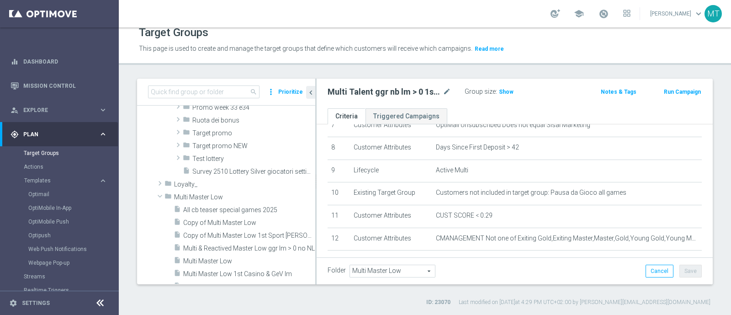
scroll to position [21864, 0]
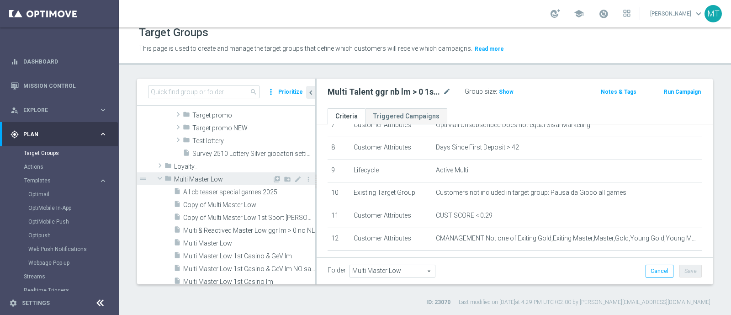
click at [160, 176] on span at bounding box center [159, 178] width 11 height 9
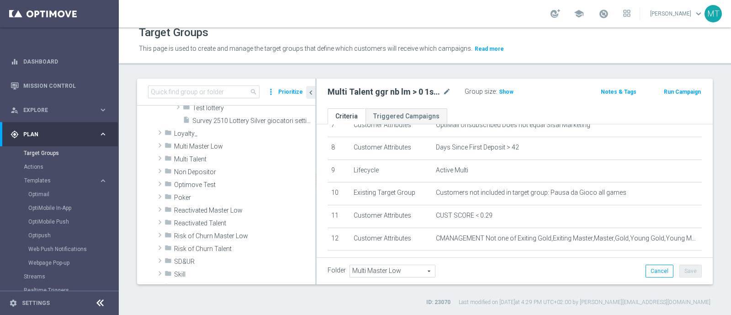
scroll to position [21896, 0]
click at [160, 159] on span at bounding box center [159, 159] width 9 height 11
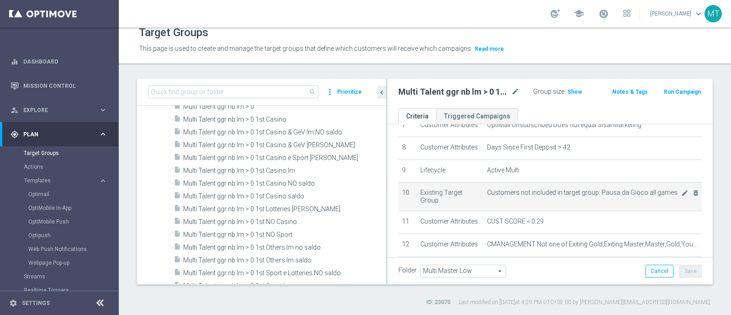
scroll to position [215, 0]
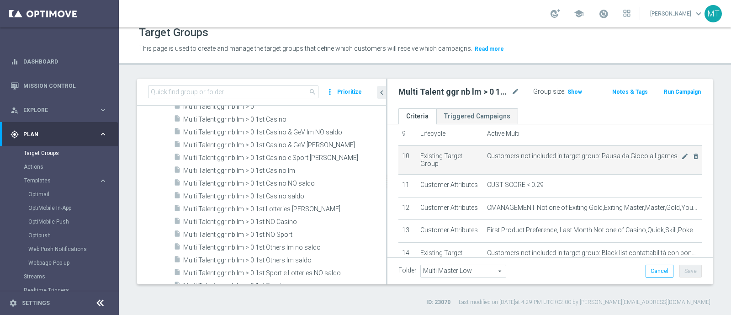
drag, startPoint x: 316, startPoint y: 195, endPoint x: 399, endPoint y: 193, distance: 83.2
click at [399, 193] on as-split "search more_vert Prioritize Customer Target Groups library_add create_new_folder" at bounding box center [425, 182] width 576 height 206
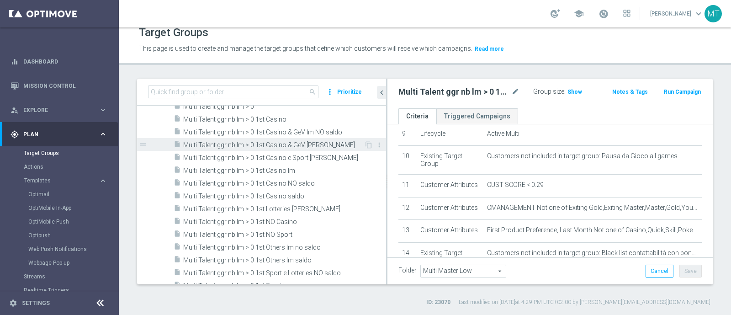
click at [277, 143] on span "Multi Talent ggr nb lm > 0 1st Casino & GeV [PERSON_NAME]" at bounding box center [273, 145] width 181 height 8
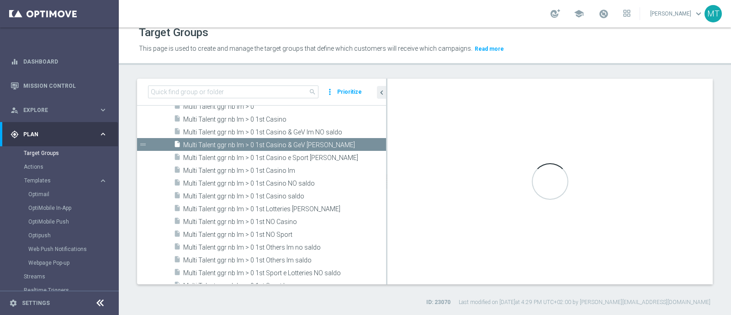
scroll to position [21906, 0]
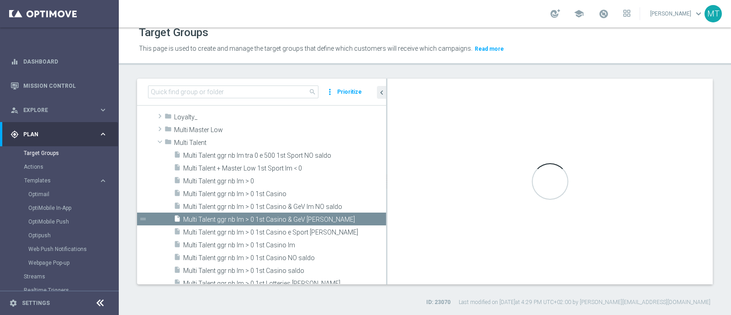
type input "Multi Talent"
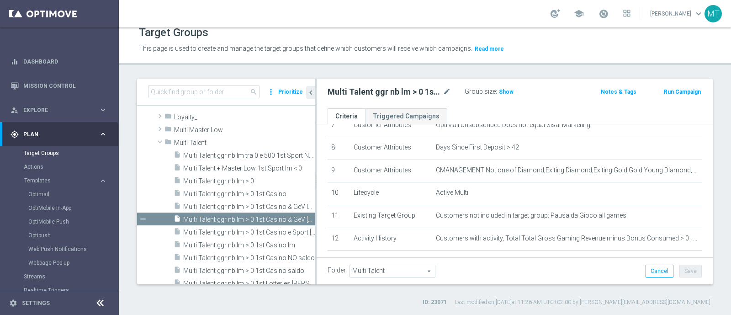
drag, startPoint x: 387, startPoint y: 101, endPoint x: 306, endPoint y: 113, distance: 81.4
click at [306, 113] on as-split "search more_vert Prioritize Customer Target Groups library_add create_new_folder" at bounding box center [425, 182] width 576 height 206
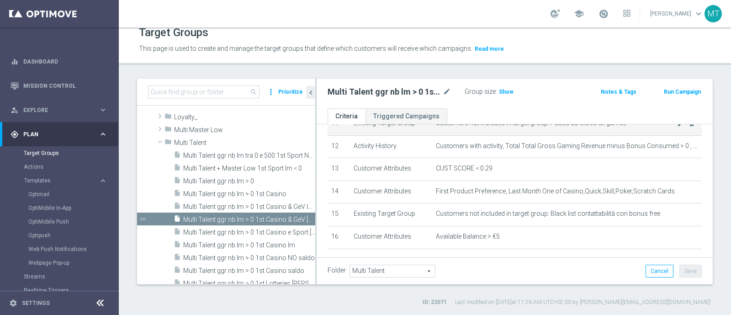
scroll to position [271, 0]
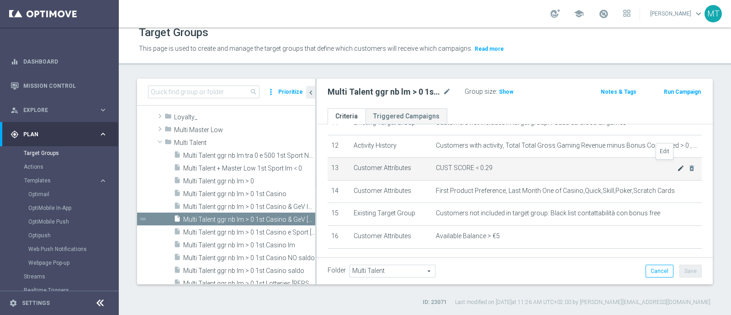
click at [677, 165] on icon "mode_edit" at bounding box center [680, 168] width 7 height 7
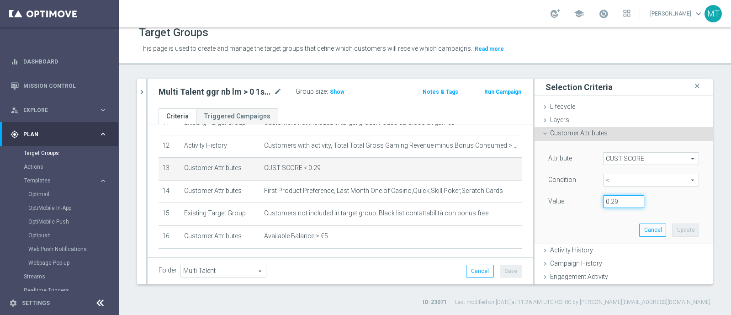
click at [608, 205] on input "0.29" at bounding box center [623, 201] width 41 height 13
type input "0.15"
click at [672, 229] on button "Update" at bounding box center [685, 229] width 27 height 13
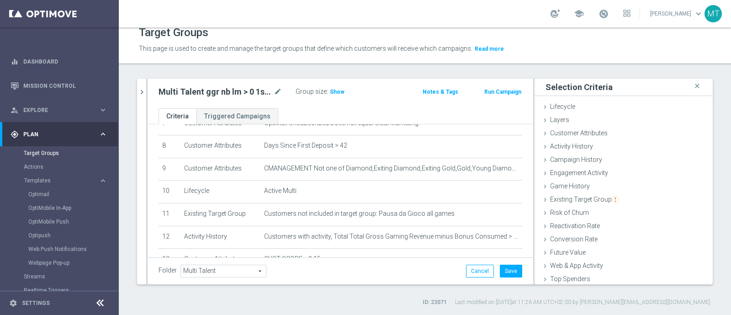
scroll to position [179, 0]
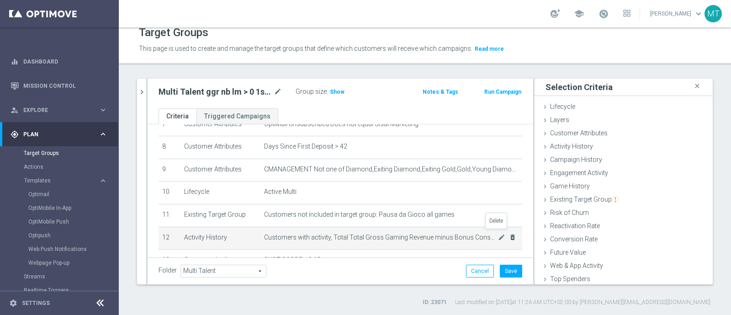
click at [509, 234] on icon "delete_forever" at bounding box center [512, 237] width 7 height 7
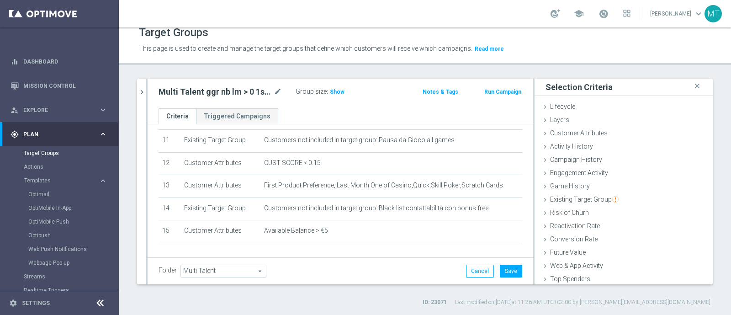
scroll to position [255, 0]
click at [693, 85] on icon "close" at bounding box center [697, 86] width 9 height 12
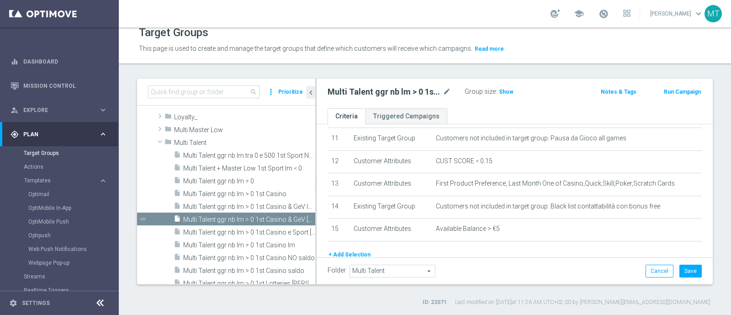
click at [356, 250] on button "+ Add Selection" at bounding box center [350, 255] width 44 height 10
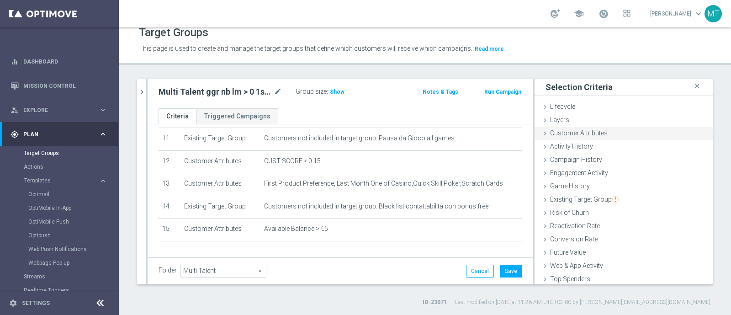
click at [562, 132] on span "Customer Attributes" at bounding box center [579, 132] width 58 height 7
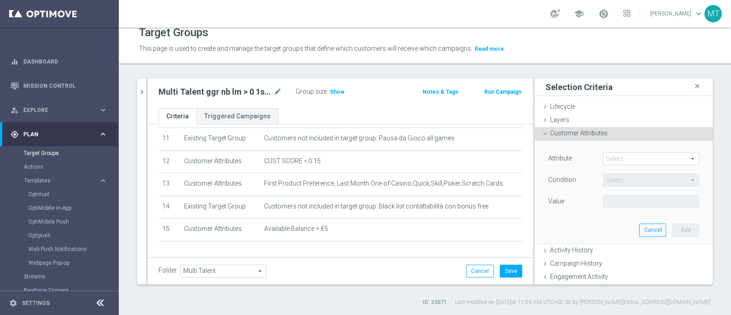
click at [616, 157] on span at bounding box center [651, 159] width 95 height 12
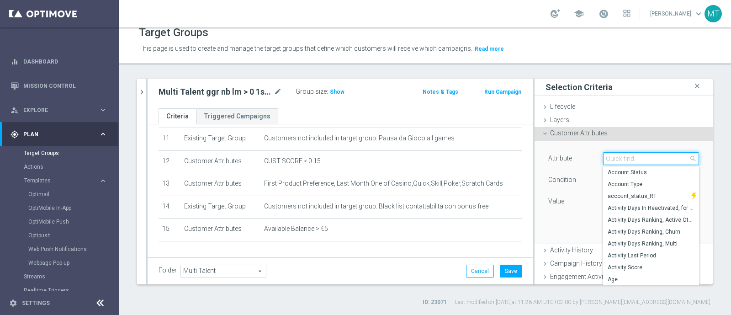
click at [616, 157] on input "search" at bounding box center [651, 158] width 96 height 13
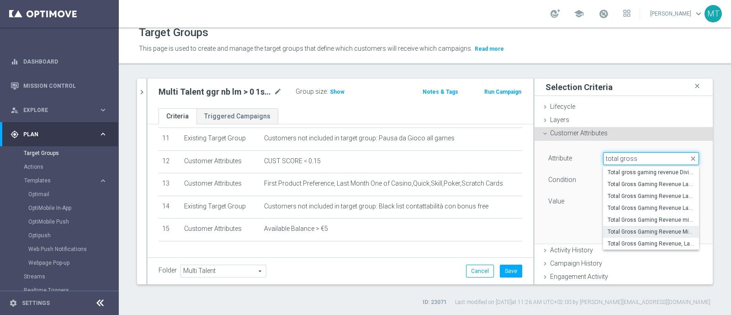
type input "total gross"
click at [647, 229] on span "Total Gross Gaming Revenue Minus Bonus Wagared" at bounding box center [651, 231] width 87 height 7
type input "Total Gross Gaming Revenue Minus Bonus Wagared"
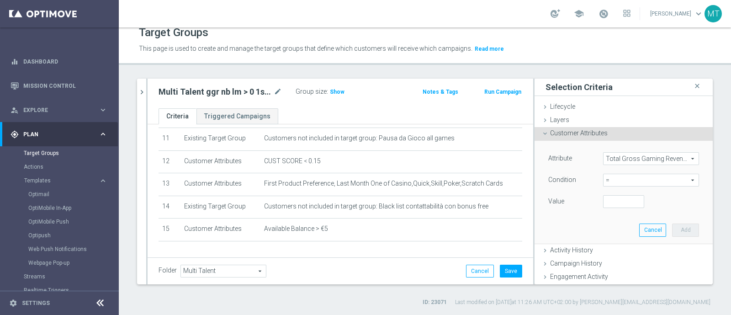
click at [604, 180] on span "=" at bounding box center [651, 180] width 95 height 12
click at [608, 240] on span ">" at bounding box center [651, 241] width 87 height 7
type input ">"
click at [335, 89] on span "Show" at bounding box center [337, 92] width 15 height 6
click at [603, 203] on input "number" at bounding box center [623, 201] width 41 height 13
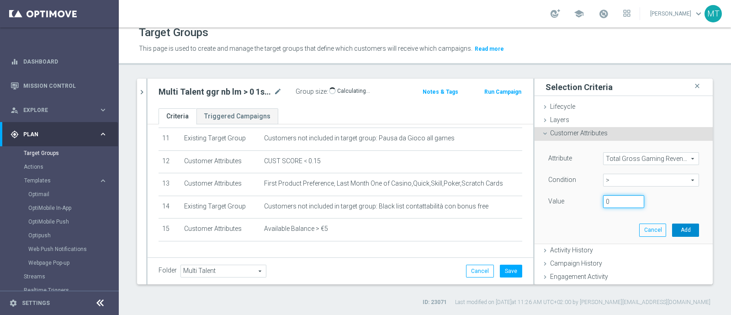
type input "0"
click at [674, 232] on button "Add" at bounding box center [685, 229] width 27 height 13
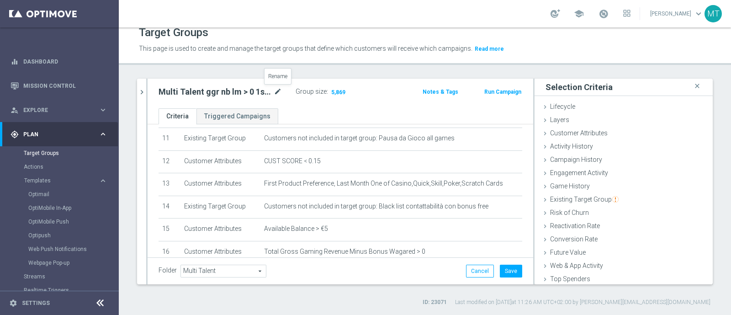
click at [279, 90] on icon "mode_edit" at bounding box center [278, 91] width 8 height 11
click at [505, 268] on button "Save" at bounding box center [511, 271] width 22 height 13
click at [142, 96] on button "chevron_right" at bounding box center [141, 92] width 9 height 27
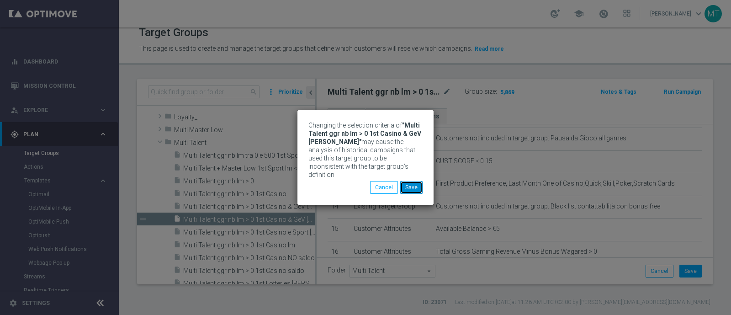
click at [415, 186] on button "Save" at bounding box center [411, 187] width 22 height 13
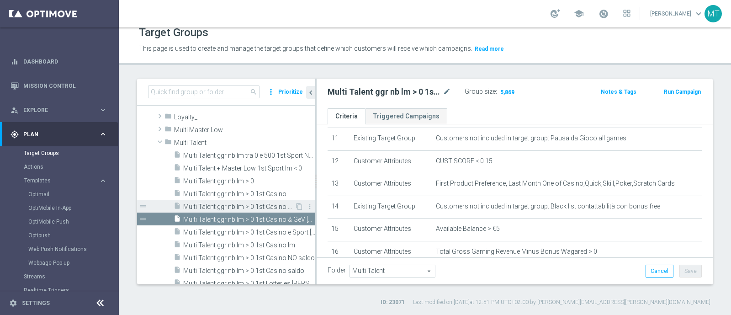
click at [230, 206] on span "Multi Talent ggr nb lm > 0 1st Casino & GeV lm NO saldo" at bounding box center [239, 207] width 112 height 8
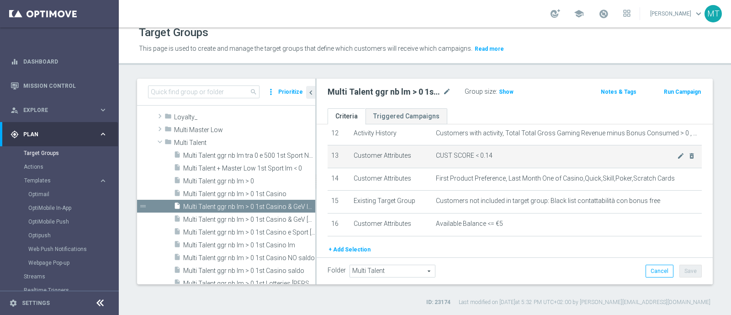
scroll to position [273, 0]
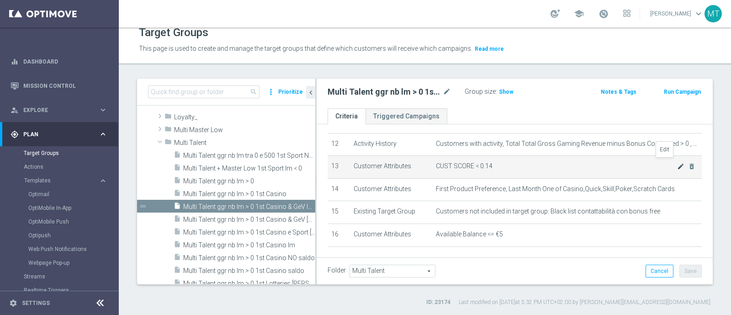
click at [677, 163] on icon "mode_edit" at bounding box center [680, 166] width 7 height 7
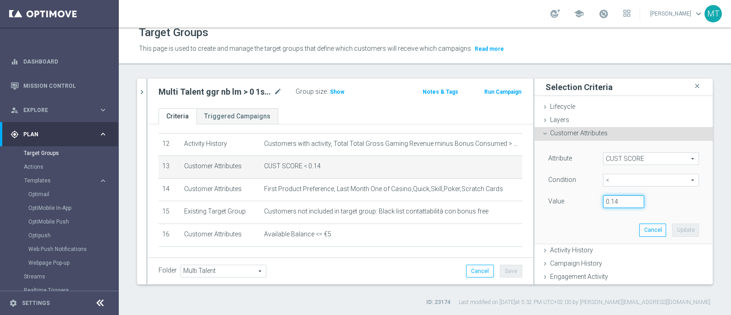
click at [606, 201] on input "0.14" at bounding box center [623, 201] width 41 height 13
type input "0.15"
click at [672, 230] on button "Update" at bounding box center [685, 229] width 27 height 13
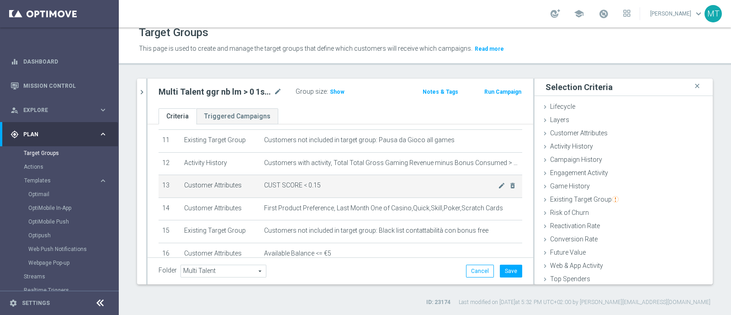
scroll to position [253, 0]
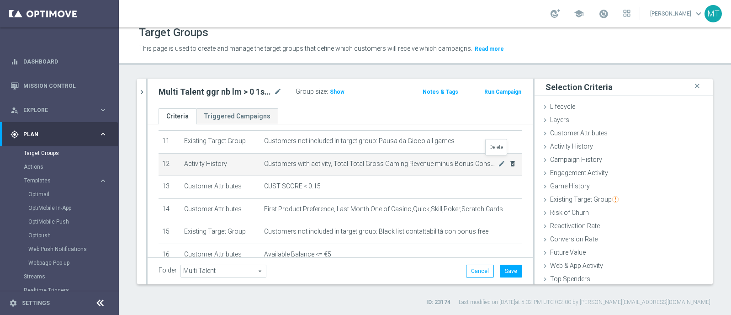
click at [509, 160] on icon "delete_forever" at bounding box center [512, 163] width 7 height 7
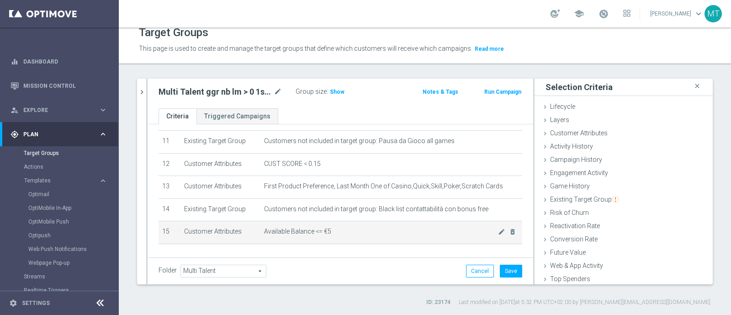
scroll to position [277, 0]
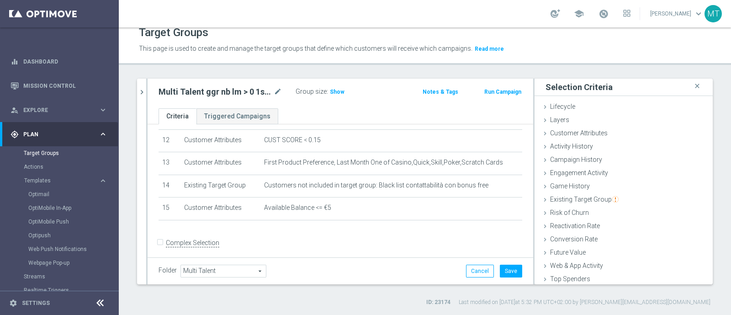
click at [674, 86] on div "Selection Criteria close" at bounding box center [624, 87] width 178 height 17
click at [693, 86] on icon "close" at bounding box center [697, 86] width 9 height 12
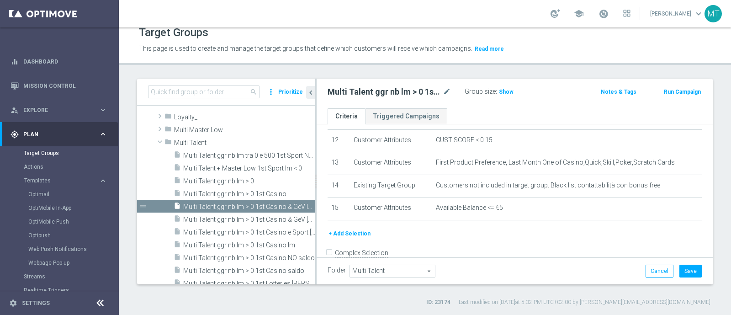
click at [362, 229] on button "+ Add Selection" at bounding box center [350, 234] width 44 height 10
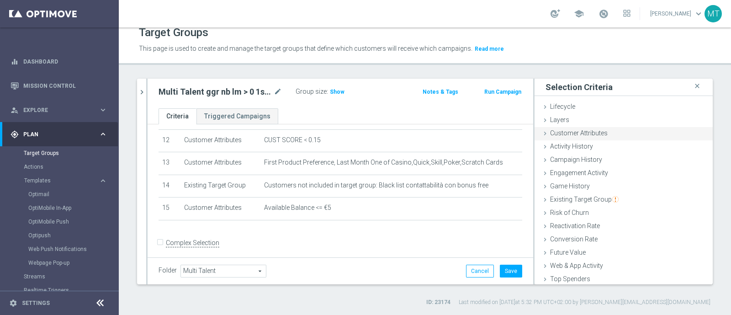
click at [560, 133] on span "Customer Attributes" at bounding box center [579, 132] width 58 height 7
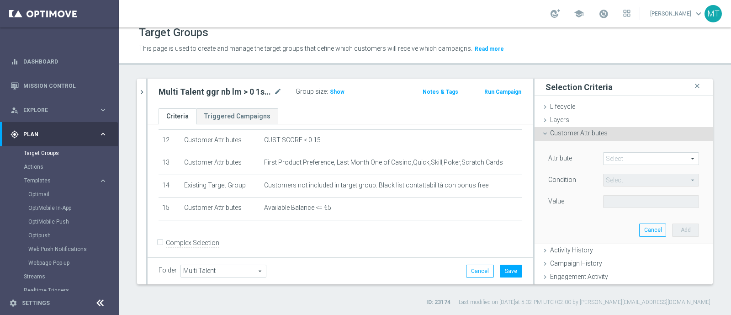
click at [604, 161] on span at bounding box center [651, 159] width 95 height 12
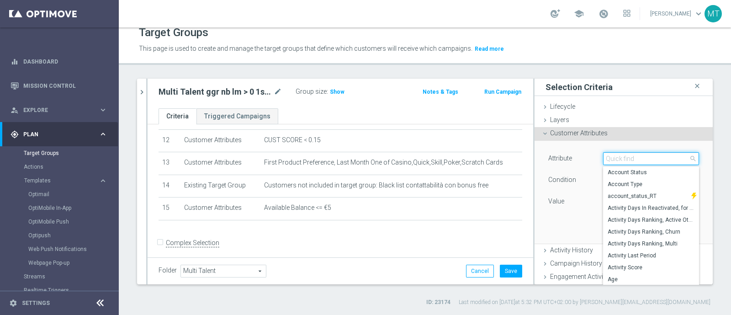
click at [603, 161] on input "search" at bounding box center [651, 158] width 96 height 13
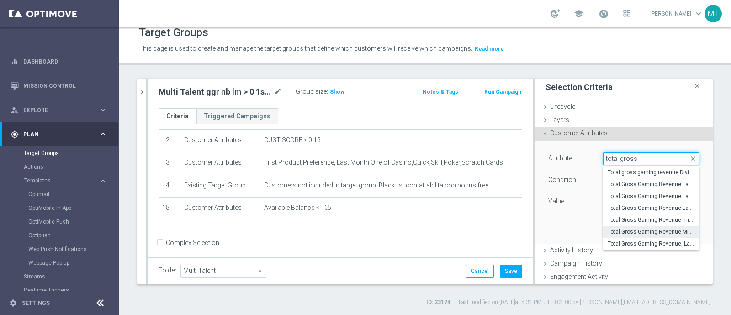
type input "total gross"
click at [654, 234] on span "Total Gross Gaming Revenue Minus Bonus Wagared" at bounding box center [651, 231] width 87 height 7
type input "Total Gross Gaming Revenue Minus Bonus Wagared"
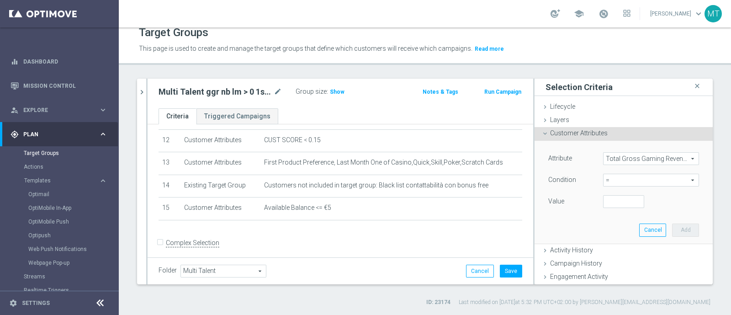
click at [617, 176] on span "=" at bounding box center [651, 180] width 95 height 12
click at [608, 240] on span ">" at bounding box center [651, 241] width 87 height 7
type input ">"
click at [606, 201] on input "number" at bounding box center [623, 201] width 41 height 13
type input "0"
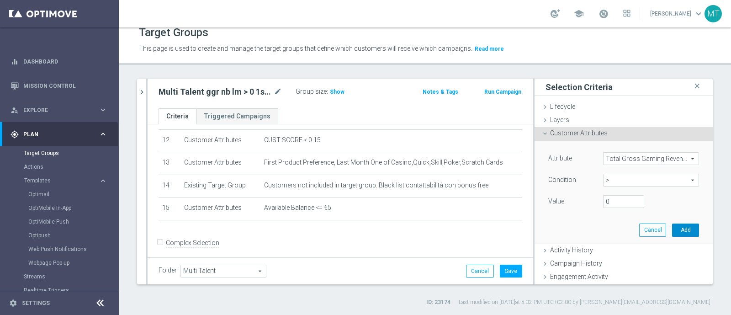
click at [674, 229] on button "Add" at bounding box center [685, 229] width 27 height 13
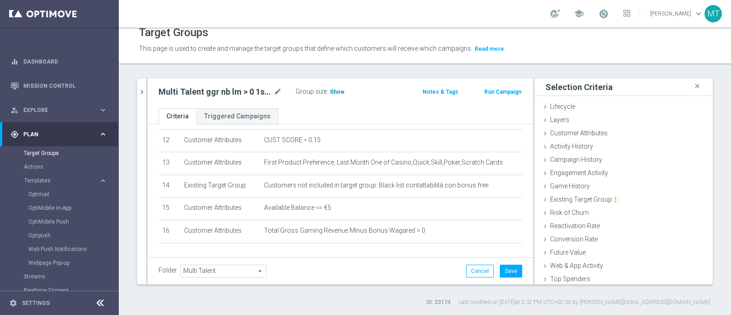
click at [331, 95] on span "Show" at bounding box center [337, 92] width 15 height 6
click at [275, 93] on icon "mode_edit" at bounding box center [278, 91] width 8 height 11
click at [142, 89] on icon "chevron_right" at bounding box center [142, 92] width 9 height 9
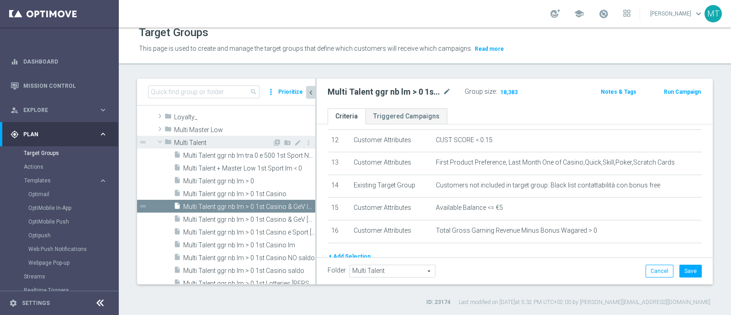
click at [160, 138] on span at bounding box center [159, 141] width 11 height 9
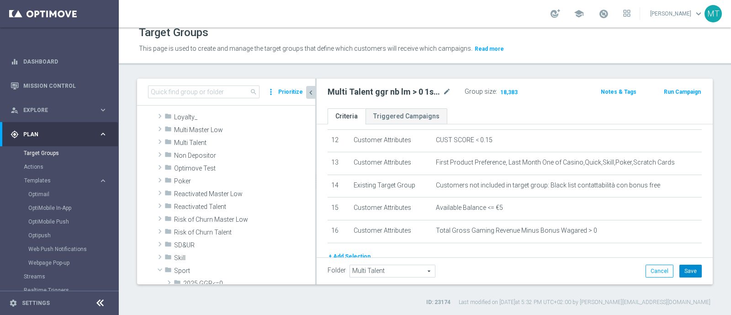
click at [681, 270] on button "Save" at bounding box center [691, 271] width 22 height 13
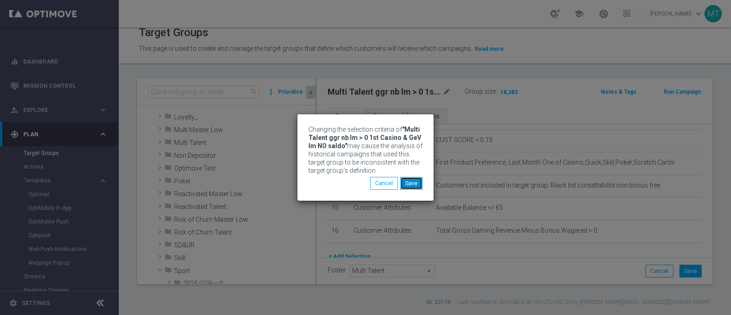
click at [411, 179] on button "Save" at bounding box center [411, 183] width 22 height 13
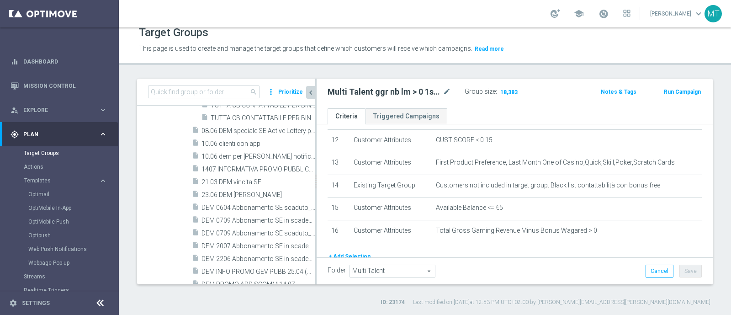
scroll to position [21632, 0]
click at [191, 87] on input at bounding box center [204, 91] width 112 height 13
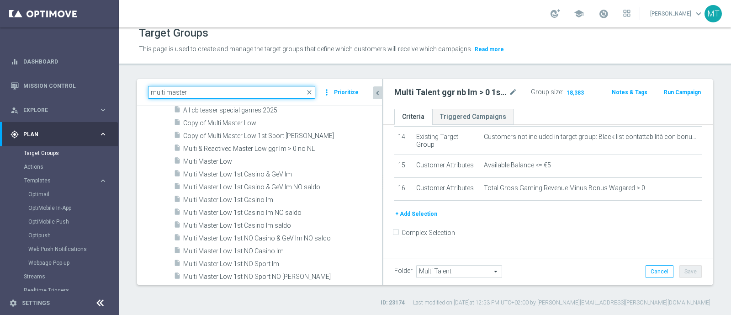
scroll to position [277, 0]
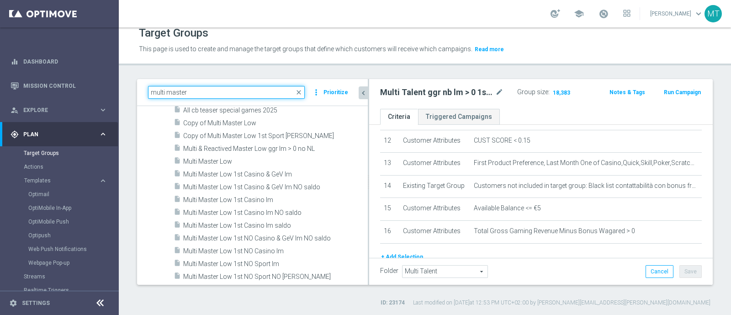
drag, startPoint x: 316, startPoint y: 186, endPoint x: 366, endPoint y: 186, distance: 49.8
click at [368, 186] on div at bounding box center [368, 182] width 1 height 206
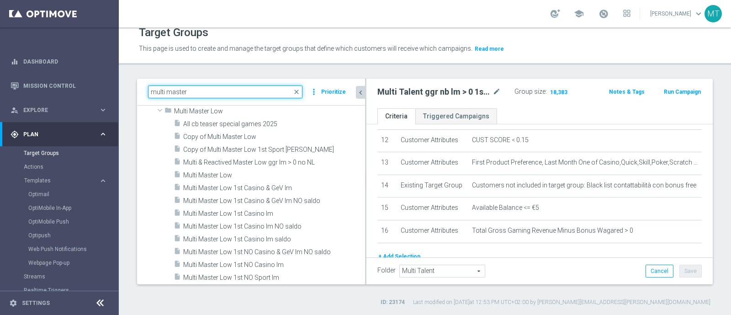
scroll to position [12, 0]
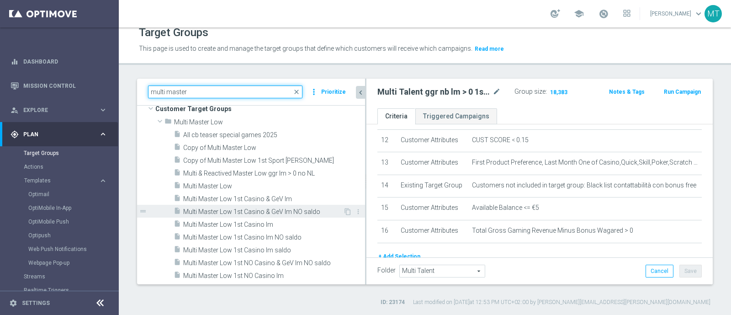
type input "multi master"
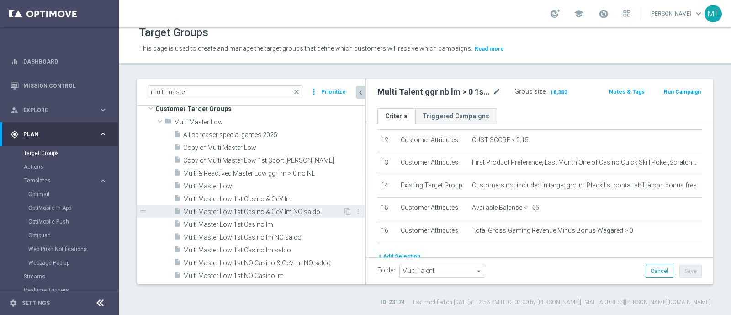
click at [291, 210] on span "Multi Master Low 1st Casino & GeV lm NO saldo" at bounding box center [263, 212] width 160 height 8
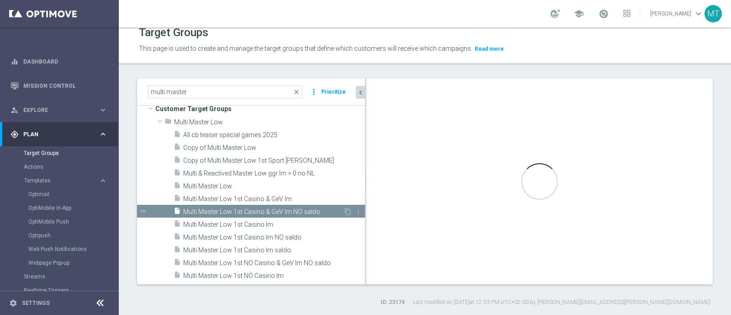
type input "Multi Master Low"
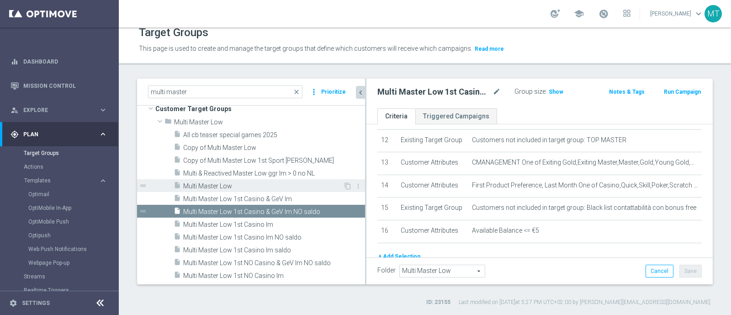
click at [255, 191] on div "insert_drive_file Multi Master Low" at bounding box center [259, 185] width 170 height 13
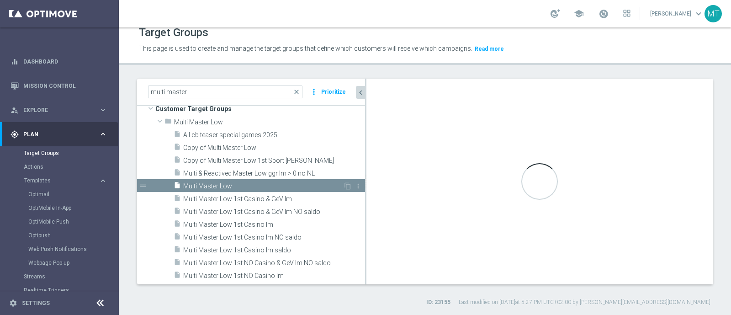
click at [255, 191] on div "insert_drive_file Multi Master Low" at bounding box center [259, 185] width 170 height 13
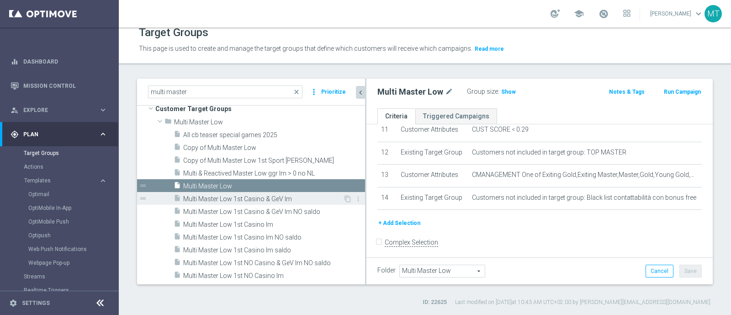
click at [260, 197] on span "Multi Master Low 1st Casino & GeV lm" at bounding box center [263, 199] width 160 height 8
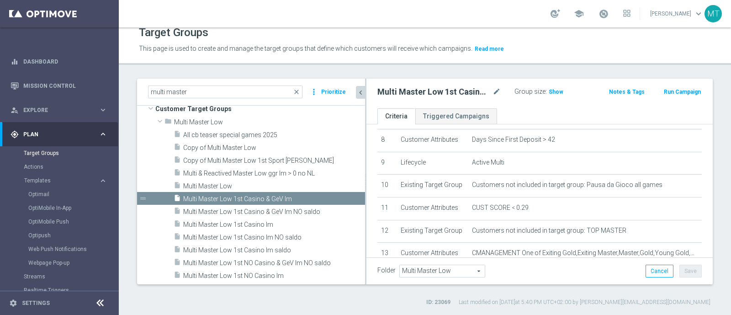
scroll to position [119, 0]
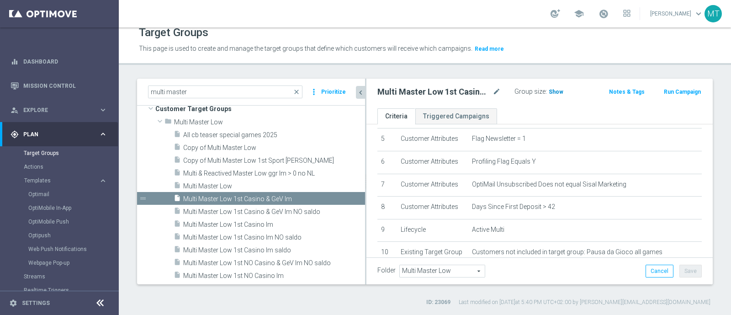
click at [551, 95] on h3 "Show" at bounding box center [556, 92] width 16 height 10
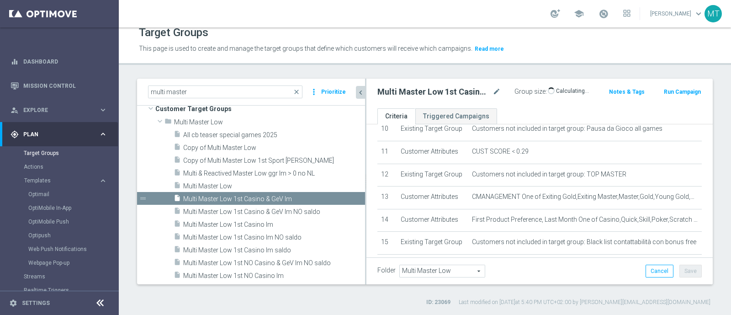
scroll to position [254, 0]
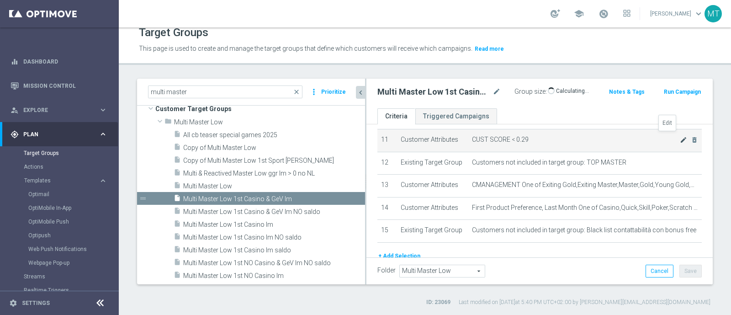
click at [680, 136] on icon "mode_edit" at bounding box center [683, 139] width 7 height 7
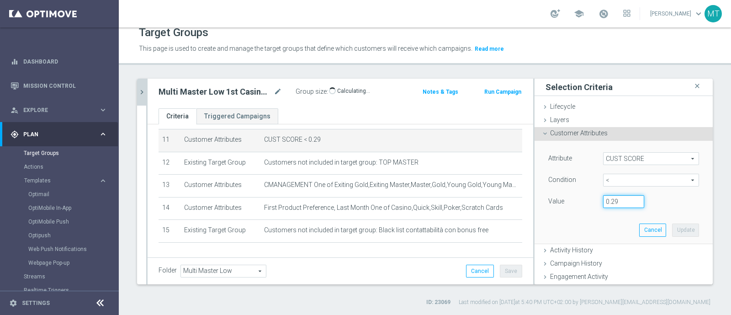
click at [607, 200] on input "0.29" at bounding box center [623, 201] width 41 height 13
type input "0.15"
click at [672, 229] on button "Update" at bounding box center [685, 229] width 27 height 13
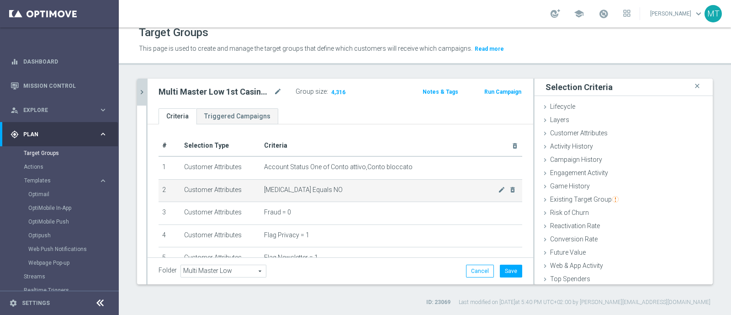
scroll to position [277, 0]
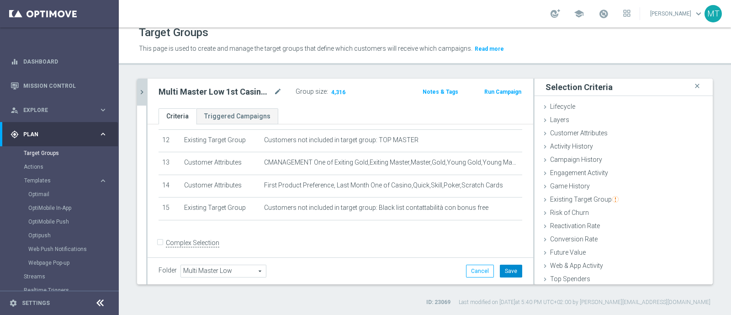
click at [500, 271] on button "Save" at bounding box center [511, 271] width 22 height 13
click at [142, 99] on button "chevron_right" at bounding box center [141, 92] width 9 height 27
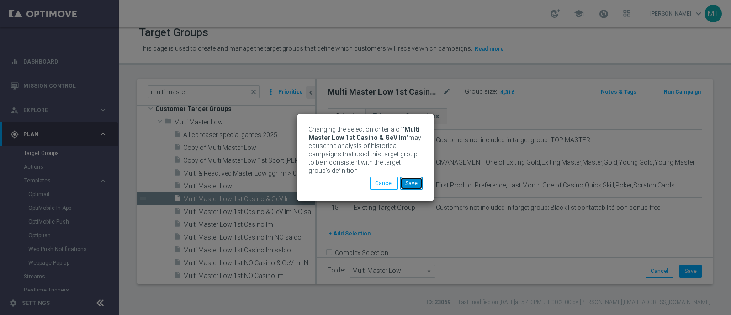
click at [411, 186] on button "Save" at bounding box center [411, 183] width 22 height 13
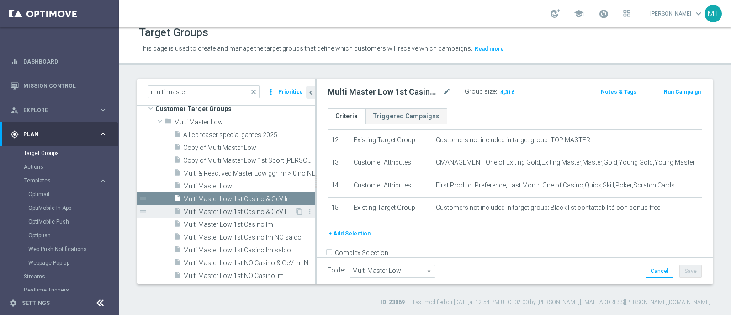
click at [213, 213] on span "Multi Master Low 1st Casino & GeV lm NO saldo" at bounding box center [239, 212] width 112 height 8
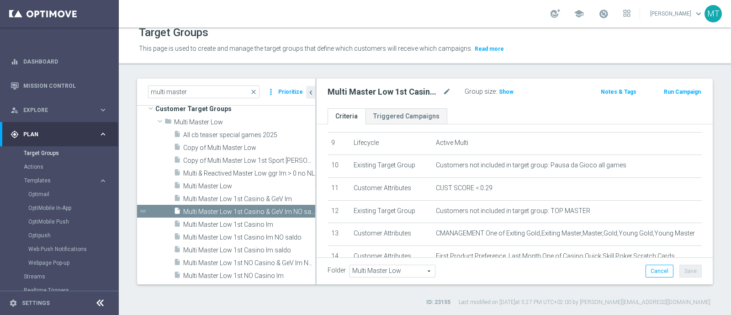
scroll to position [205, 0]
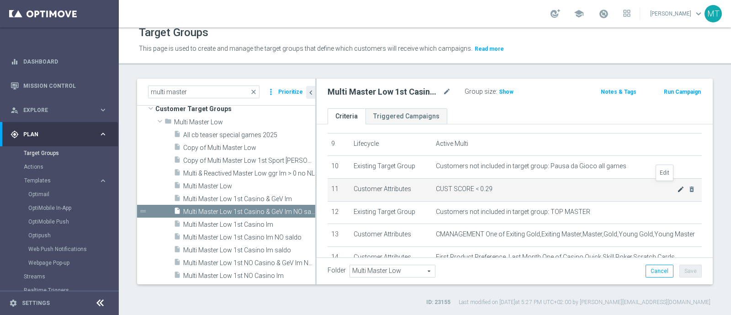
click at [677, 186] on icon "mode_edit" at bounding box center [680, 189] width 7 height 7
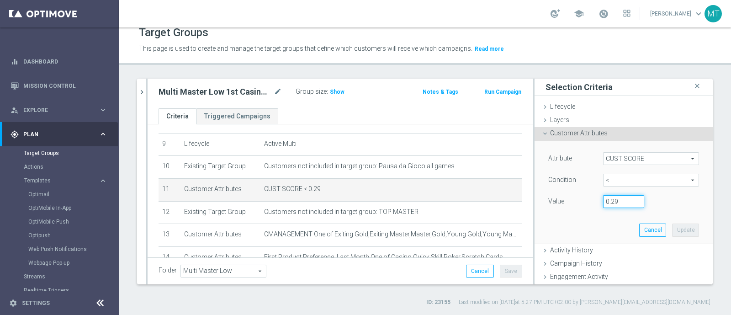
click at [608, 200] on input "0.29" at bounding box center [623, 201] width 41 height 13
type input "0.15"
click at [672, 228] on button "Update" at bounding box center [685, 229] width 27 height 13
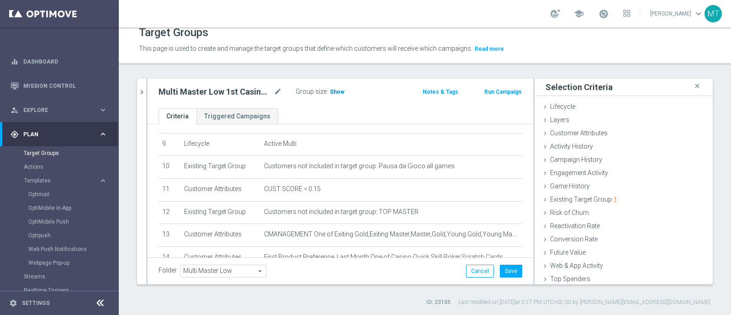
click at [336, 89] on span "Show" at bounding box center [337, 92] width 15 height 6
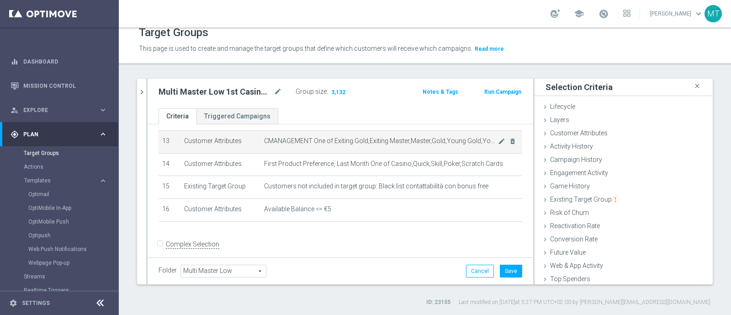
scroll to position [299, 0]
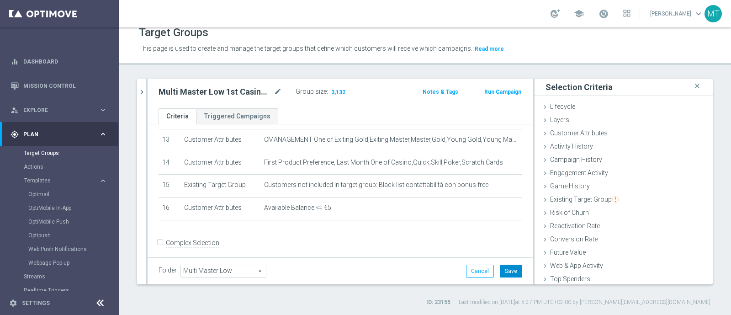
click at [500, 265] on button "Save" at bounding box center [511, 271] width 22 height 13
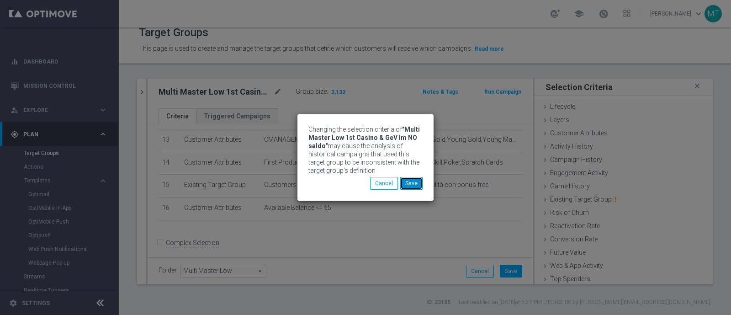
click at [415, 181] on button "Save" at bounding box center [411, 183] width 22 height 13
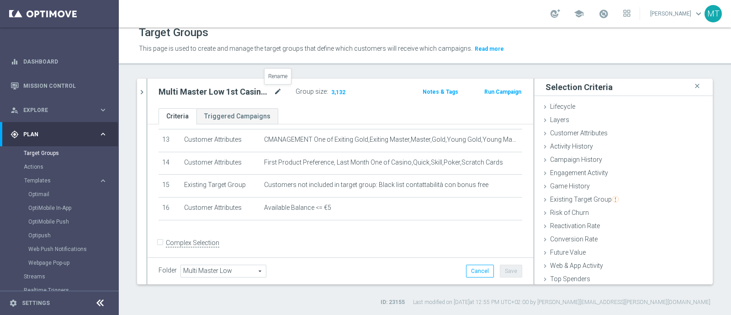
click at [279, 91] on icon "mode_edit" at bounding box center [278, 91] width 8 height 11
click at [144, 91] on icon "chevron_right" at bounding box center [142, 92] width 9 height 9
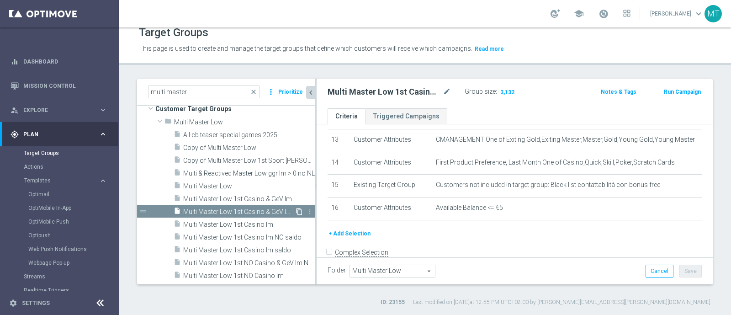
click at [296, 213] on icon "content_copy" at bounding box center [299, 211] width 7 height 7
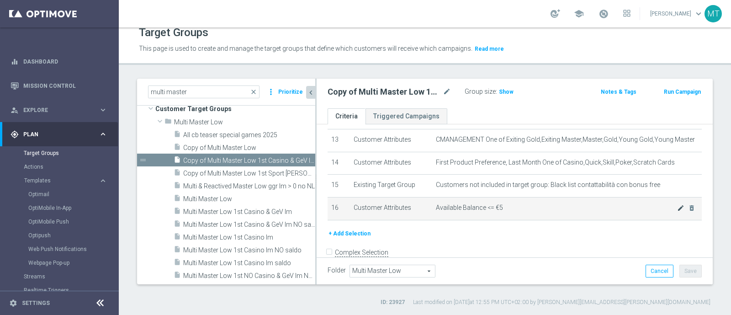
click at [677, 204] on icon "mode_edit" at bounding box center [680, 207] width 7 height 7
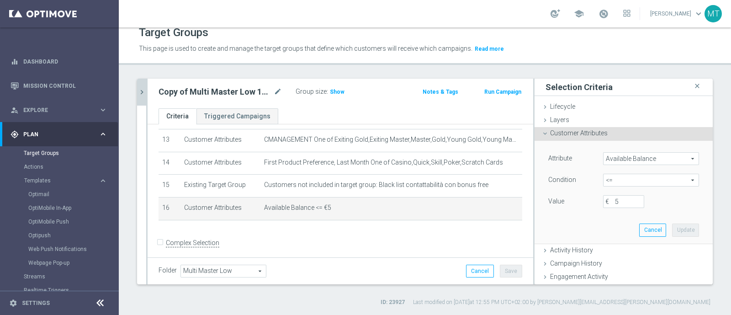
click at [604, 183] on span "<=" at bounding box center [651, 180] width 95 height 12
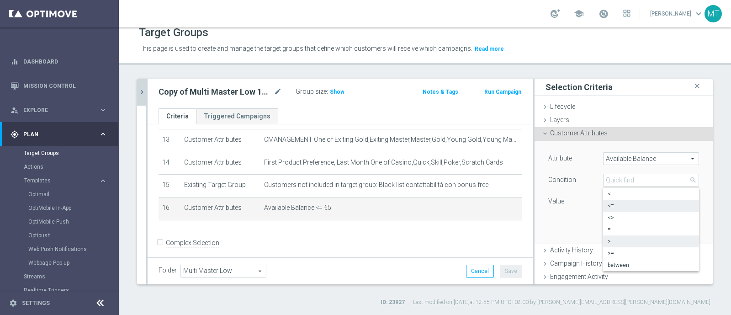
click at [612, 244] on span ">" at bounding box center [651, 241] width 87 height 7
type input ">"
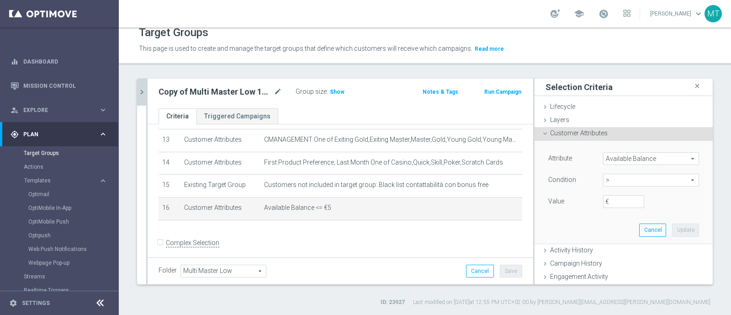
click at [606, 200] on label "€" at bounding box center [610, 201] width 9 height 8
click at [603, 200] on input "€" at bounding box center [623, 201] width 41 height 13
type input "5"
click at [672, 231] on button "Update" at bounding box center [685, 229] width 27 height 13
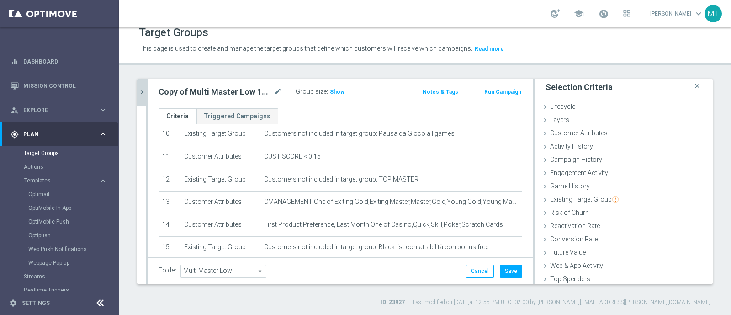
scroll to position [238, 0]
click at [333, 91] on span "Show" at bounding box center [337, 92] width 15 height 6
click at [286, 92] on div "Copy of Multi Master Low 1st Casino & GeV lm NO saldo mode_edit" at bounding box center [227, 91] width 137 height 13
click at [283, 91] on div "Copy of Multi Master Low 1st Casino & GeV lm NO saldo mode_edit" at bounding box center [227, 91] width 137 height 13
click at [277, 92] on icon "mode_edit" at bounding box center [278, 91] width 8 height 11
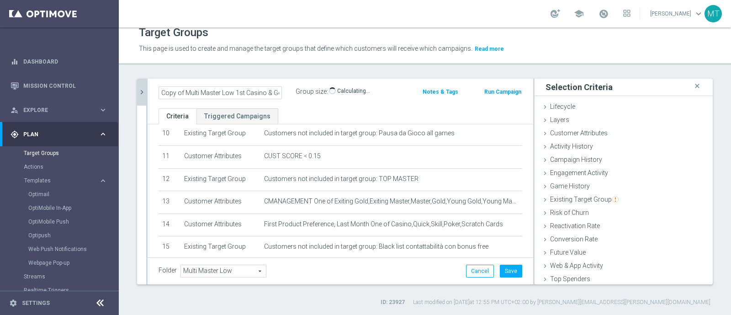
scroll to position [0, 39]
click at [161, 86] on input "Copy of Multi Master Low 1st Casino & GeV lm NO saldo" at bounding box center [220, 92] width 123 height 13
click at [162, 90] on input "Copy of Multi Master Low 1st Casino & GeV lm NO saldo" at bounding box center [220, 92] width 123 height 13
type input "Multi Master Low 1st Casino & GeV [PERSON_NAME]"
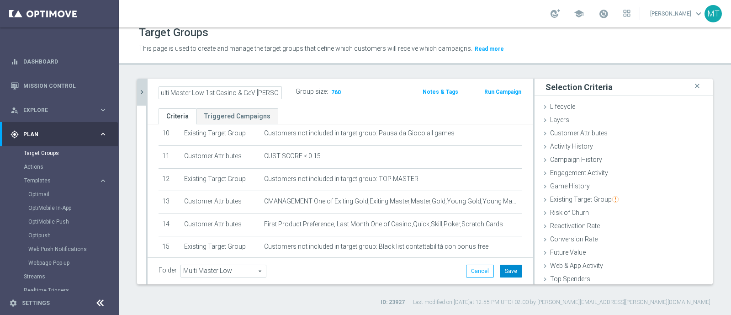
scroll to position [0, 0]
click at [500, 266] on button "Save" at bounding box center [511, 271] width 22 height 13
click at [143, 94] on icon "chevron_right" at bounding box center [142, 92] width 9 height 9
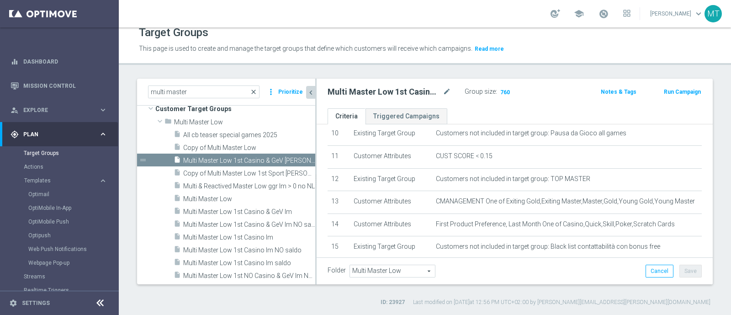
click at [254, 91] on span "close" at bounding box center [253, 91] width 7 height 7
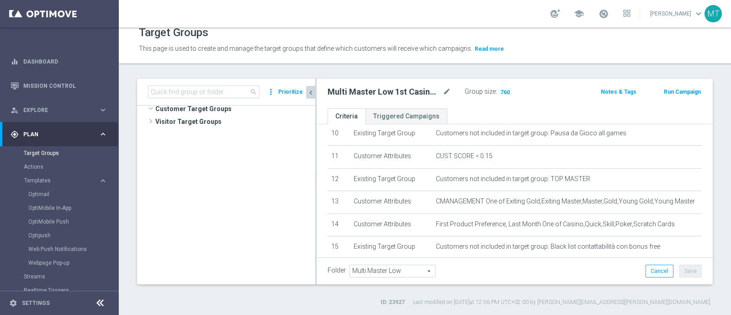
scroll to position [22500, 0]
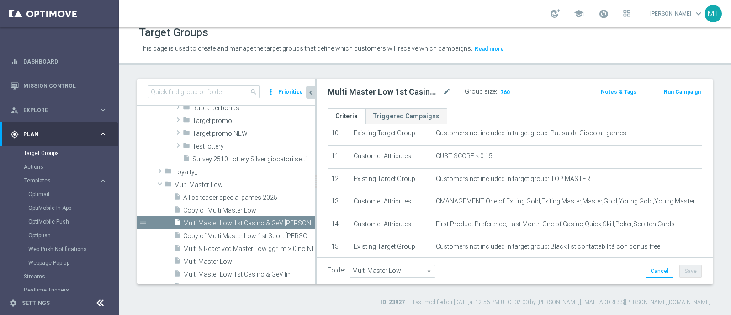
click at [254, 91] on span "search" at bounding box center [253, 91] width 7 height 7
click at [224, 95] on input at bounding box center [204, 91] width 112 height 13
paste input "Multi Talent ggr nb lm > 1000 1st Sport saldo"
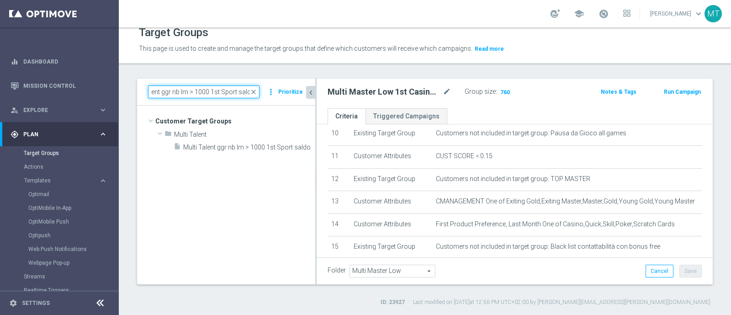
scroll to position [0, 0]
type input "Multi Talent ggr nb lm > 1000 1st Sport saldo"
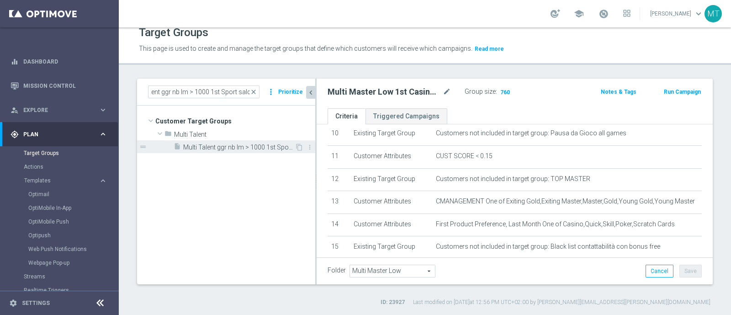
click at [223, 150] on span "Multi Talent ggr nb lm > 1000 1st Sport saldo" at bounding box center [239, 148] width 112 height 8
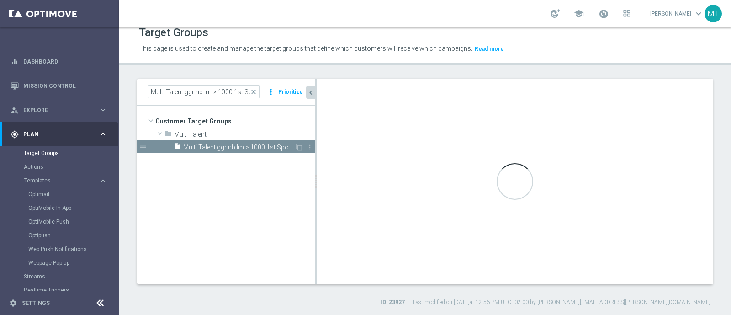
type input "Multi Talent"
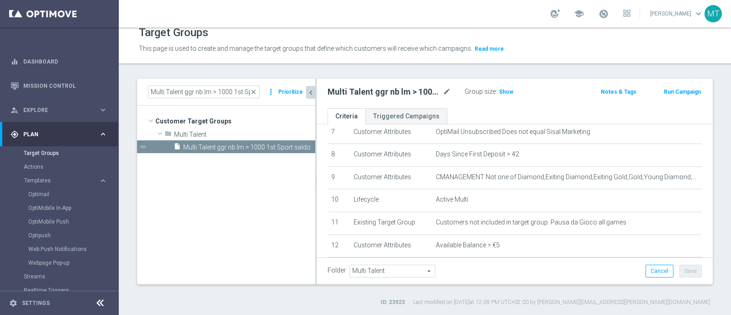
scroll to position [287, 0]
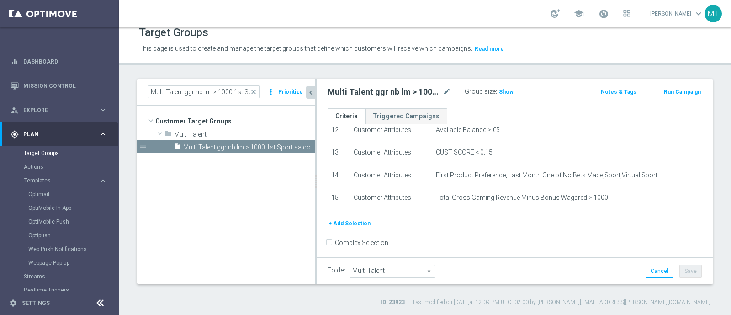
click at [346, 221] on button "+ Add Selection" at bounding box center [350, 223] width 44 height 10
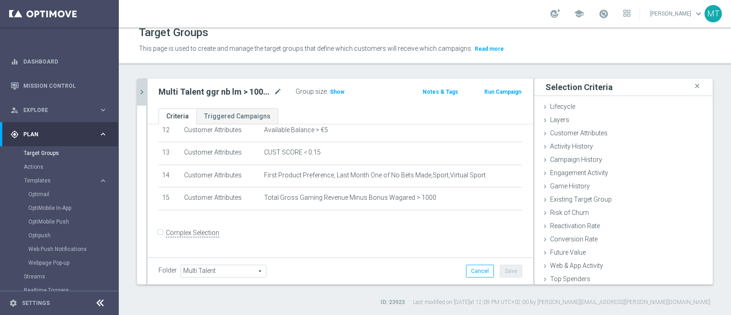
scroll to position [277, 0]
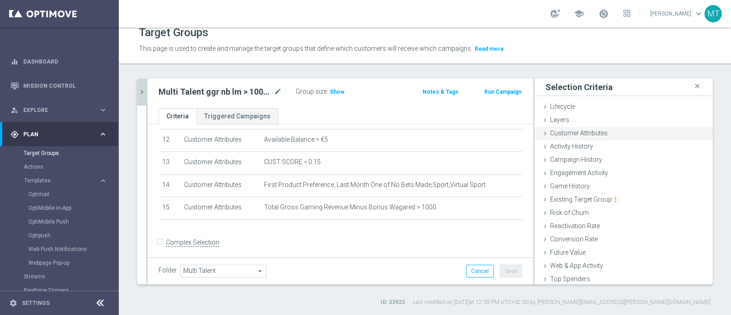
click at [599, 127] on div "Customer Attributes done selection updated" at bounding box center [624, 134] width 178 height 14
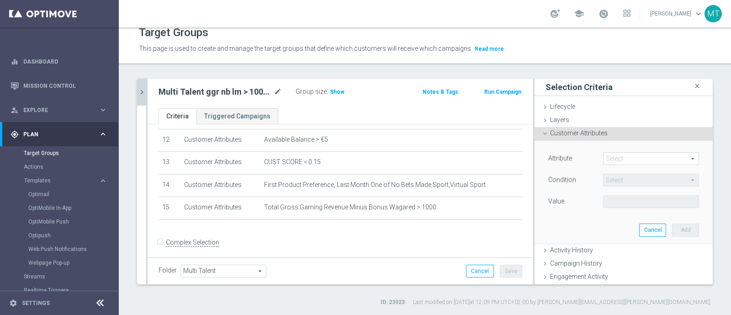
click at [619, 157] on span at bounding box center [651, 159] width 95 height 12
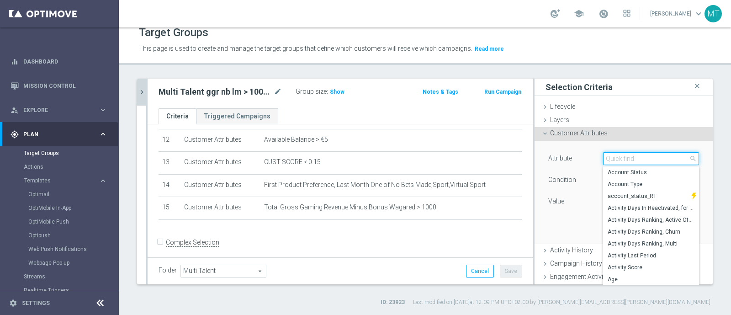
click at [619, 157] on input "search" at bounding box center [651, 158] width 96 height 13
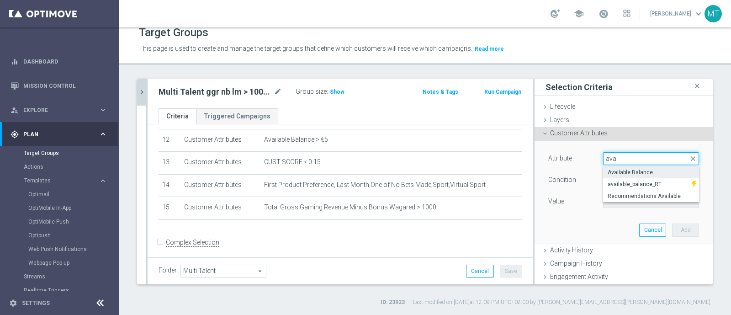
type input "avai"
click at [635, 168] on label "Available Balance" at bounding box center [651, 172] width 96 height 12
type input "Available Balance"
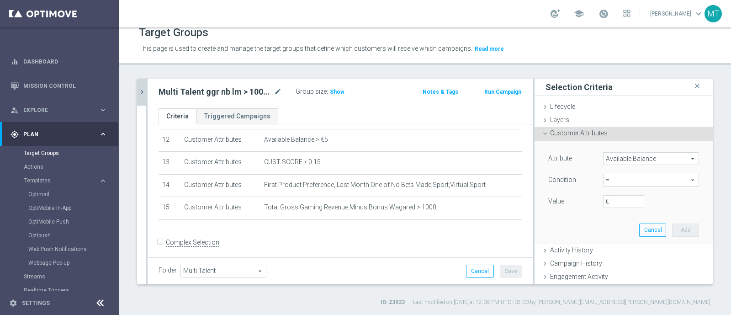
click at [622, 182] on span "=" at bounding box center [651, 180] width 95 height 12
click at [619, 242] on span ">" at bounding box center [651, 241] width 87 height 7
type input ">"
click at [604, 201] on input "€" at bounding box center [623, 201] width 41 height 13
type input "25"
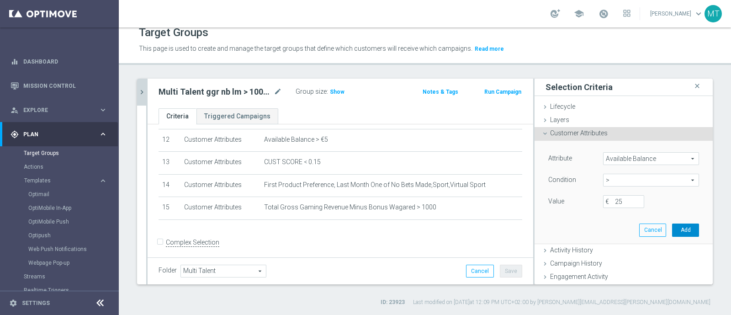
click at [674, 231] on button "Add" at bounding box center [685, 229] width 27 height 13
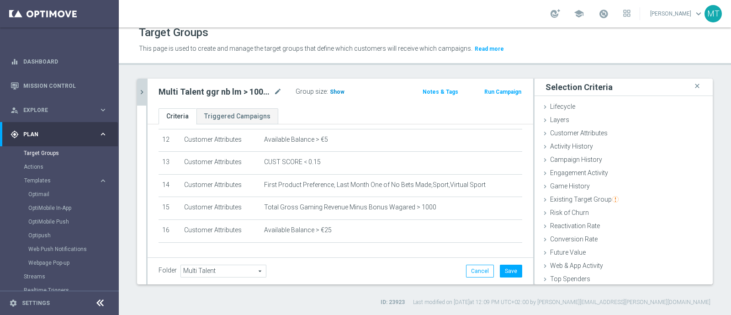
click at [335, 92] on span "Show" at bounding box center [337, 92] width 15 height 6
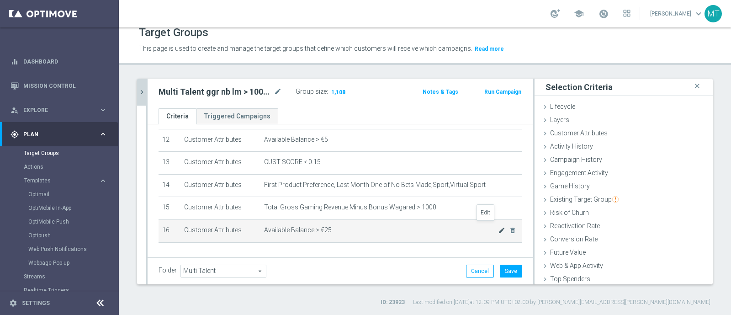
click at [498, 228] on icon "mode_edit" at bounding box center [501, 230] width 7 height 7
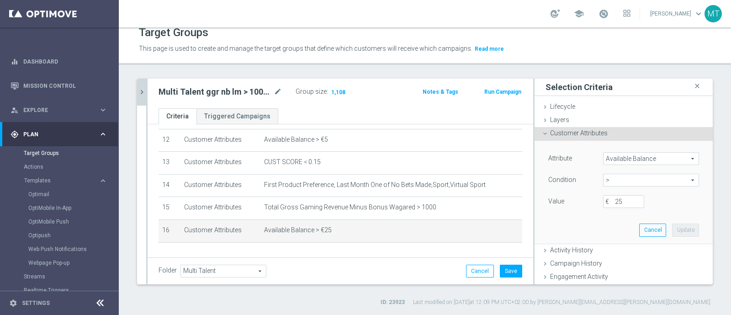
click at [606, 204] on label "€" at bounding box center [610, 201] width 9 height 8
click at [603, 204] on input "25" at bounding box center [623, 201] width 41 height 13
type input "2"
type input "30"
click at [672, 230] on button "Update" at bounding box center [685, 229] width 27 height 13
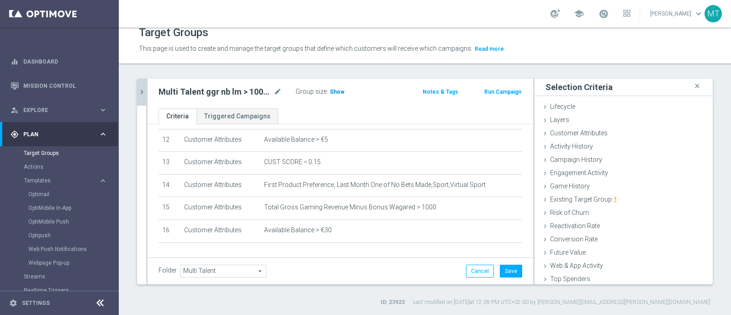
click at [341, 87] on h3 "Show" at bounding box center [337, 92] width 16 height 10
click at [142, 88] on icon "chevron_right" at bounding box center [142, 92] width 9 height 9
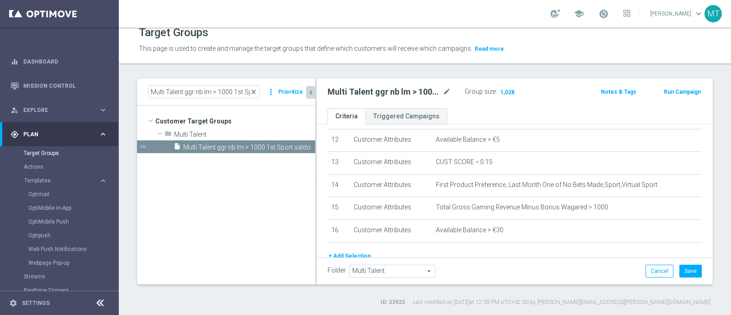
click at [255, 89] on span "close" at bounding box center [253, 91] width 7 height 7
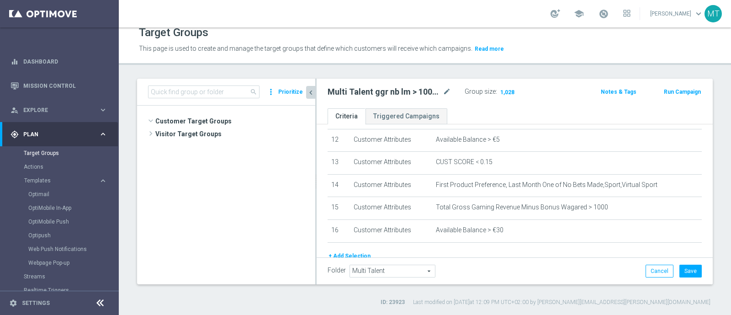
scroll to position [23071, 0]
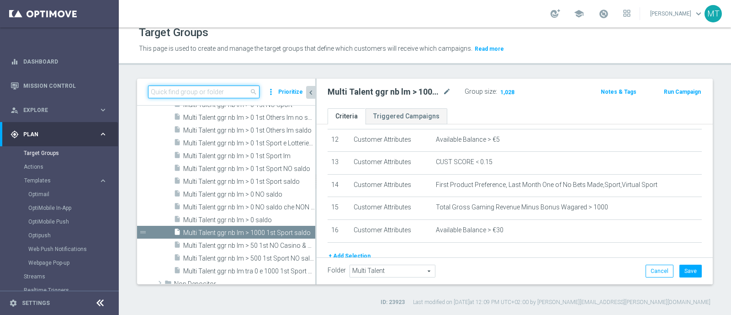
click at [223, 89] on input at bounding box center [204, 91] width 112 height 13
paste input "Multi Talent ggr nb lm > 500 1st Sport NO saldo"
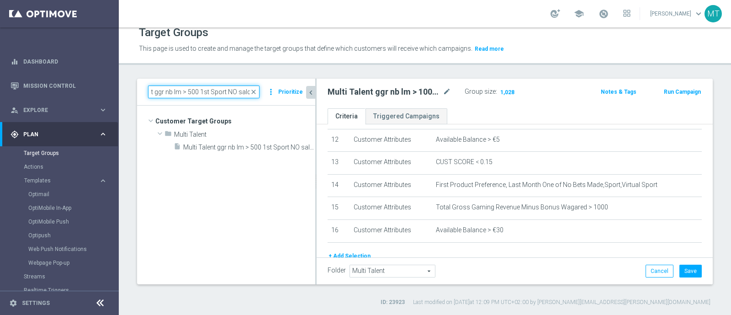
type input "Multi Talent ggr nb lm > 500 1st Sport NO saldo"
click at [238, 152] on div "insert_drive_file Multi Talent ggr nb lm > 500 1st Sport NO saldo" at bounding box center [245, 146] width 142 height 13
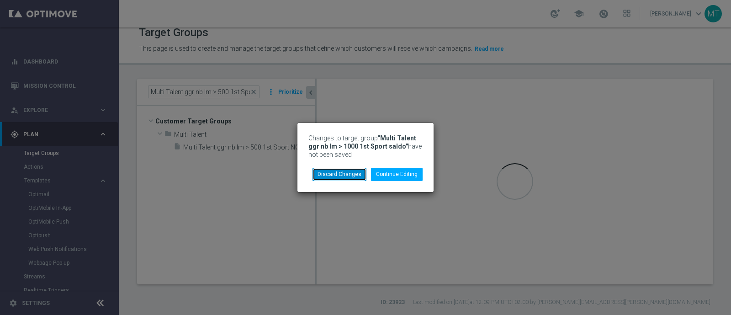
click at [347, 171] on button "Discard Changes" at bounding box center [340, 174] width 54 height 13
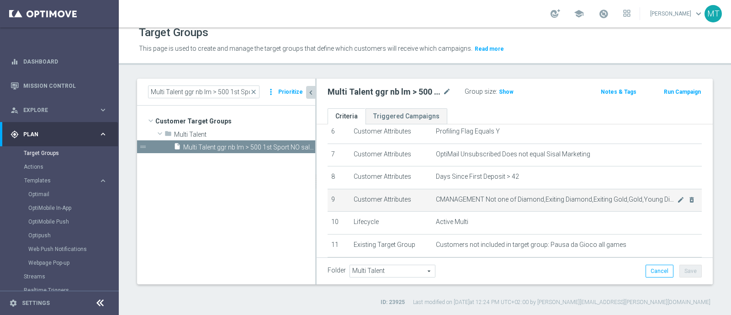
scroll to position [287, 0]
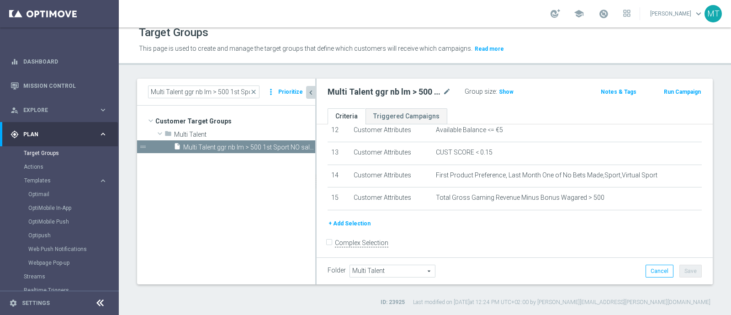
click at [338, 218] on button "+ Add Selection" at bounding box center [350, 223] width 44 height 10
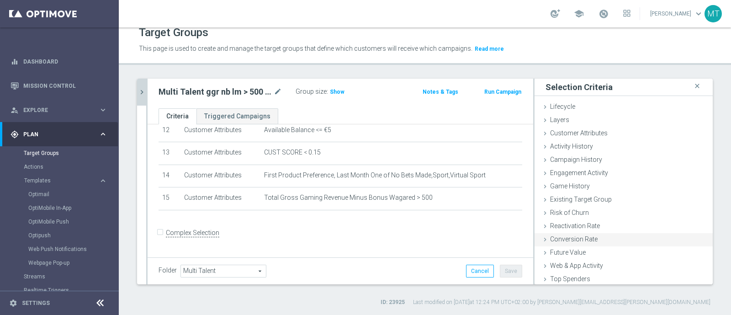
scroll to position [277, 0]
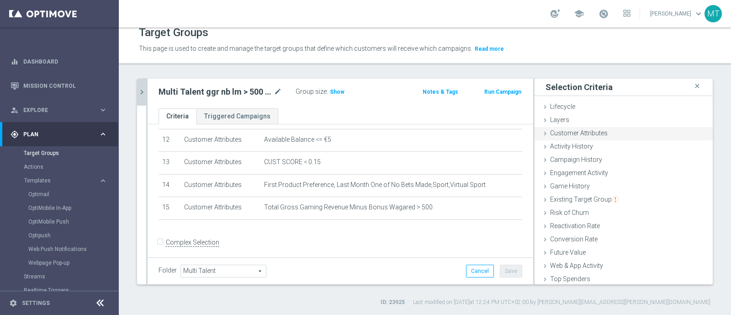
click at [566, 129] on span "Customer Attributes" at bounding box center [579, 132] width 58 height 7
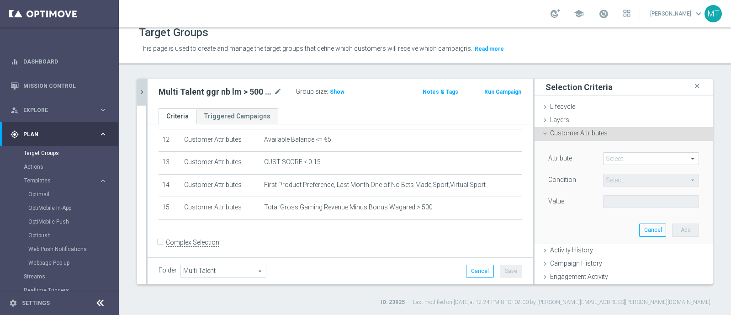
click at [550, 135] on span "Customer Attributes" at bounding box center [579, 132] width 58 height 7
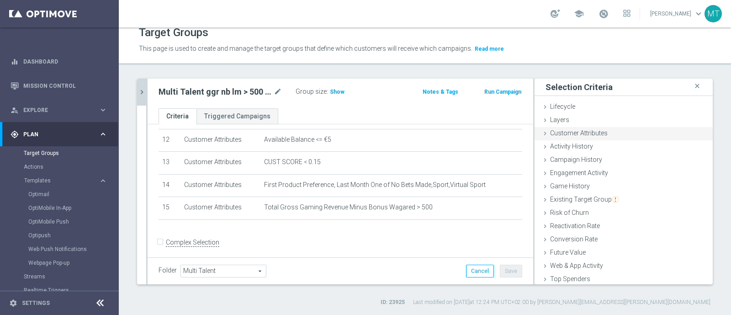
click at [550, 131] on span "Customer Attributes" at bounding box center [579, 132] width 58 height 7
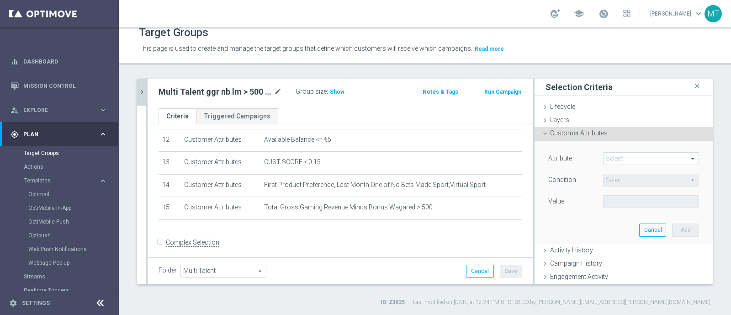
click at [627, 160] on span at bounding box center [651, 159] width 95 height 12
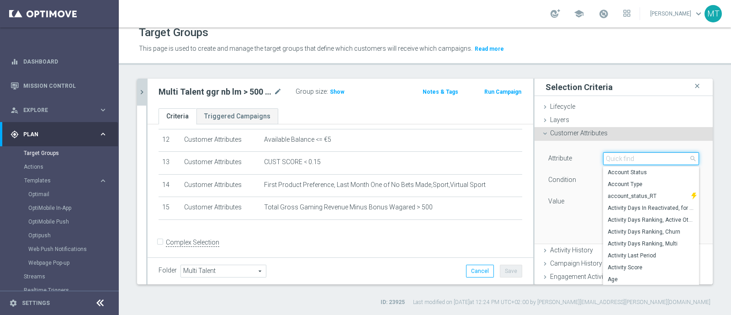
click at [627, 160] on input "search" at bounding box center [651, 158] width 96 height 13
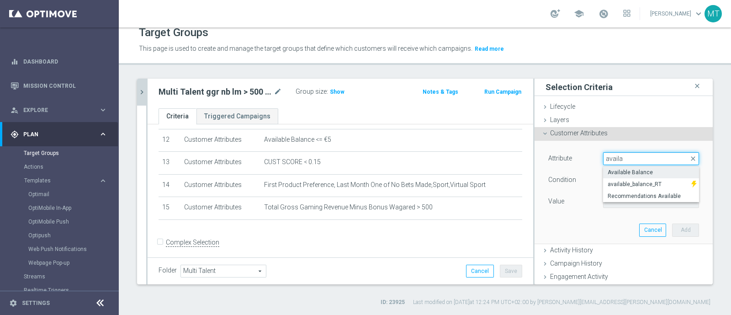
type input "availa"
click at [629, 172] on span "Available Balance" at bounding box center [651, 172] width 87 height 7
type input "Available Balance"
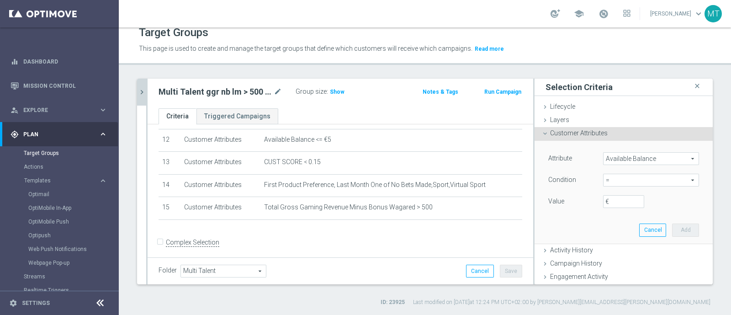
click at [604, 181] on span "=" at bounding box center [651, 180] width 95 height 12
click at [608, 243] on span ">" at bounding box center [651, 241] width 87 height 7
type input ">"
click at [608, 204] on input "€" at bounding box center [623, 201] width 41 height 13
type input "25"
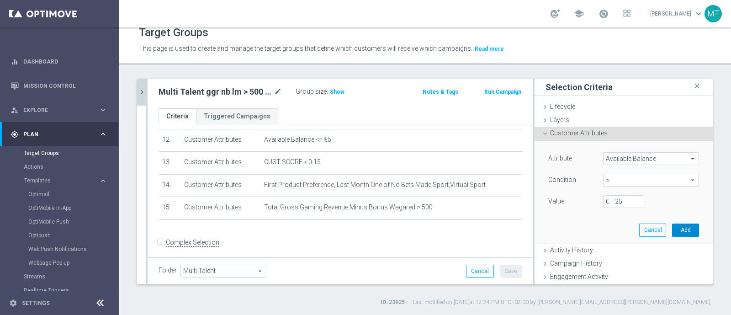
click at [677, 225] on button "Add" at bounding box center [685, 229] width 27 height 13
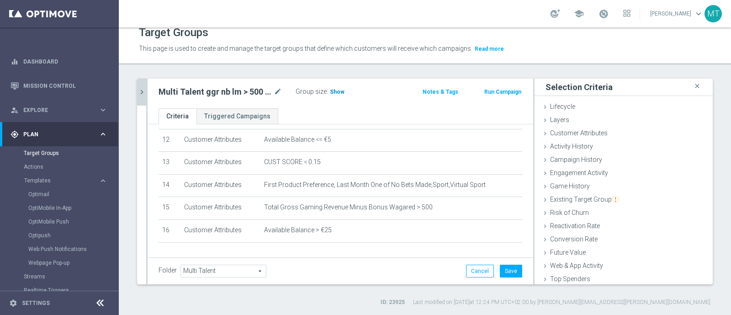
click at [336, 90] on span "Show" at bounding box center [337, 92] width 15 height 6
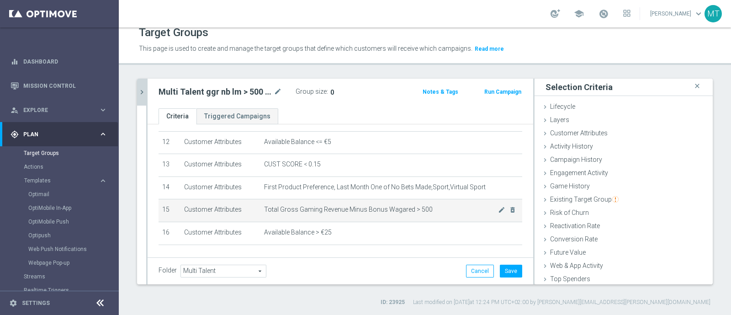
scroll to position [274, 0]
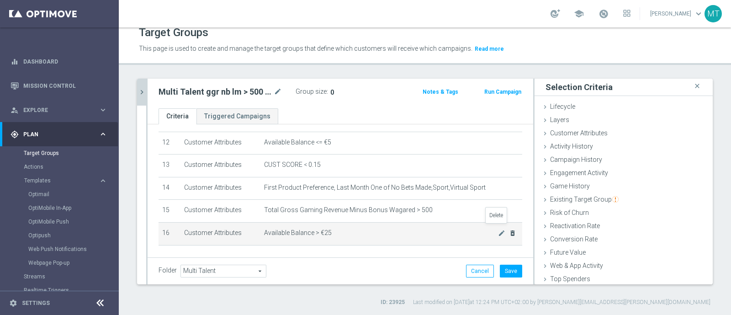
click at [509, 229] on icon "delete_forever" at bounding box center [512, 232] width 7 height 7
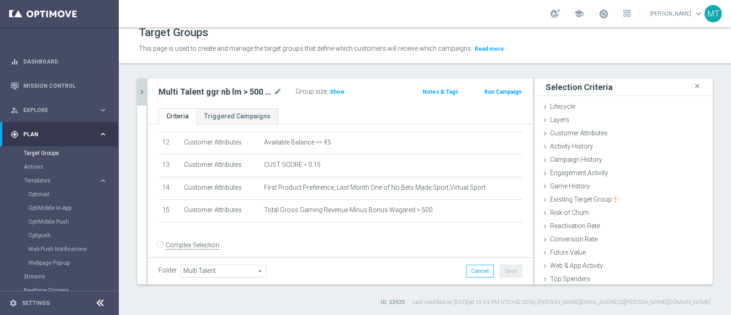
click at [127, 77] on div "Target Groups This page is used to create and manage the target groups that def…" at bounding box center [425, 170] width 612 height 287
click at [143, 89] on icon "chevron_right" at bounding box center [142, 92] width 9 height 9
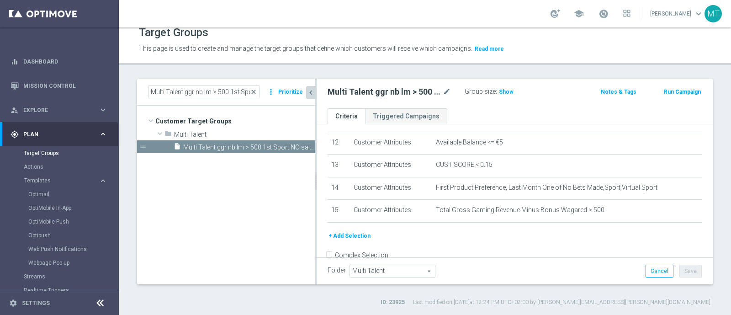
click at [253, 90] on span "close" at bounding box center [253, 91] width 7 height 7
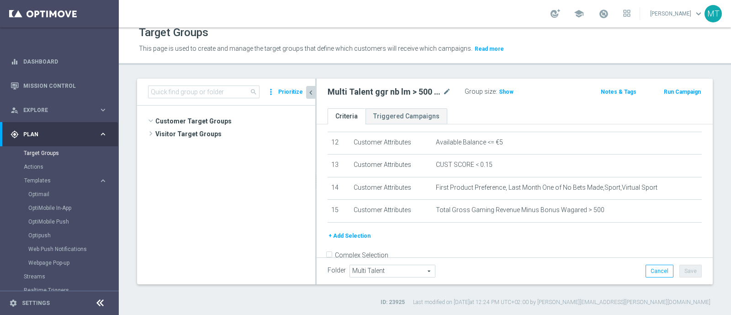
scroll to position [23095, 0]
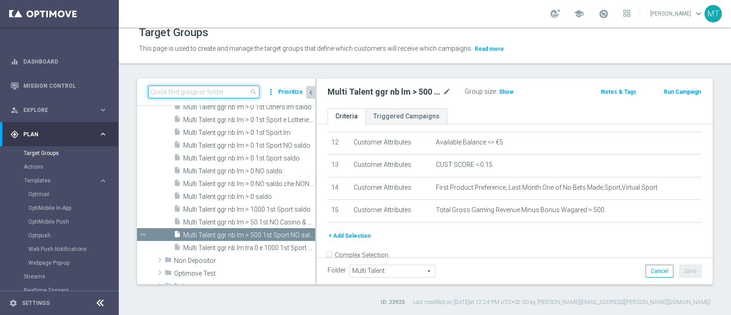
click at [229, 93] on input at bounding box center [204, 91] width 112 height 13
paste input "Multi Talent ggr nb lm > 1000 1st Sport saldo"
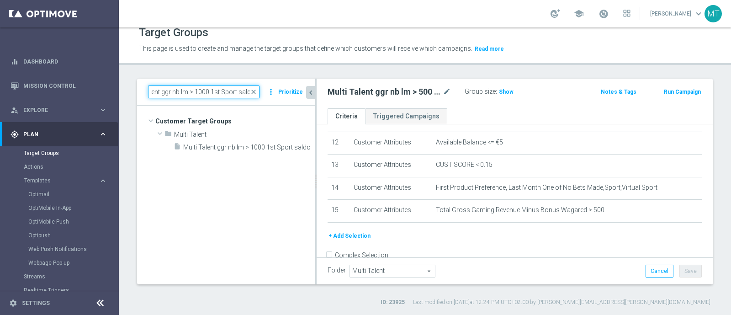
scroll to position [0, 0]
type input "Multi Talent ggr nb lm > 1000 1st Sport saldo"
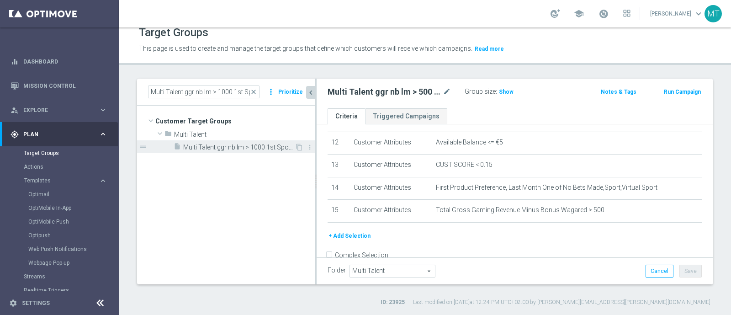
click at [222, 149] on span "Multi Talent ggr nb lm > 1000 1st Sport saldo" at bounding box center [239, 148] width 112 height 8
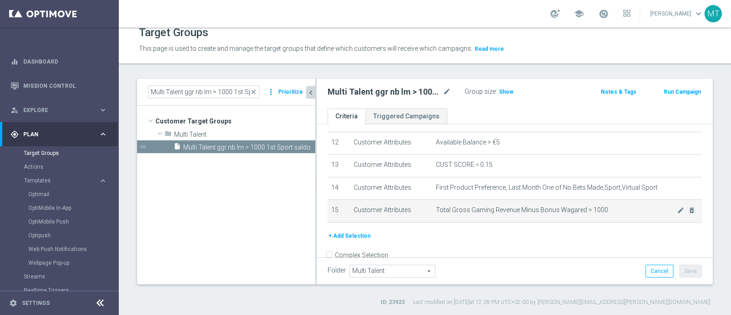
scroll to position [287, 0]
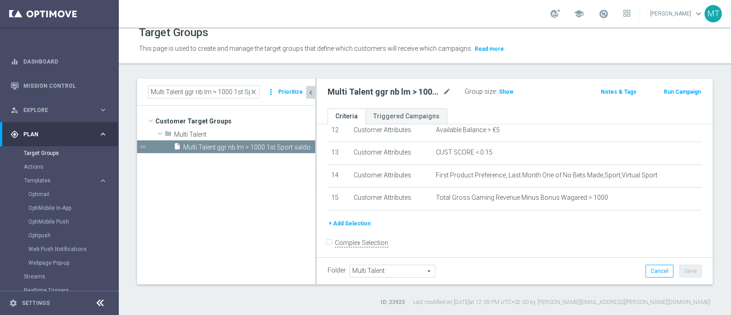
click at [351, 218] on button "+ Add Selection" at bounding box center [350, 223] width 44 height 10
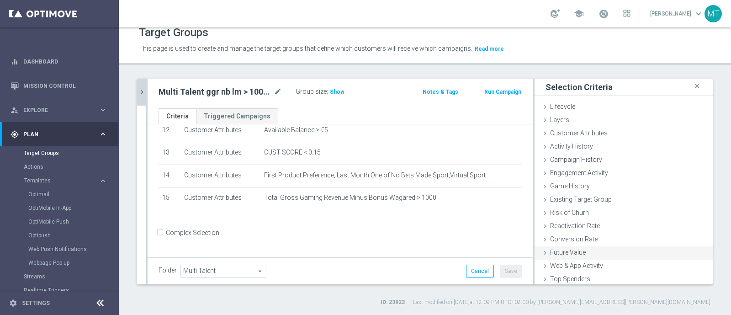
scroll to position [277, 0]
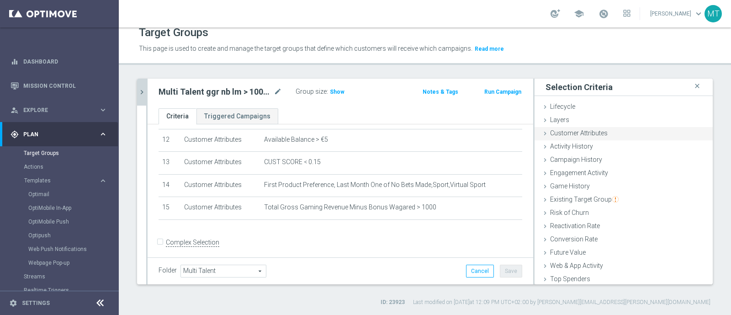
click at [556, 138] on div "Customer Attributes done selection saved" at bounding box center [624, 134] width 178 height 14
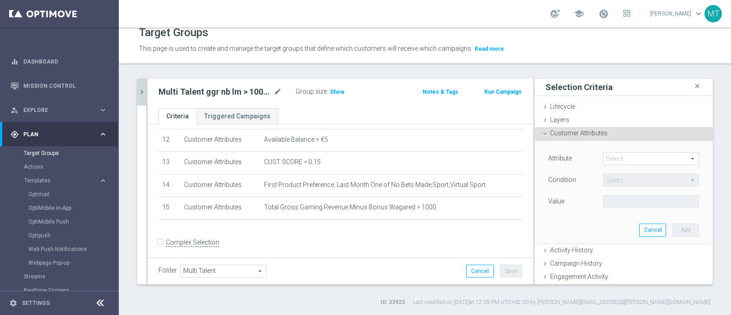
click at [620, 155] on span at bounding box center [651, 159] width 95 height 12
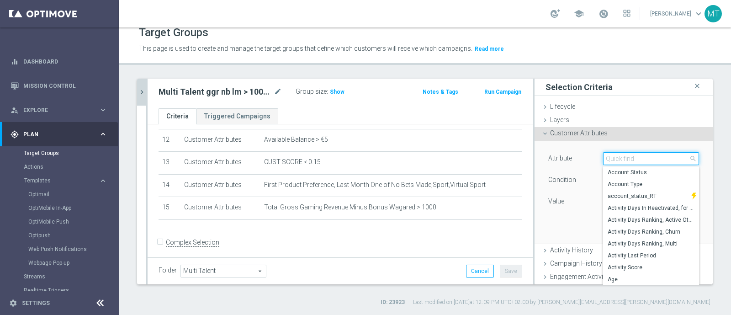
click at [620, 155] on input "search" at bounding box center [651, 158] width 96 height 13
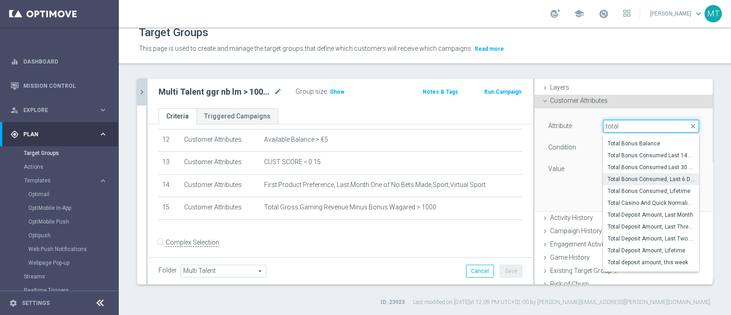
scroll to position [54, 0]
type input "total"
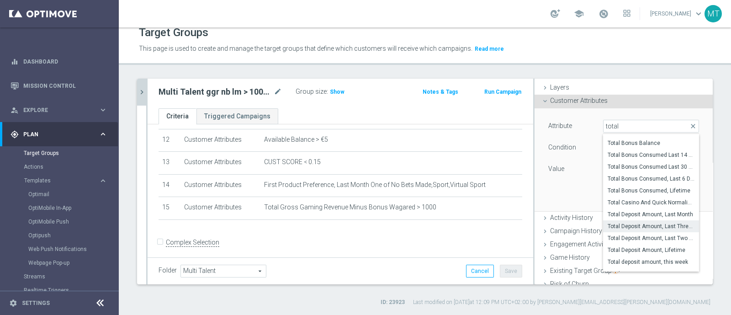
click at [639, 226] on span "Total Deposit Amount, Last Three Months" at bounding box center [651, 226] width 87 height 7
type input "Total Deposit Amount, Last Three Months"
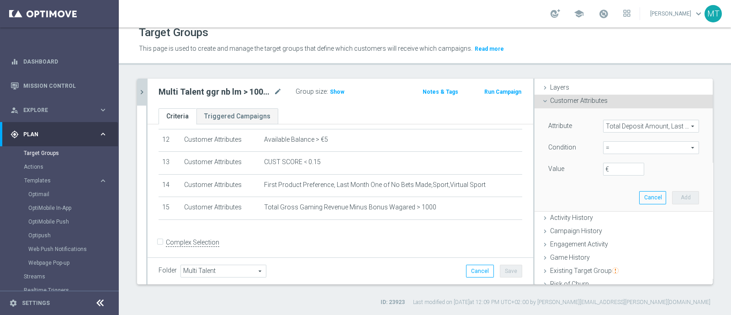
click at [612, 148] on span "=" at bounding box center [651, 148] width 95 height 12
click at [608, 210] on span ">" at bounding box center [651, 208] width 87 height 7
type input ">"
click at [606, 165] on input "€" at bounding box center [623, 169] width 41 height 13
type input "25"
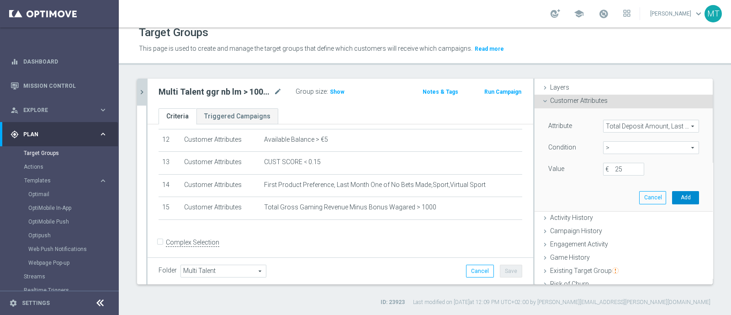
click at [672, 197] on button "Add" at bounding box center [685, 197] width 27 height 13
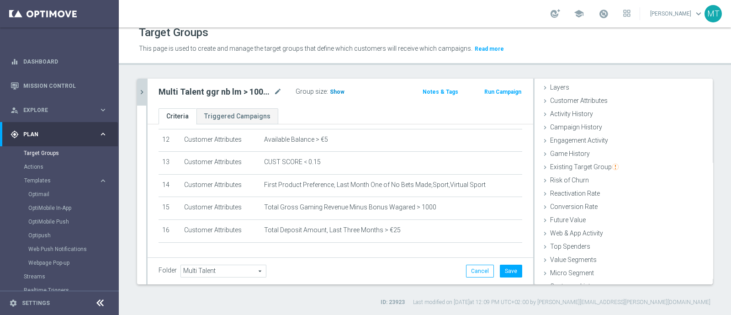
click at [336, 95] on h3 "Show" at bounding box center [337, 92] width 16 height 10
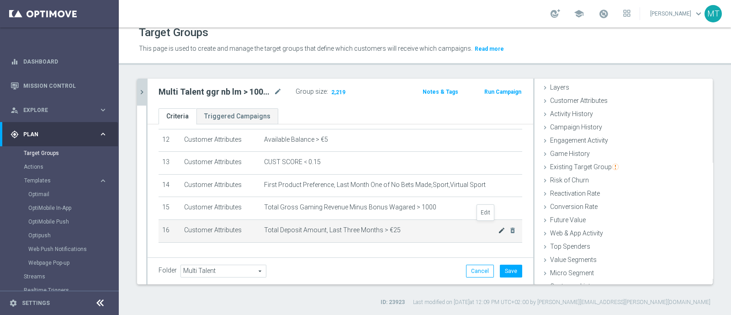
click at [498, 228] on icon "mode_edit" at bounding box center [501, 230] width 7 height 7
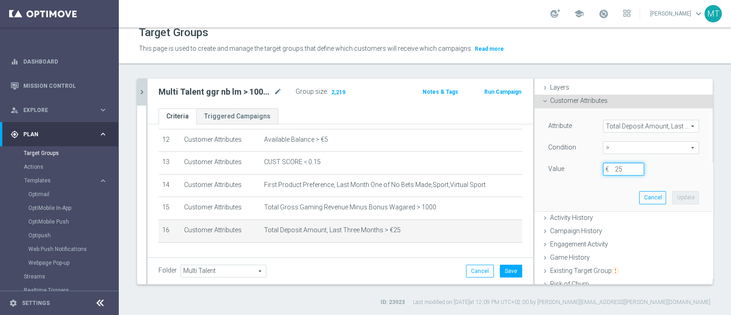
click at [608, 171] on input "25" at bounding box center [623, 169] width 41 height 13
type input "2"
type input "30"
click at [672, 199] on button "Update" at bounding box center [685, 197] width 27 height 13
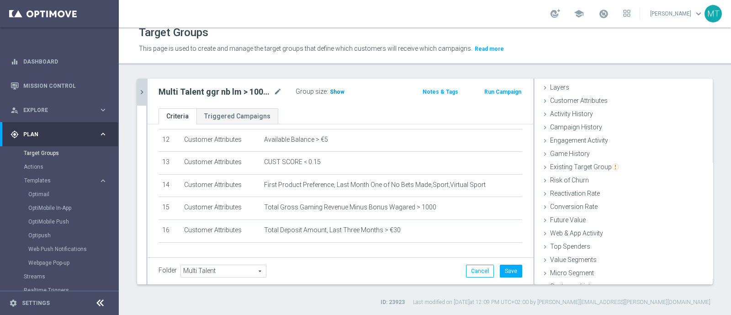
click at [332, 89] on span "Show" at bounding box center [337, 92] width 15 height 6
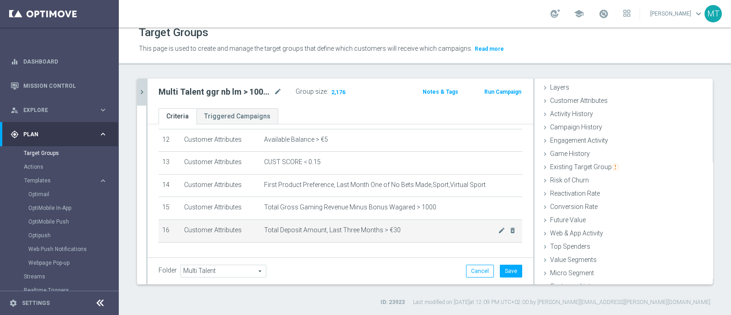
click at [481, 226] on span "Total Deposit Amount, Last Three Months > €30" at bounding box center [381, 230] width 234 height 8
click at [498, 227] on icon "mode_edit" at bounding box center [501, 230] width 7 height 7
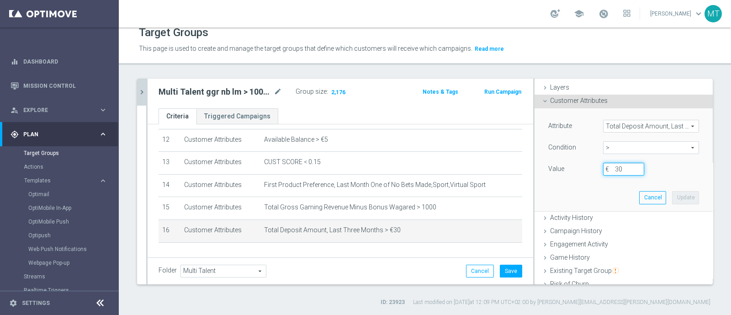
click at [612, 168] on input "30" at bounding box center [623, 169] width 41 height 13
type input "3"
type input "40"
click at [672, 191] on button "Update" at bounding box center [685, 197] width 27 height 13
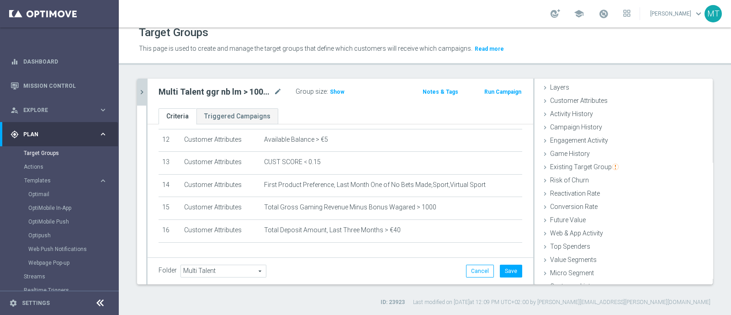
click at [339, 84] on div "Multi Talent ggr nb lm > 1000 1st Sport saldo mode_edit Group size : Show Notes…" at bounding box center [341, 94] width 386 height 30
click at [341, 89] on span "Show" at bounding box center [337, 92] width 15 height 6
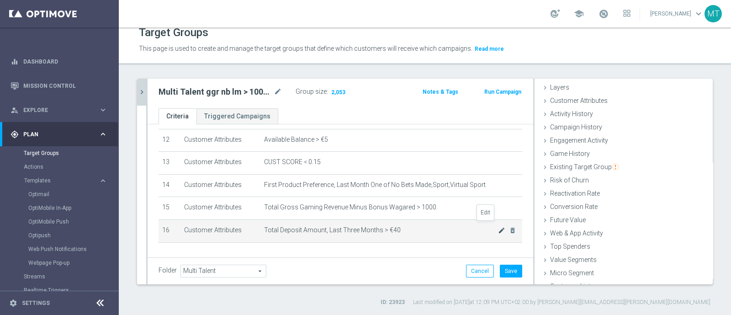
click at [498, 228] on icon "mode_edit" at bounding box center [501, 230] width 7 height 7
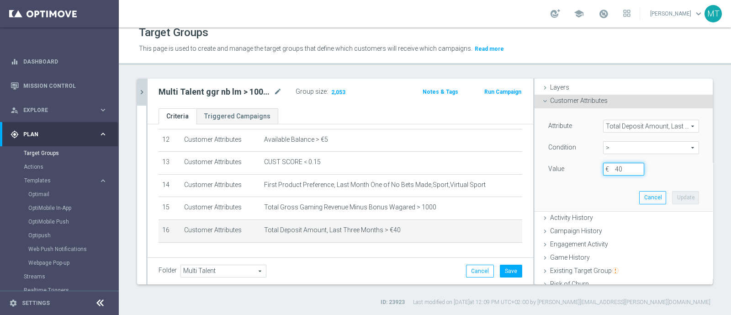
click at [606, 170] on input "40" at bounding box center [623, 169] width 41 height 13
click at [678, 188] on div "Attribute Total Deposit Amount, Last Three Months Total Deposit Amount, Last Th…" at bounding box center [624, 159] width 165 height 102
click at [608, 168] on input "40" at bounding box center [623, 169] width 41 height 13
type input "50"
click at [672, 193] on button "Update" at bounding box center [685, 197] width 27 height 13
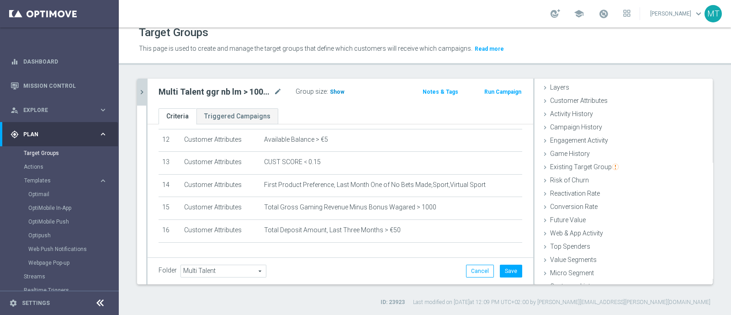
click at [330, 94] on span "Show" at bounding box center [337, 92] width 15 height 6
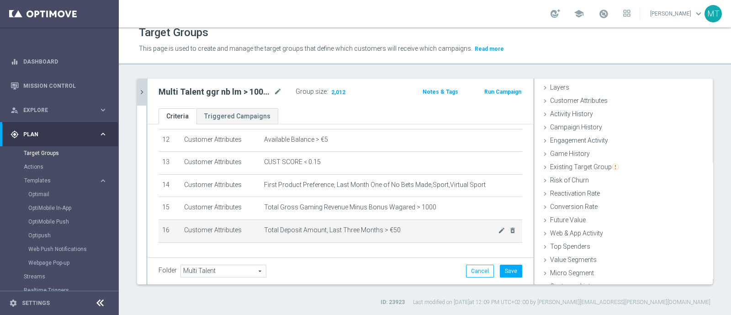
scroll to position [299, 0]
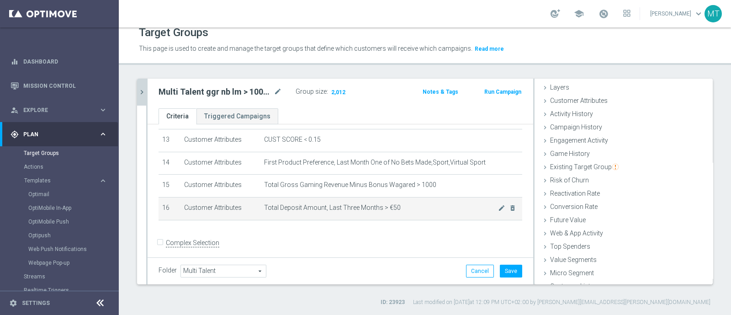
click at [484, 208] on td "Total Deposit Amount, Last Three Months > €50 mode_edit delete_forever" at bounding box center [392, 208] width 262 height 23
click at [498, 204] on div "mode_edit delete_forever" at bounding box center [507, 208] width 18 height 8
click at [498, 204] on icon "mode_edit" at bounding box center [501, 207] width 7 height 7
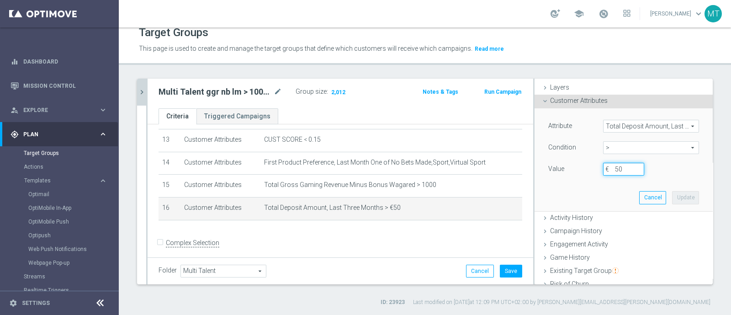
click at [613, 165] on input "50" at bounding box center [623, 169] width 41 height 13
type input "5"
type input "100"
click at [672, 198] on button "Update" at bounding box center [685, 197] width 27 height 13
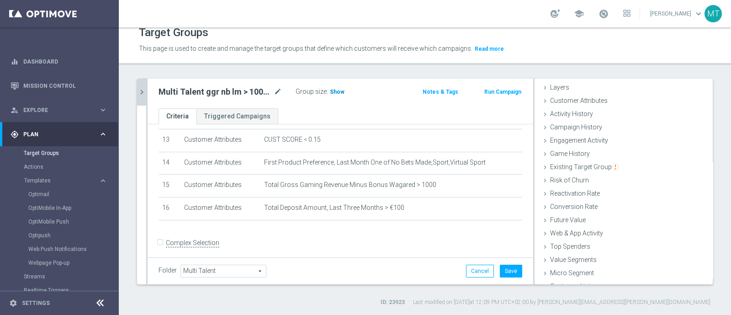
click at [331, 92] on span "Show" at bounding box center [337, 92] width 15 height 6
click at [138, 95] on icon "chevron_right" at bounding box center [142, 92] width 9 height 9
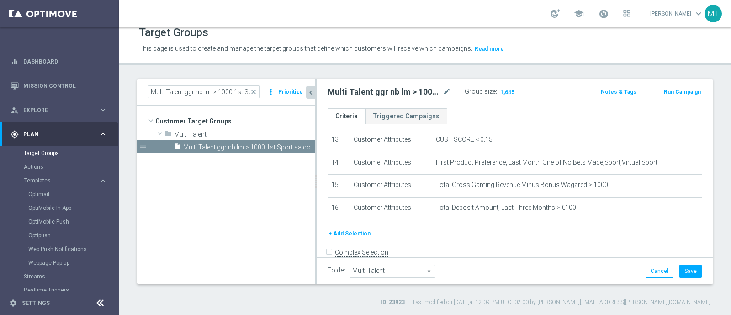
scroll to position [35, 0]
click at [256, 89] on span "close" at bounding box center [253, 91] width 7 height 7
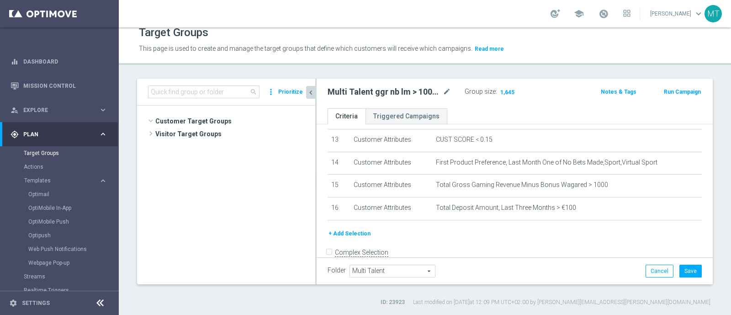
scroll to position [23071, 0]
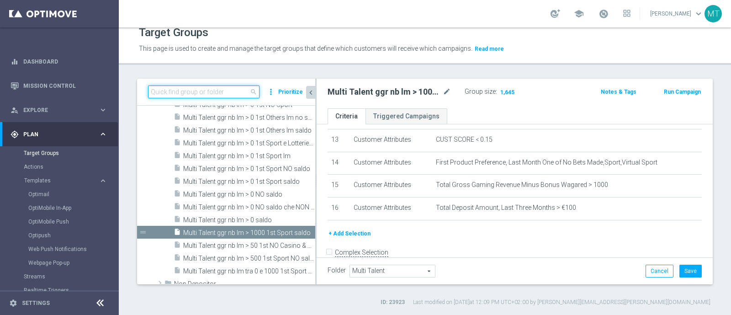
click at [226, 87] on input at bounding box center [204, 91] width 112 height 13
paste input "Multi Talent ggr nb lm > 500 1st Sport NO saldo"
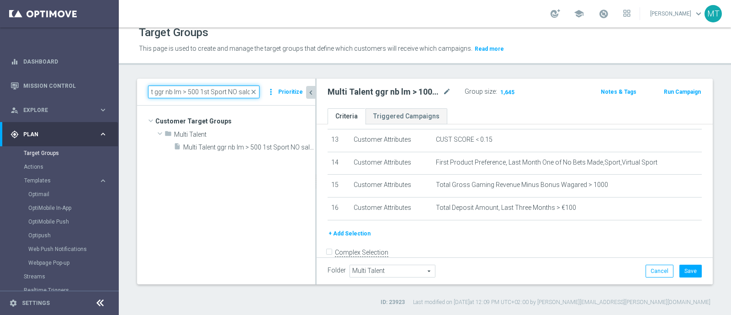
scroll to position [0, 0]
type input "Multi Talent ggr nb lm > 500 1st Sport NO saldo"
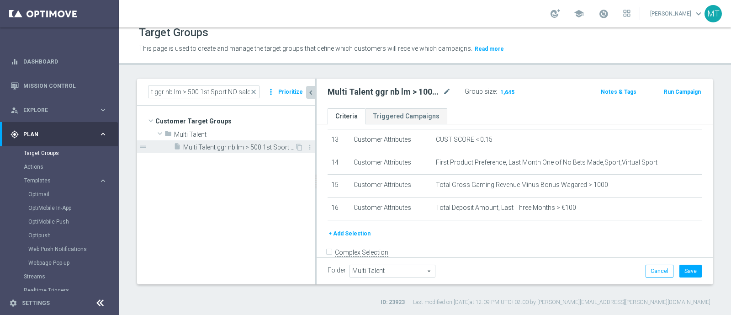
click at [234, 149] on span "Multi Talent ggr nb lm > 500 1st Sport NO saldo" at bounding box center [239, 148] width 112 height 8
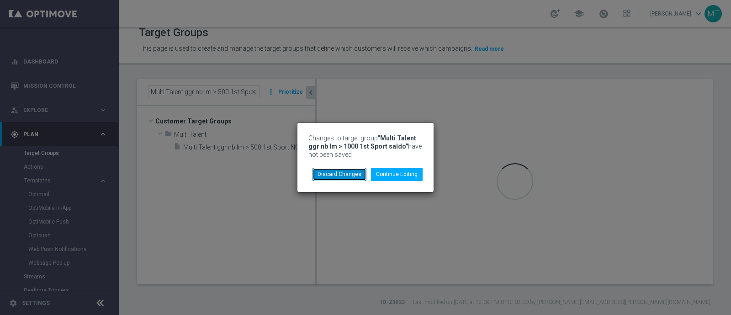
click at [358, 168] on button "Discard Changes" at bounding box center [340, 174] width 54 height 13
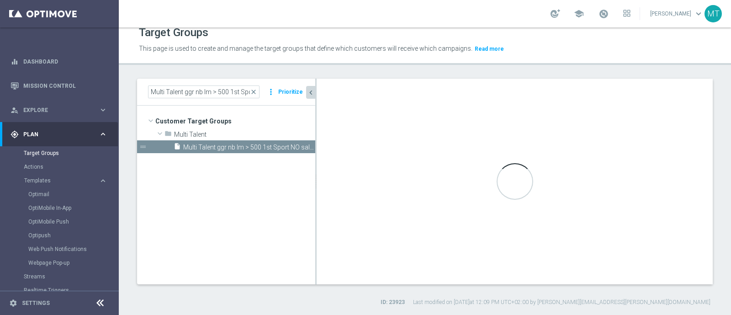
scroll to position [287, 0]
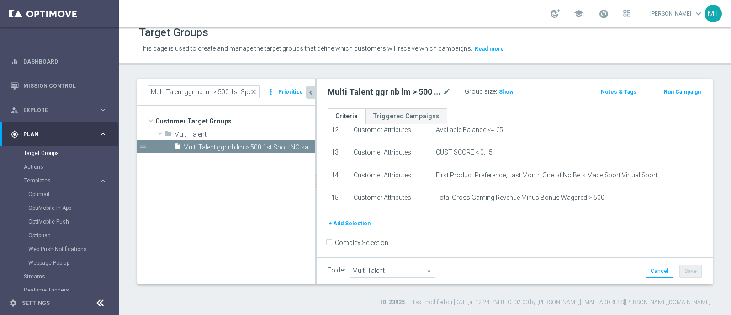
click at [355, 218] on button "+ Add Selection" at bounding box center [350, 223] width 44 height 10
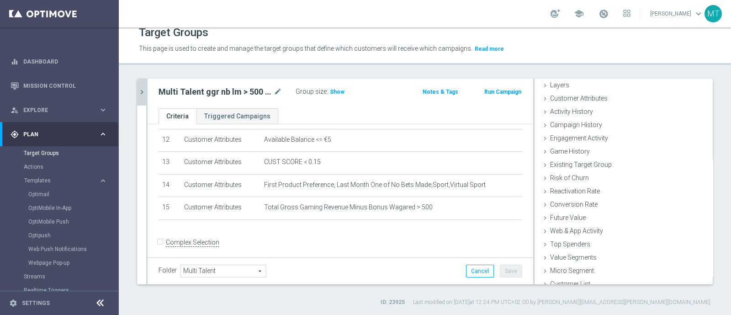
scroll to position [32, 0]
click at [550, 100] on span "Customer Attributes" at bounding box center [579, 100] width 58 height 7
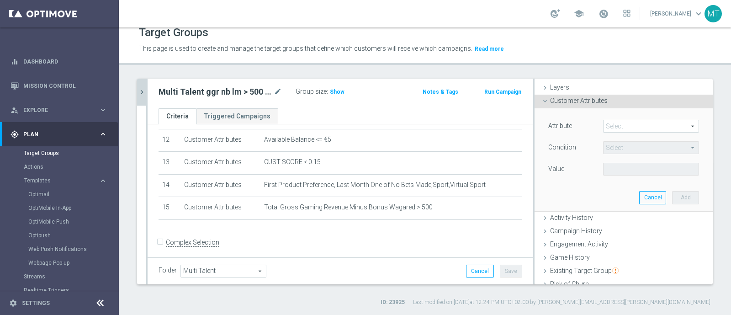
click at [606, 125] on span at bounding box center [651, 126] width 95 height 12
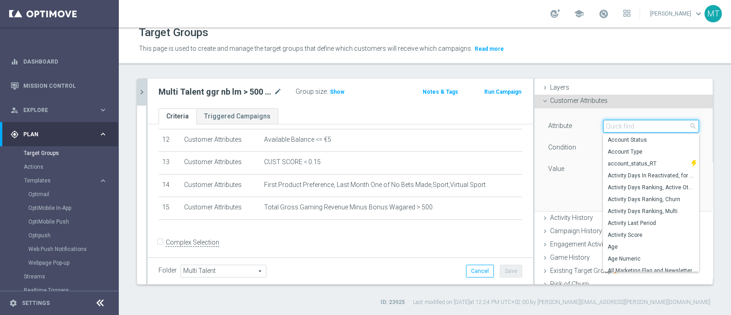
click at [603, 125] on input "search" at bounding box center [651, 126] width 96 height 13
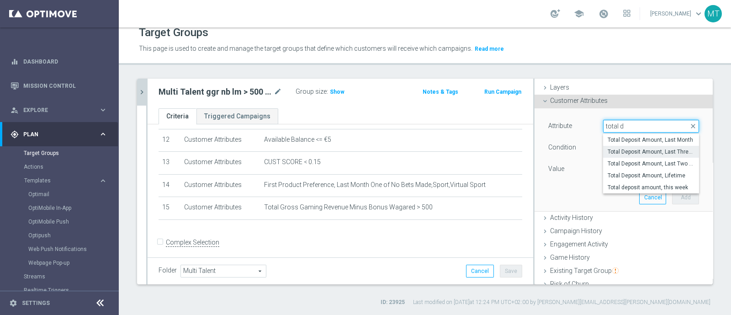
type input "total d"
click at [627, 149] on span "Total Deposit Amount, Last Three Months" at bounding box center [651, 151] width 87 height 7
type input "Total Deposit Amount, Last Three Months"
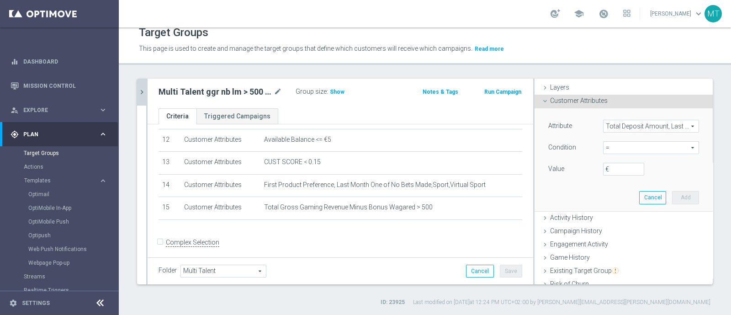
click at [608, 152] on span "=" at bounding box center [651, 148] width 95 height 12
click at [620, 208] on span ">" at bounding box center [651, 208] width 87 height 7
type input ">"
click at [604, 166] on input "€" at bounding box center [623, 169] width 41 height 13
type input "5"
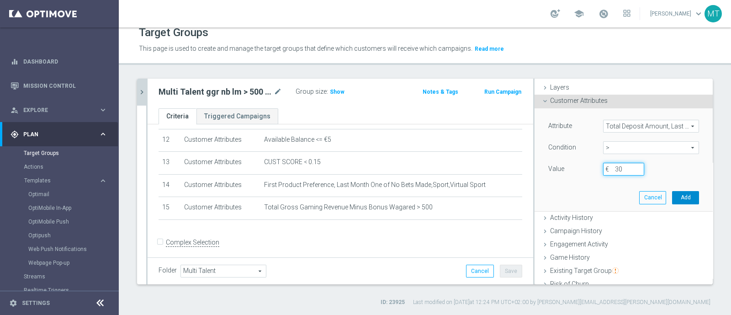
type input "30"
click at [672, 200] on button "Add" at bounding box center [685, 197] width 27 height 13
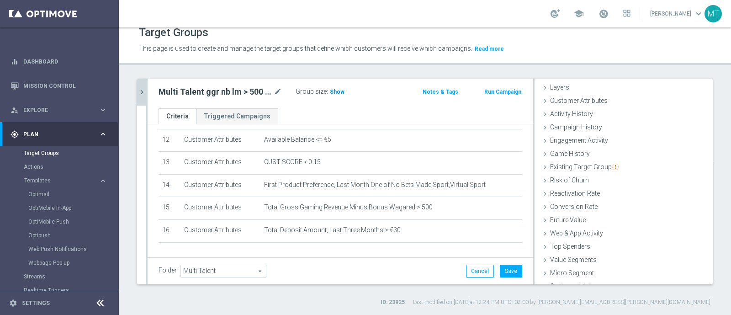
click at [335, 95] on h3 "Show" at bounding box center [337, 92] width 16 height 10
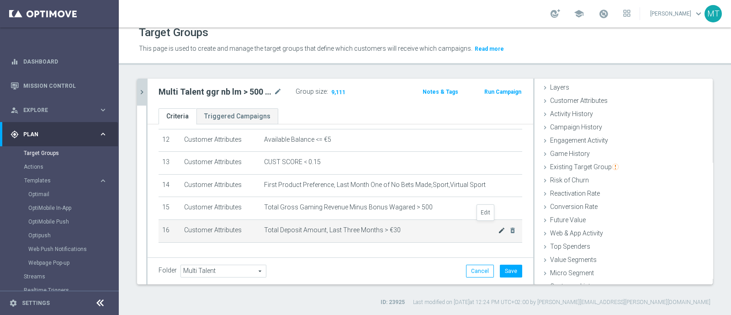
click at [498, 227] on icon "mode_edit" at bounding box center [501, 230] width 7 height 7
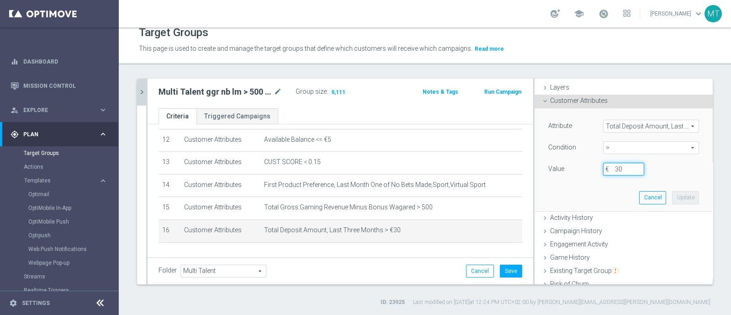
click at [606, 172] on input "30" at bounding box center [623, 169] width 41 height 13
type input "50"
click at [672, 193] on button "Update" at bounding box center [685, 197] width 27 height 13
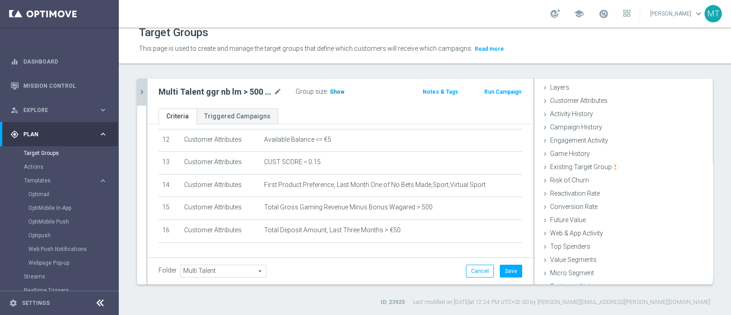
click at [341, 93] on span "Show" at bounding box center [337, 92] width 15 height 6
click at [144, 83] on button "chevron_right" at bounding box center [141, 92] width 9 height 27
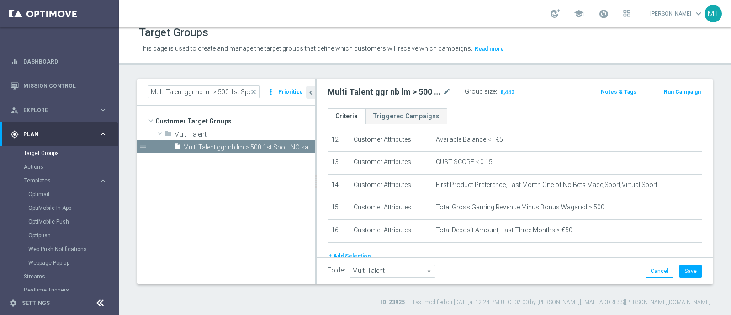
scroll to position [35, 0]
click at [253, 90] on span "close" at bounding box center [253, 91] width 7 height 7
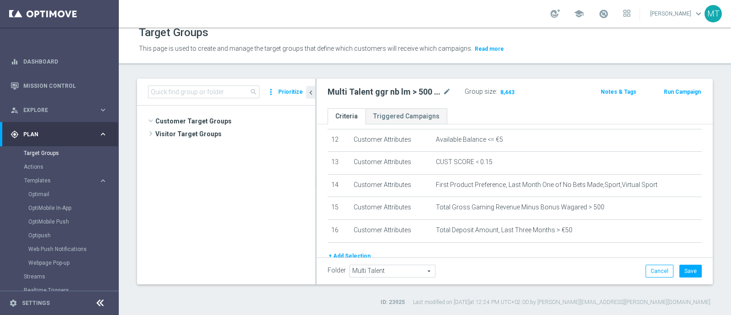
scroll to position [23095, 0]
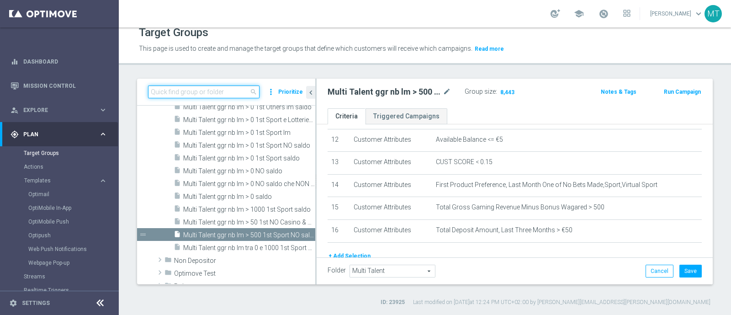
click at [216, 88] on input at bounding box center [204, 91] width 112 height 13
paste input "Multi Talent ggr nb lm tra 0 e 500 1st Sport NO saldo"
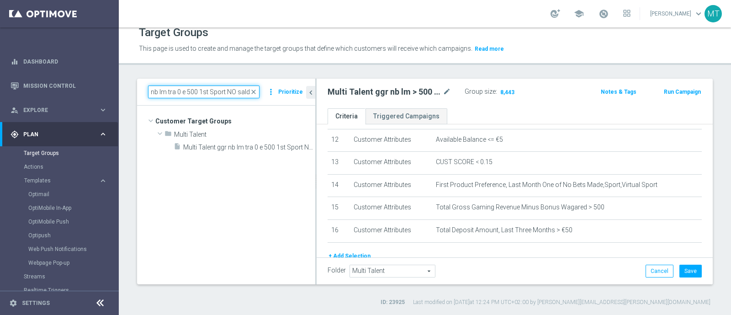
scroll to position [0, 0]
type input "Multi Talent ggr nb lm tra 0 e 500 1st Sport NO saldo"
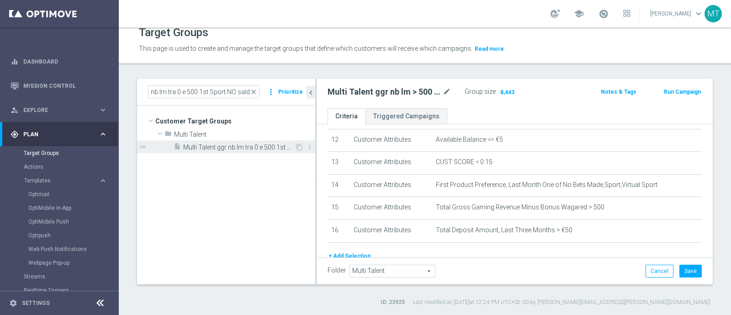
click at [233, 148] on span "Multi Talent ggr nb lm tra 0 e 500 1st Sport NO saldo" at bounding box center [239, 148] width 112 height 8
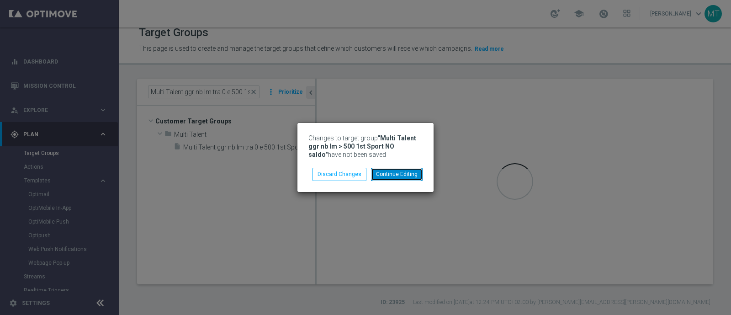
click at [415, 173] on button "Continue Editing" at bounding box center [397, 174] width 52 height 13
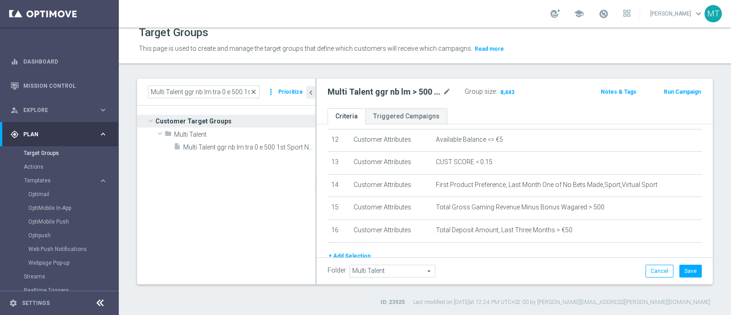
click at [257, 92] on span "close" at bounding box center [253, 91] width 7 height 7
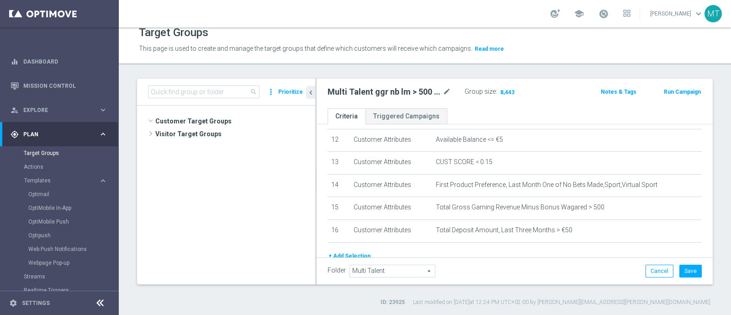
scroll to position [23095, 0]
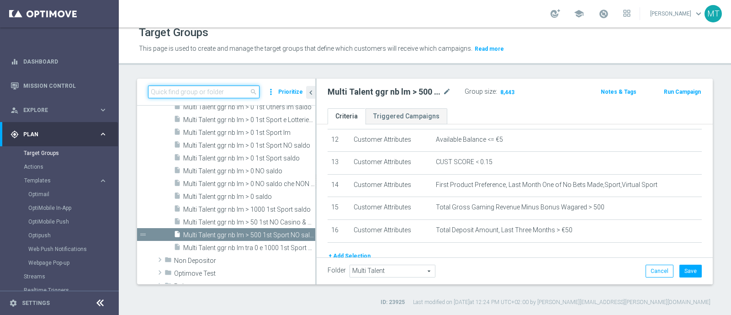
click at [228, 94] on input at bounding box center [204, 91] width 112 height 13
paste input "Multi Talent ggr nb lm tra 0 e 500 1st Sport NO saldo"
type input "Multi Talent ggr nb lm tra 0 e 500 1st Sport NO saldo"
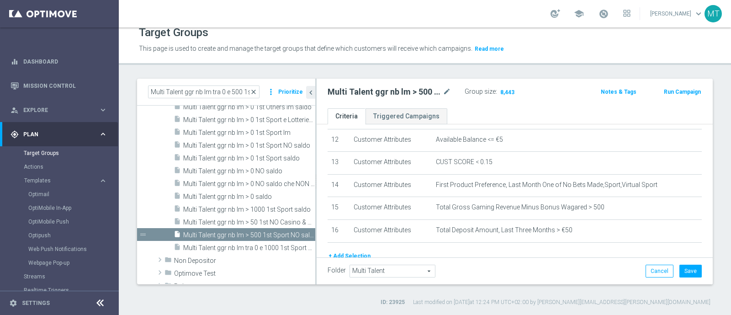
click at [255, 90] on span "close" at bounding box center [253, 91] width 7 height 7
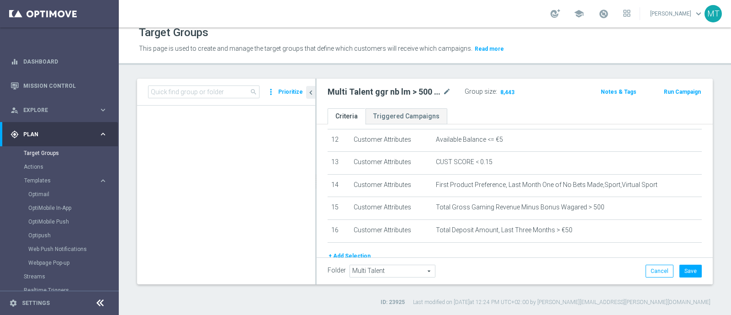
scroll to position [23095, 0]
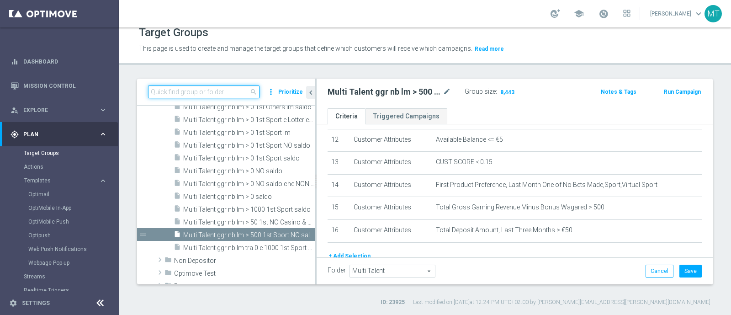
click at [227, 90] on input at bounding box center [204, 91] width 112 height 13
paste input "Multi Talent ggr nb lm tra 0 e 500 1st Sport NO saldo"
type input "Multi Talent ggr nb lm tra 0 e 500 1st Sport NO saldo"
click at [237, 232] on span "Multi Talent ggr nb lm > 500 1st Sport NO saldo" at bounding box center [239, 235] width 112 height 8
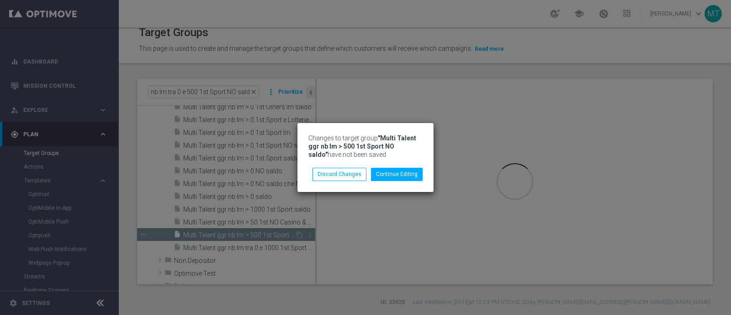
scroll to position [0, 0]
click at [342, 169] on button "Discard Changes" at bounding box center [340, 174] width 54 height 13
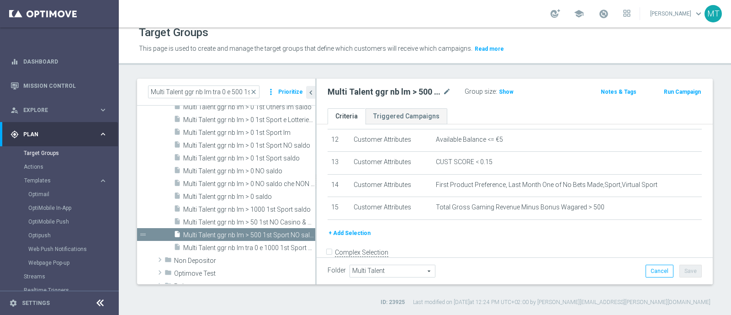
click at [359, 230] on button "+ Add Selection" at bounding box center [350, 233] width 44 height 10
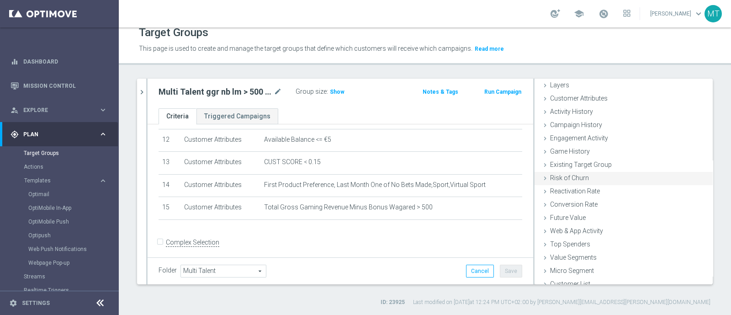
scroll to position [32, 0]
click at [560, 101] on span "Customer Attributes" at bounding box center [579, 100] width 58 height 7
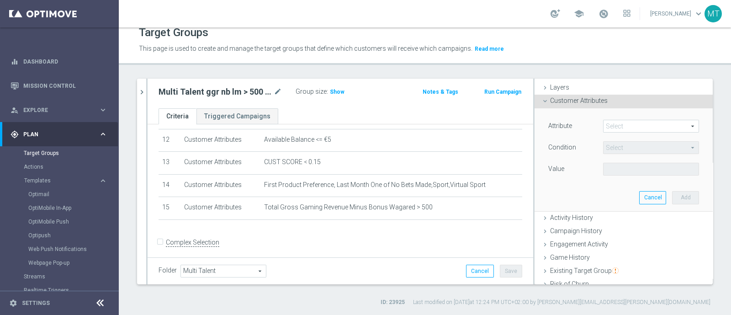
click at [607, 125] on span at bounding box center [651, 126] width 95 height 12
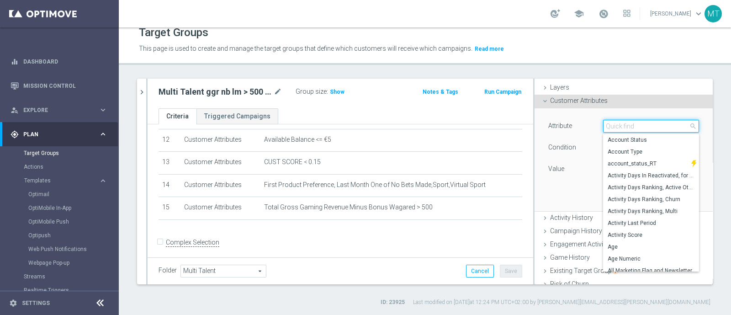
click at [607, 125] on input "search" at bounding box center [651, 126] width 96 height 13
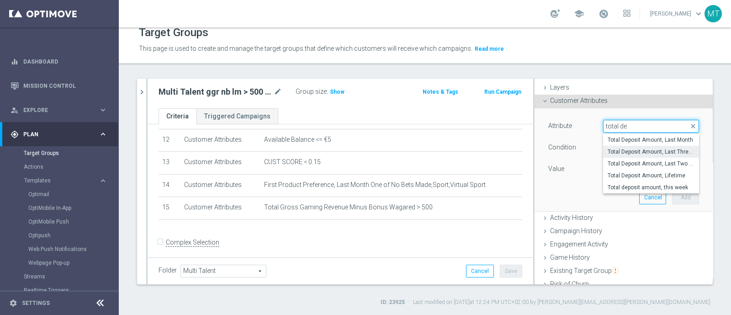
type input "total de"
click at [644, 152] on span "Total Deposit Amount, Last Three Months" at bounding box center [651, 151] width 87 height 7
type input "Total Deposit Amount, Last Three Months"
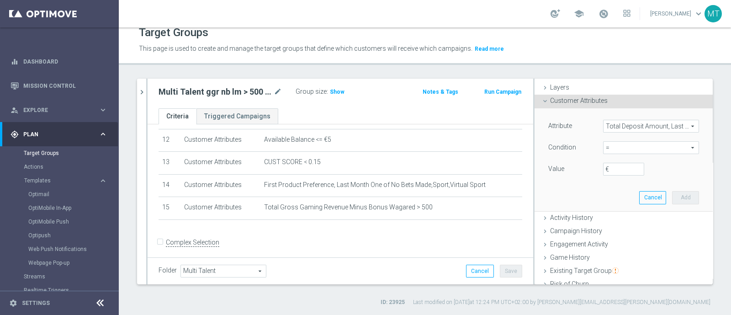
click at [629, 147] on span "=" at bounding box center [651, 148] width 95 height 12
click at [619, 208] on span ">" at bounding box center [651, 208] width 87 height 7
type input ">"
click at [605, 168] on input "€" at bounding box center [623, 169] width 41 height 13
type input "25"
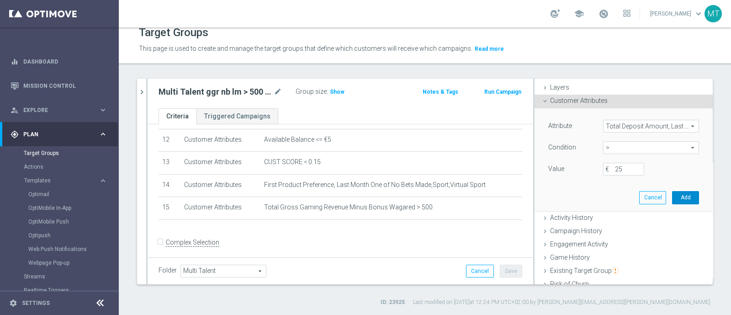
click at [672, 197] on button "Add" at bounding box center [685, 197] width 27 height 13
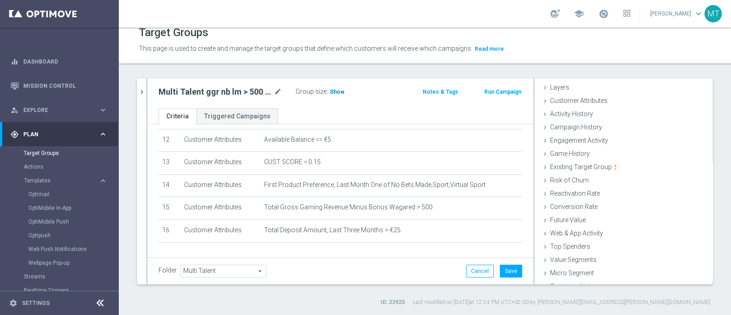
click at [342, 91] on h3 "Show" at bounding box center [337, 92] width 16 height 10
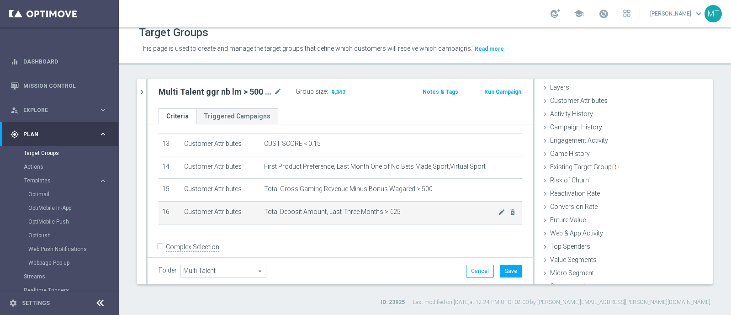
scroll to position [296, 0]
click at [498, 207] on icon "mode_edit" at bounding box center [501, 210] width 7 height 7
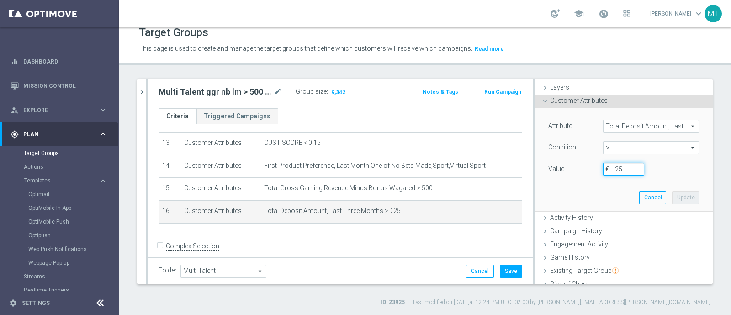
click at [612, 169] on input "25" at bounding box center [623, 169] width 41 height 13
type input "2"
type input "30"
click at [672, 202] on button "Update" at bounding box center [685, 197] width 27 height 13
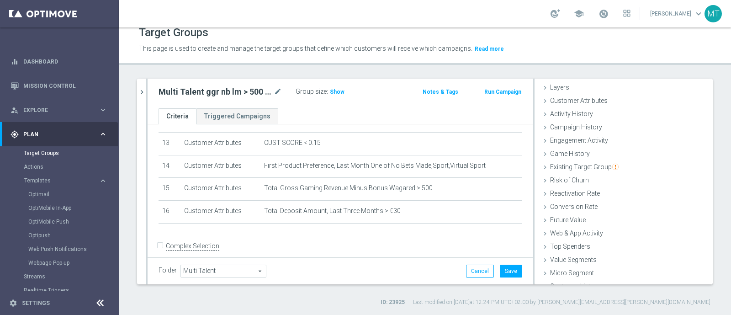
click at [336, 97] on div "Group size : Show" at bounding box center [341, 91] width 91 height 13
click at [331, 87] on h3 "Show" at bounding box center [337, 92] width 16 height 10
click at [140, 93] on icon "chevron_right" at bounding box center [142, 92] width 9 height 9
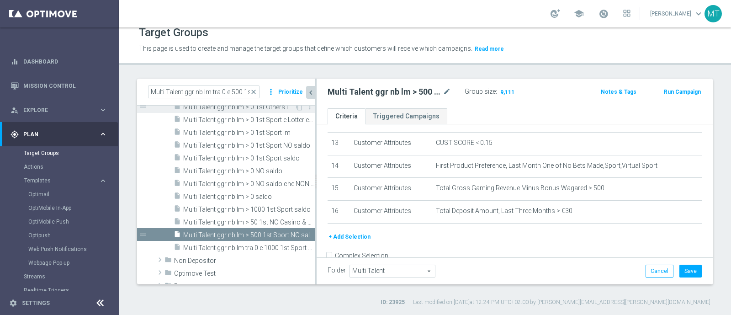
scroll to position [35, 0]
click at [254, 89] on span "close" at bounding box center [253, 91] width 7 height 7
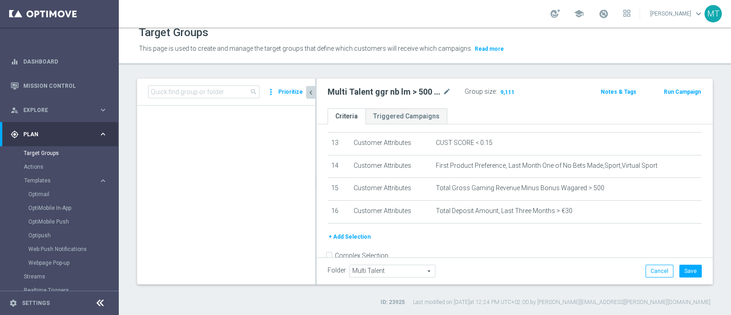
scroll to position [23095, 0]
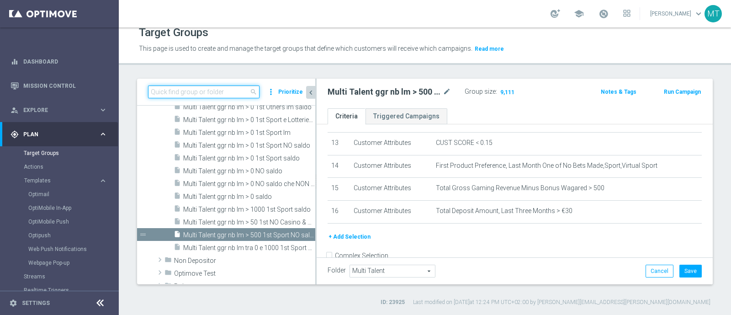
click at [221, 90] on input at bounding box center [204, 91] width 112 height 13
paste input "Multi Talent ggr nb lm tra 0 e 500 1st Sport NO saldo"
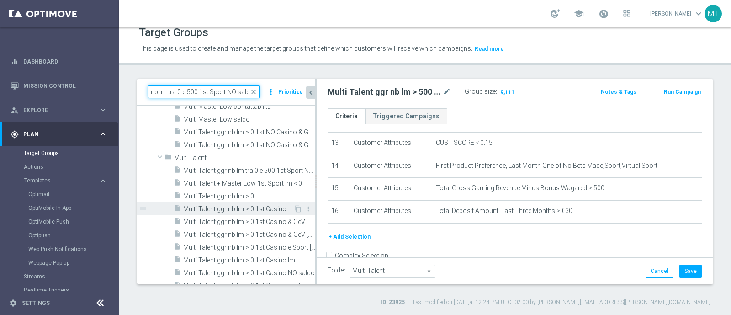
scroll to position [22875, 0]
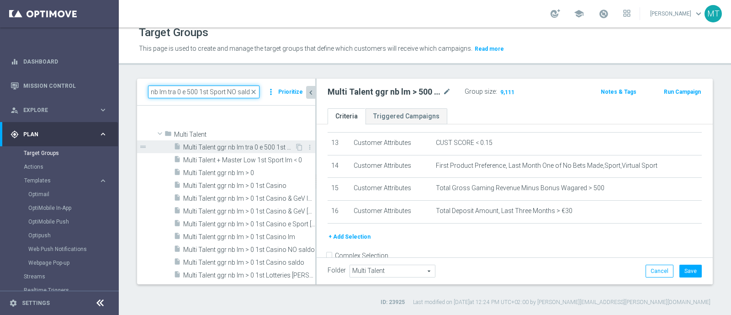
type input "Multi Talent ggr nb lm tra 0 e 500 1st Sport NO saldo"
click at [256, 149] on span "Multi Talent ggr nb lm tra 0 e 500 1st Sport NO saldo" at bounding box center [239, 148] width 112 height 8
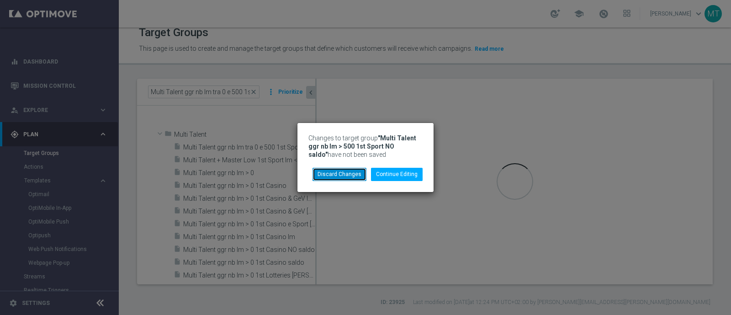
click at [353, 172] on button "Discard Changes" at bounding box center [340, 174] width 54 height 13
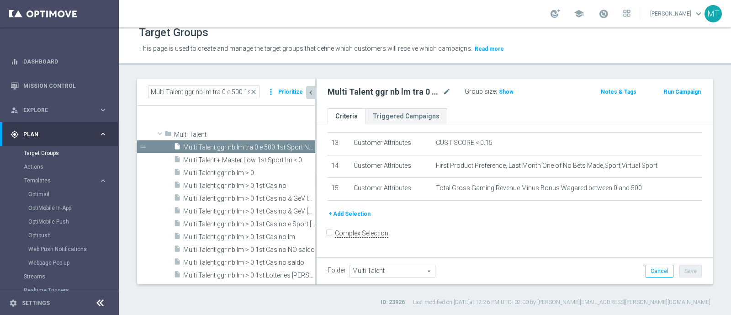
scroll to position [287, 0]
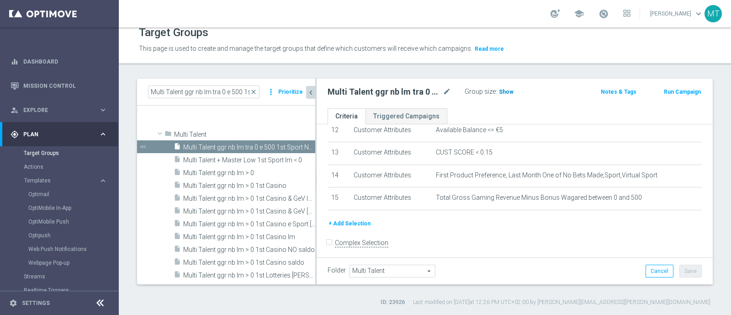
click at [500, 96] on h3 "Show" at bounding box center [506, 92] width 16 height 10
click at [447, 90] on icon "mode_edit" at bounding box center [447, 91] width 8 height 11
click at [341, 218] on button "+ Add Selection" at bounding box center [350, 223] width 44 height 10
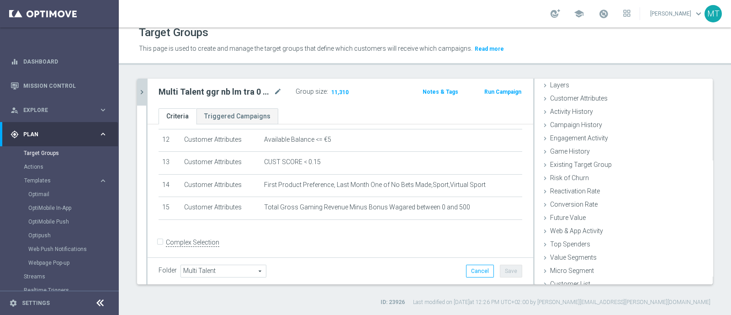
scroll to position [32, 0]
click at [553, 104] on div "Customer Attributes done selection updated" at bounding box center [624, 102] width 178 height 14
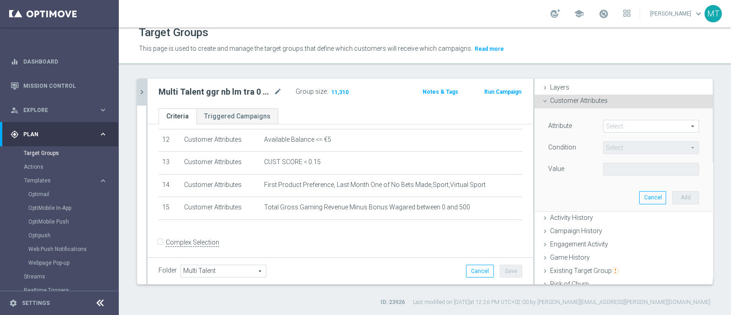
click at [606, 126] on span at bounding box center [651, 126] width 95 height 12
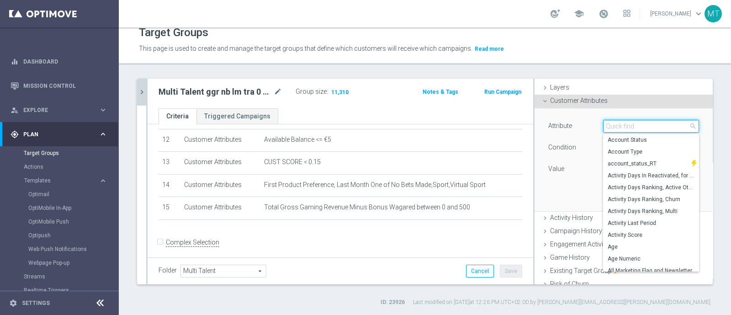
click at [606, 126] on input "search" at bounding box center [651, 126] width 96 height 13
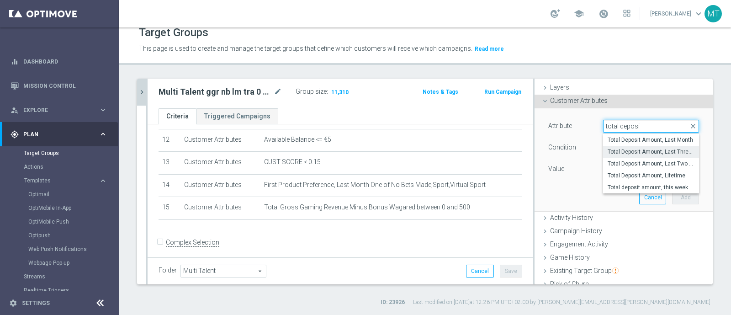
type input "total deposi"
click at [618, 150] on span "Total Deposit Amount, Last Three Months" at bounding box center [651, 151] width 87 height 7
type input "Total Deposit Amount, Last Three Months"
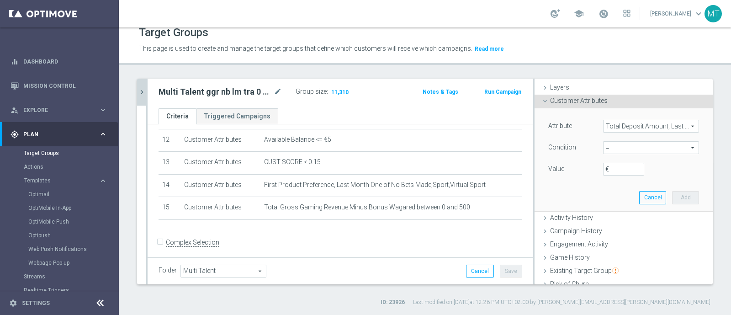
click at [605, 142] on span "=" at bounding box center [651, 148] width 95 height 12
click at [608, 209] on span ">" at bounding box center [651, 208] width 87 height 7
type input ">"
click at [610, 172] on input "€" at bounding box center [623, 169] width 41 height 13
type input "25"
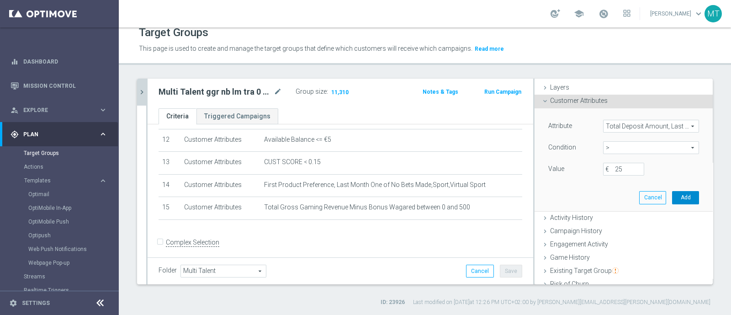
click at [672, 196] on button "Add" at bounding box center [685, 197] width 27 height 13
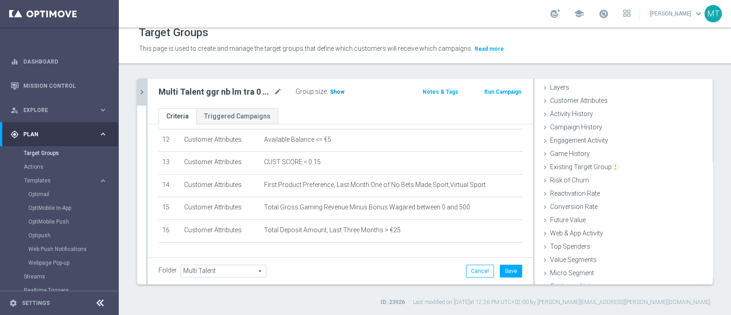
click at [338, 93] on span "Show" at bounding box center [337, 92] width 15 height 6
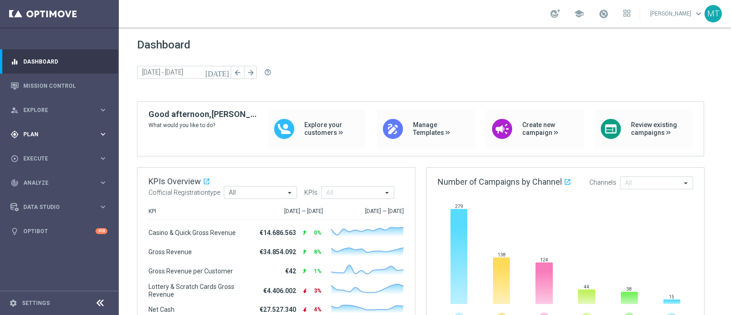
click at [37, 136] on span "Plan" at bounding box center [60, 134] width 75 height 5
click at [33, 153] on link "Target Groups" at bounding box center [59, 152] width 71 height 7
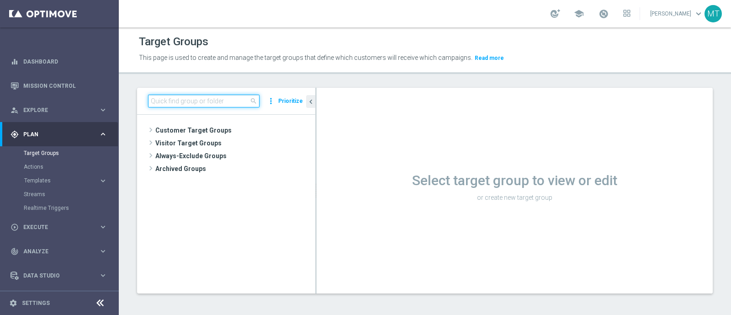
click at [184, 106] on input at bounding box center [204, 101] width 112 height 13
paste input "Multi Talent ggr nb lm > 0 1st Casino saldo"
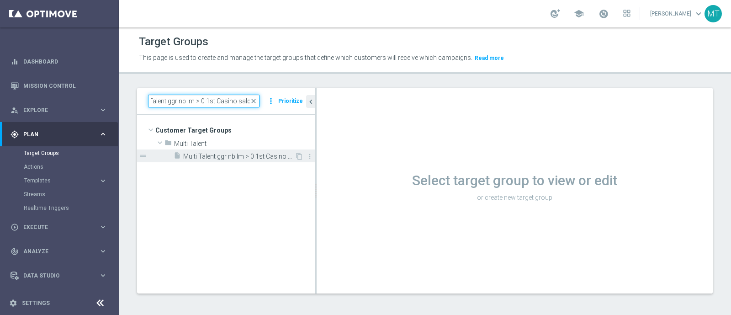
drag, startPoint x: 184, startPoint y: 106, endPoint x: 206, endPoint y: 157, distance: 55.3
click at [206, 157] on div "Multi Talent ggr nb lm > 0 1st Casino saldo close more_vert Prioritize Customer…" at bounding box center [226, 190] width 178 height 205
type input "Multi Talent ggr nb lm > 0 1st Casino saldo"
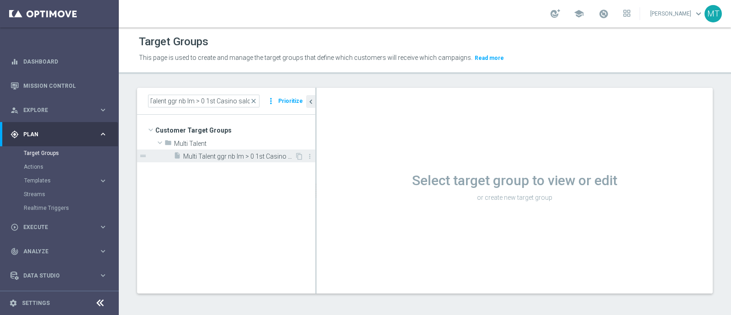
click at [218, 153] on span "Multi Talent ggr nb lm > 0 1st Casino saldo" at bounding box center [239, 157] width 112 height 8
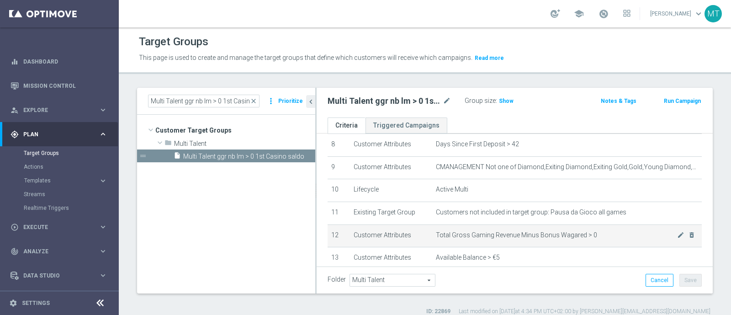
scroll to position [228, 0]
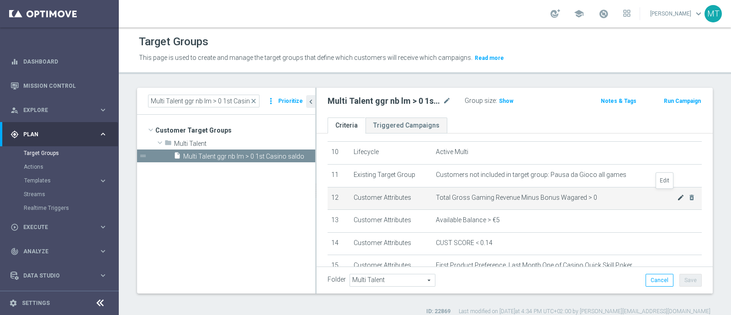
click at [677, 194] on icon "mode_edit" at bounding box center [680, 197] width 7 height 7
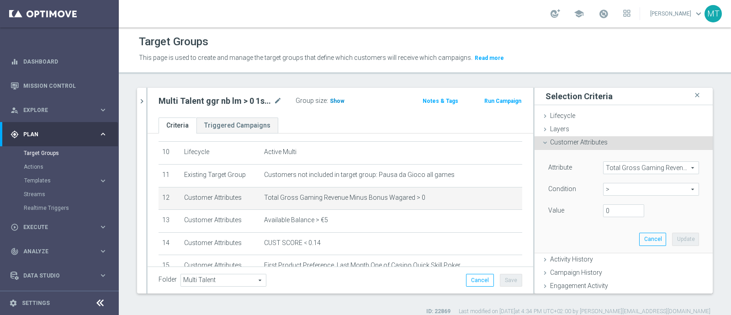
click at [336, 100] on span "Show" at bounding box center [337, 101] width 15 height 6
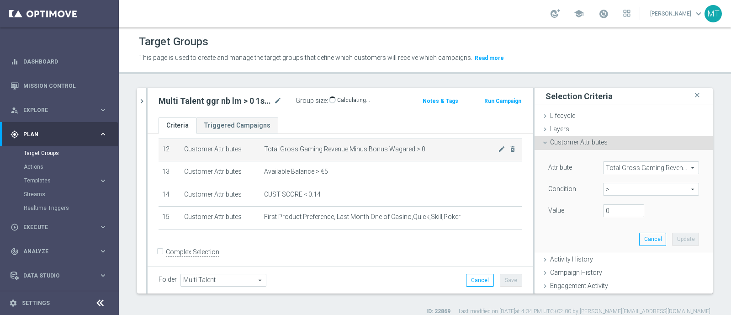
scroll to position [277, 0]
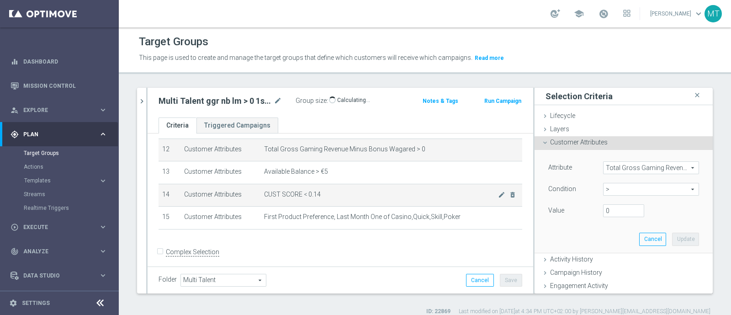
click at [480, 192] on span "CUST SCORE < 0.14" at bounding box center [381, 195] width 234 height 8
click at [498, 192] on icon "mode_edit" at bounding box center [501, 194] width 7 height 7
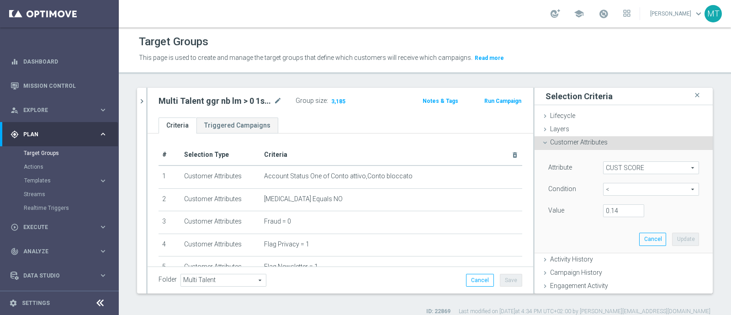
scroll to position [1, 0]
